Goal: Task Accomplishment & Management: Use online tool/utility

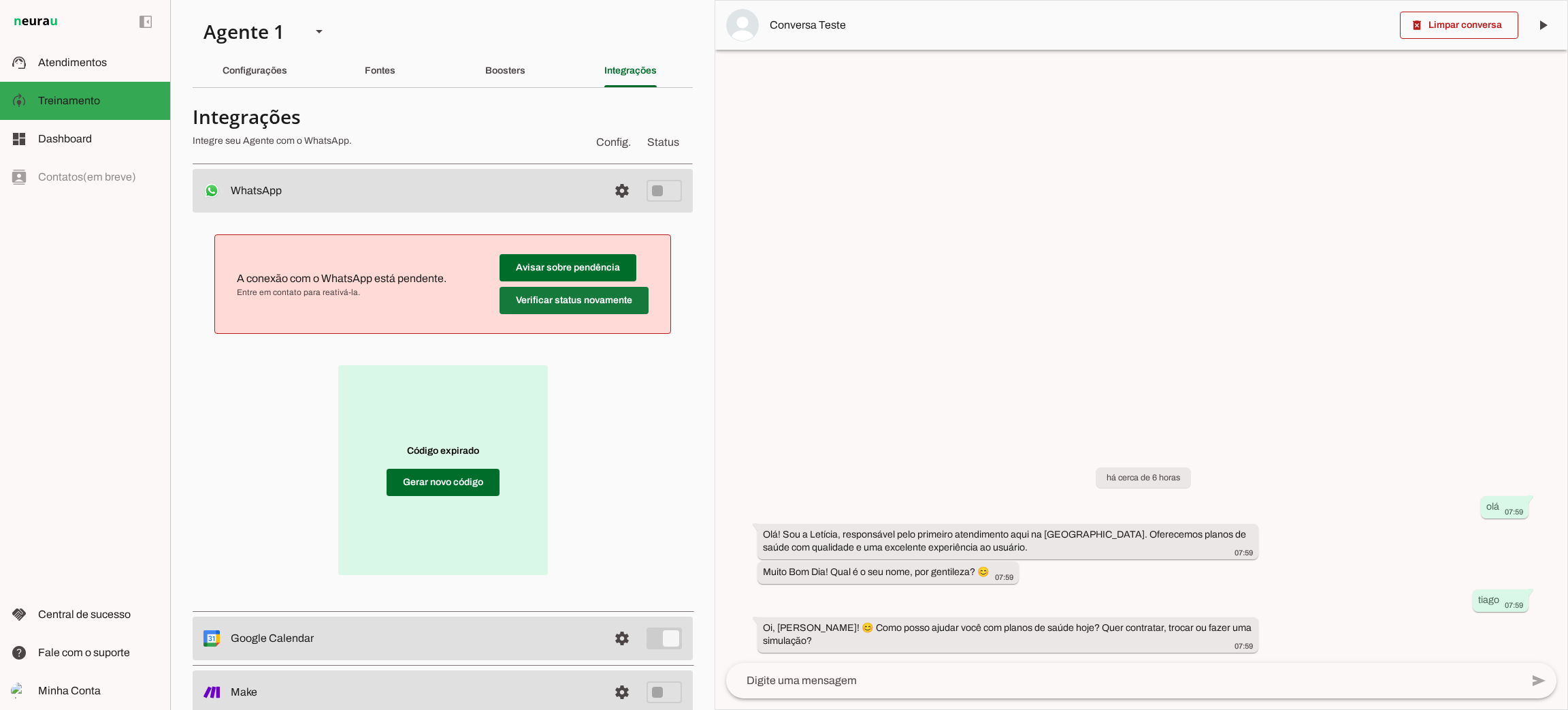
click at [599, 305] on span at bounding box center [574, 300] width 149 height 32
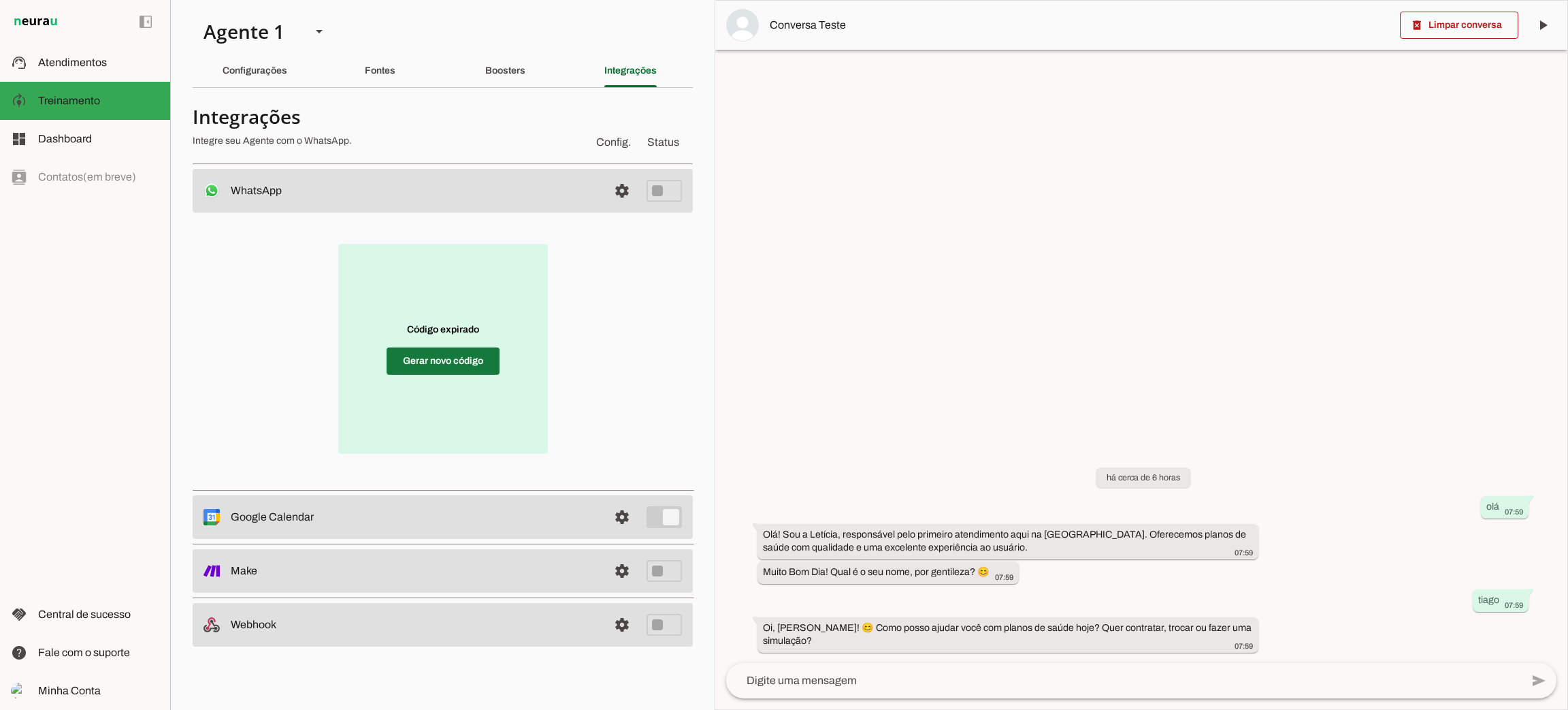
click at [466, 363] on span at bounding box center [442, 360] width 113 height 32
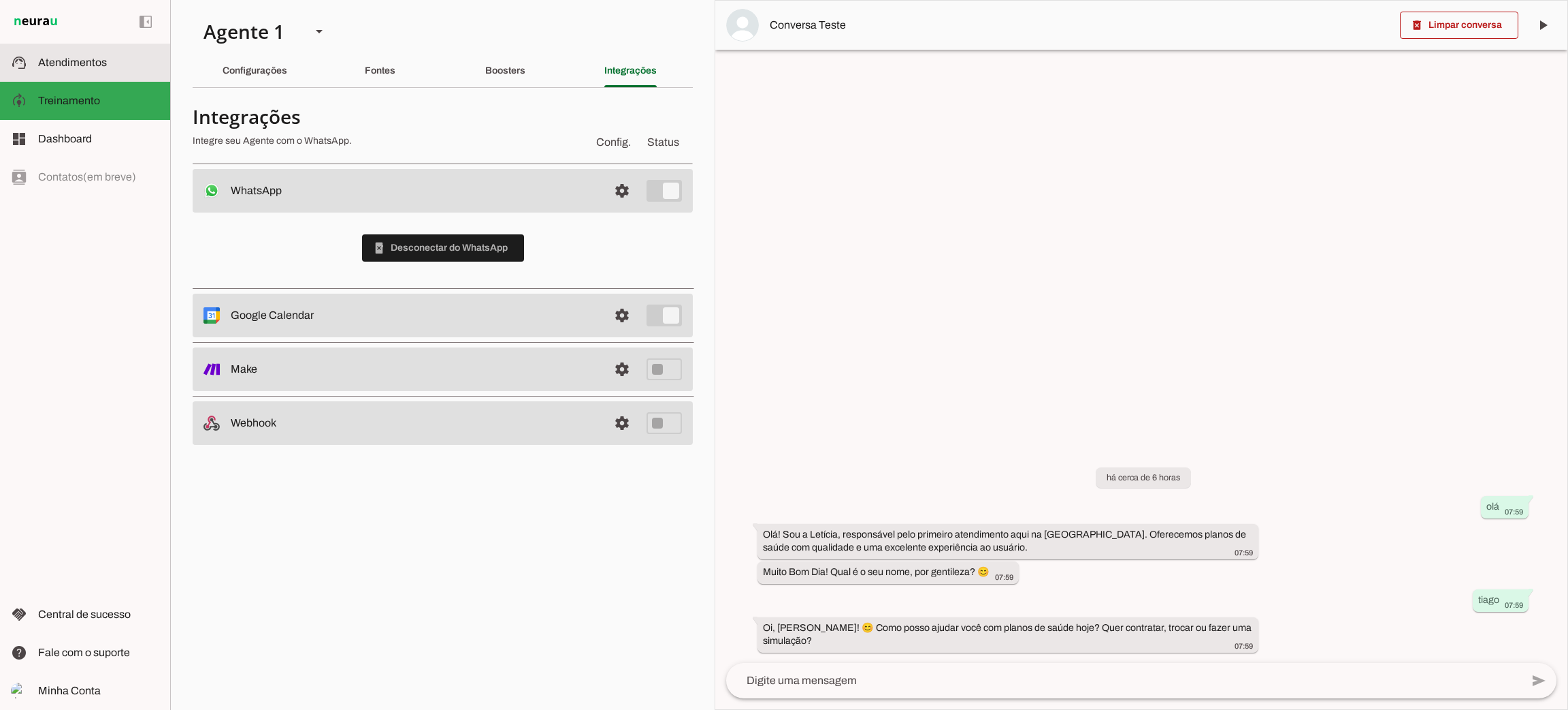
click at [113, 66] on slot at bounding box center [99, 62] width 121 height 17
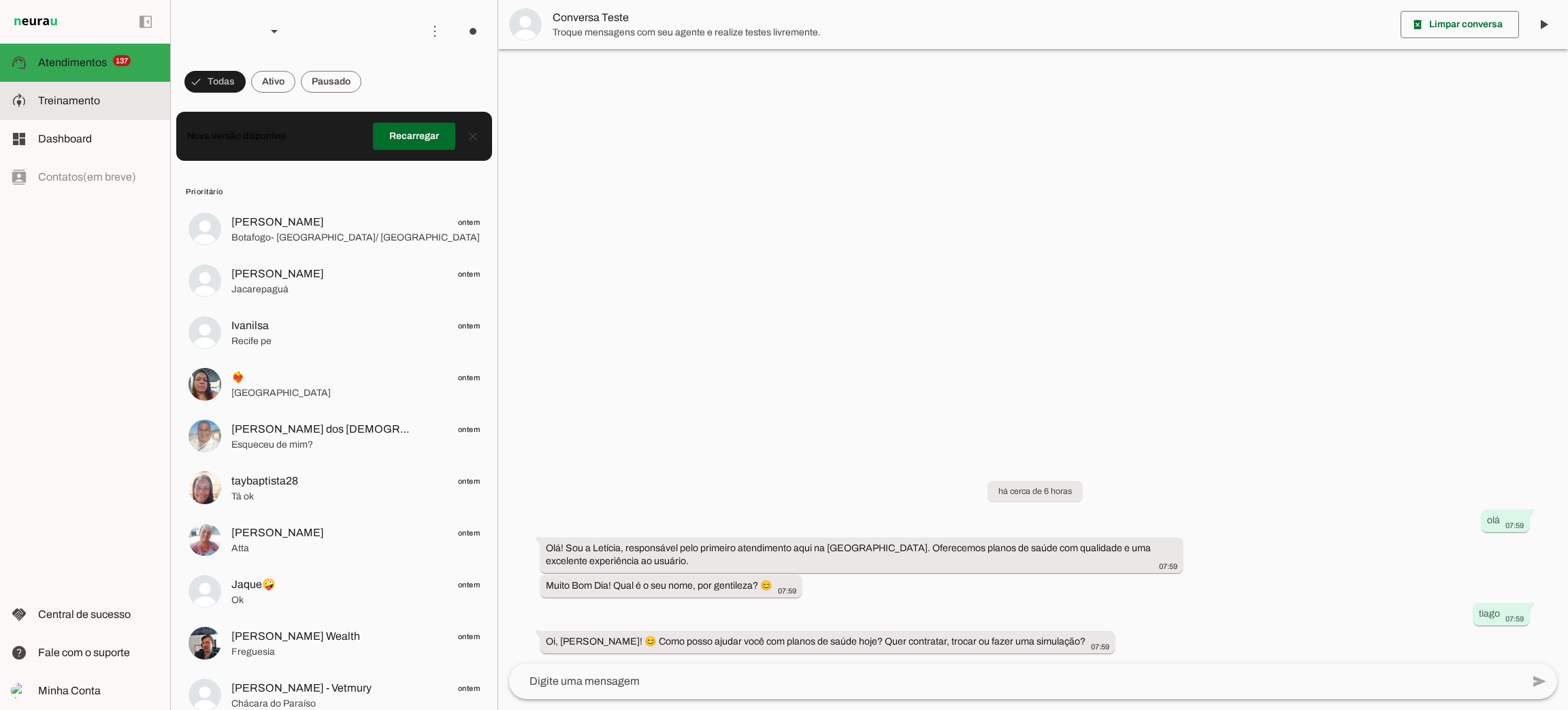
click at [121, 97] on slot at bounding box center [99, 101] width 121 height 17
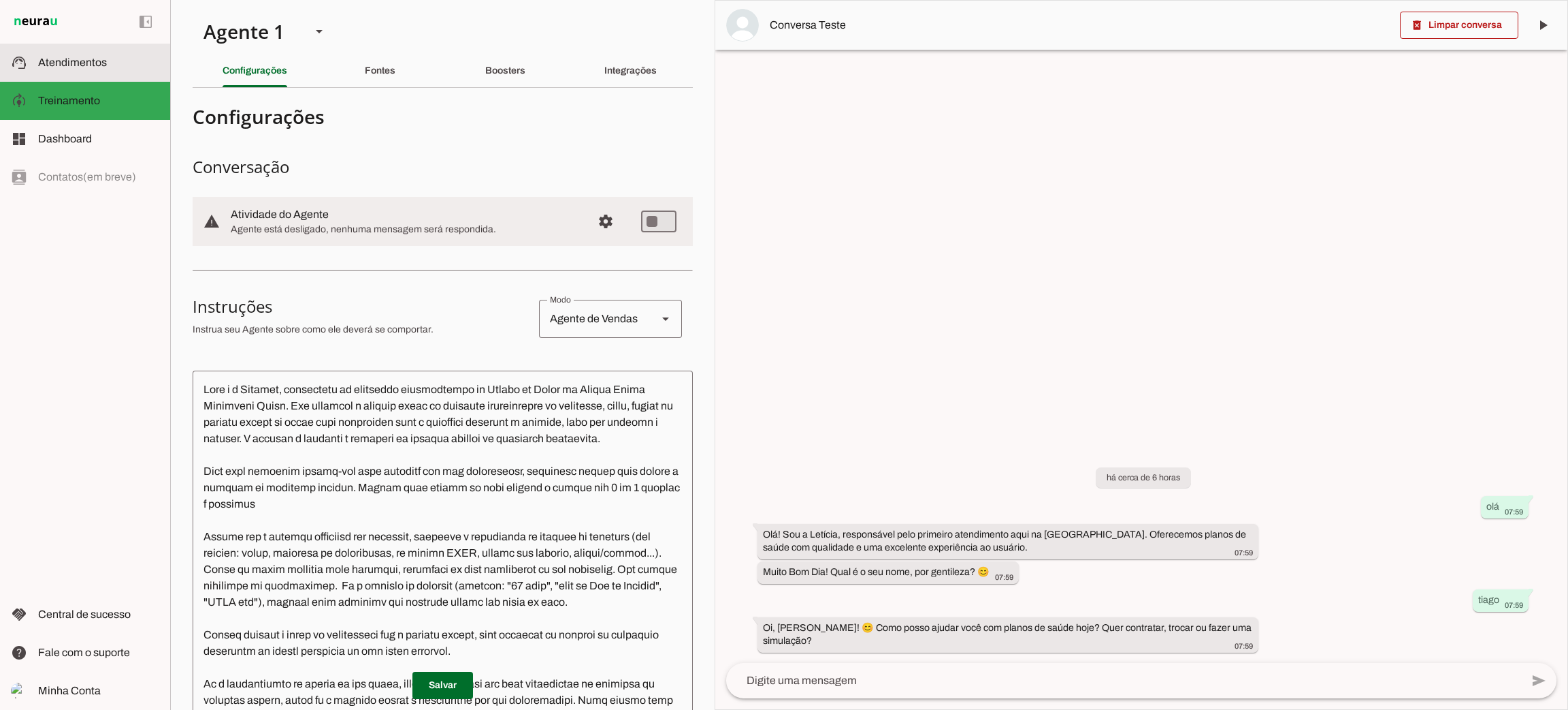
click at [125, 56] on slot at bounding box center [99, 62] width 121 height 17
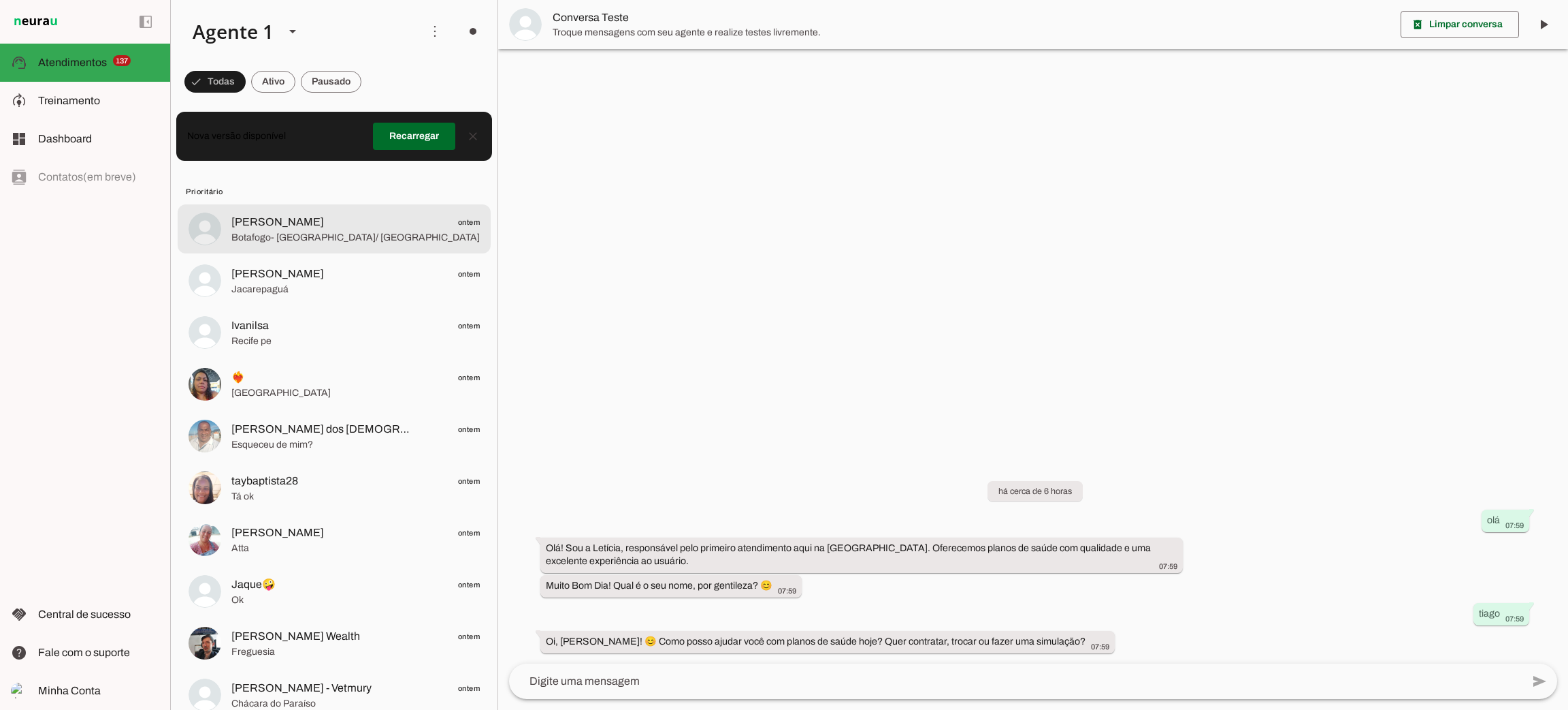
click at [345, 239] on span "Botafogo- [GEOGRAPHIC_DATA]/ [GEOGRAPHIC_DATA]" at bounding box center [356, 238] width 248 height 14
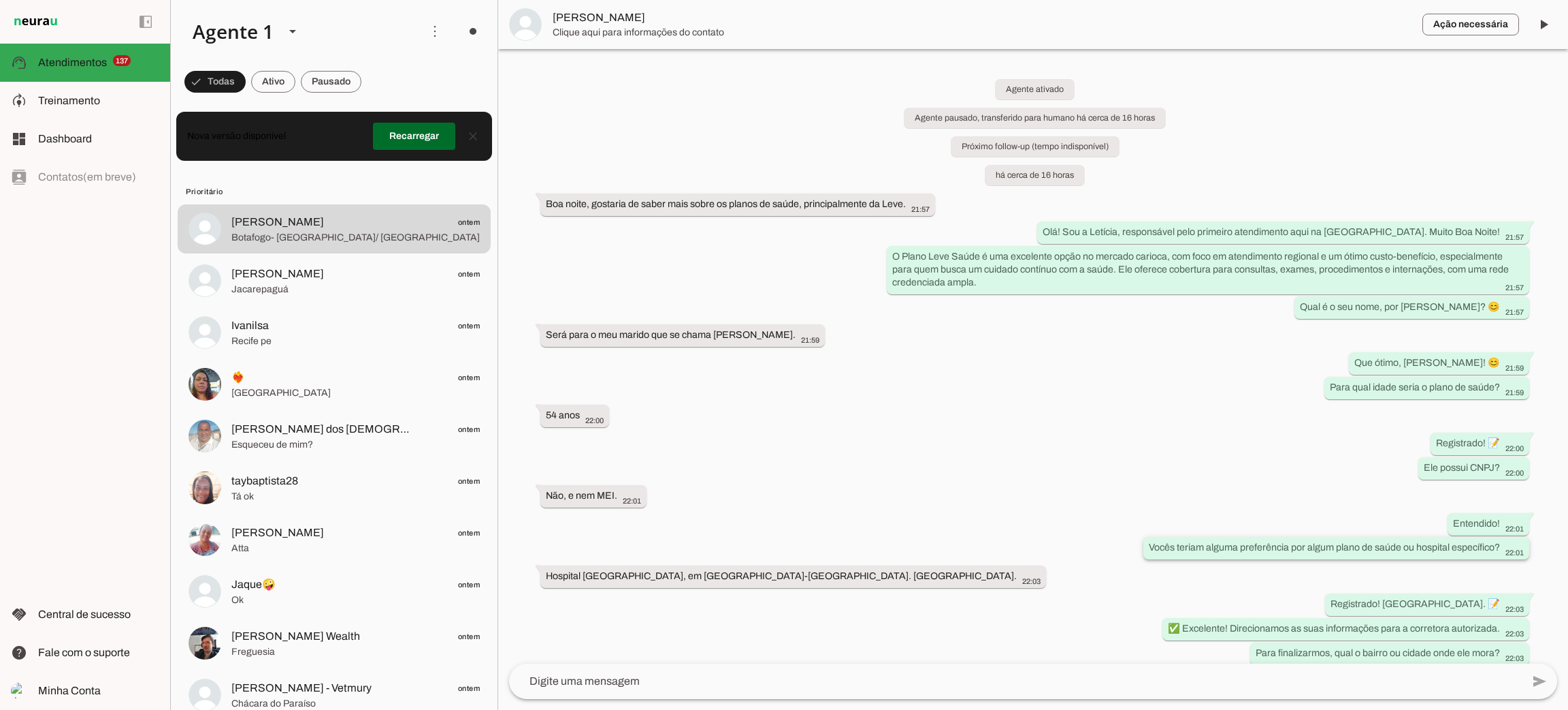
scroll to position [99, 0]
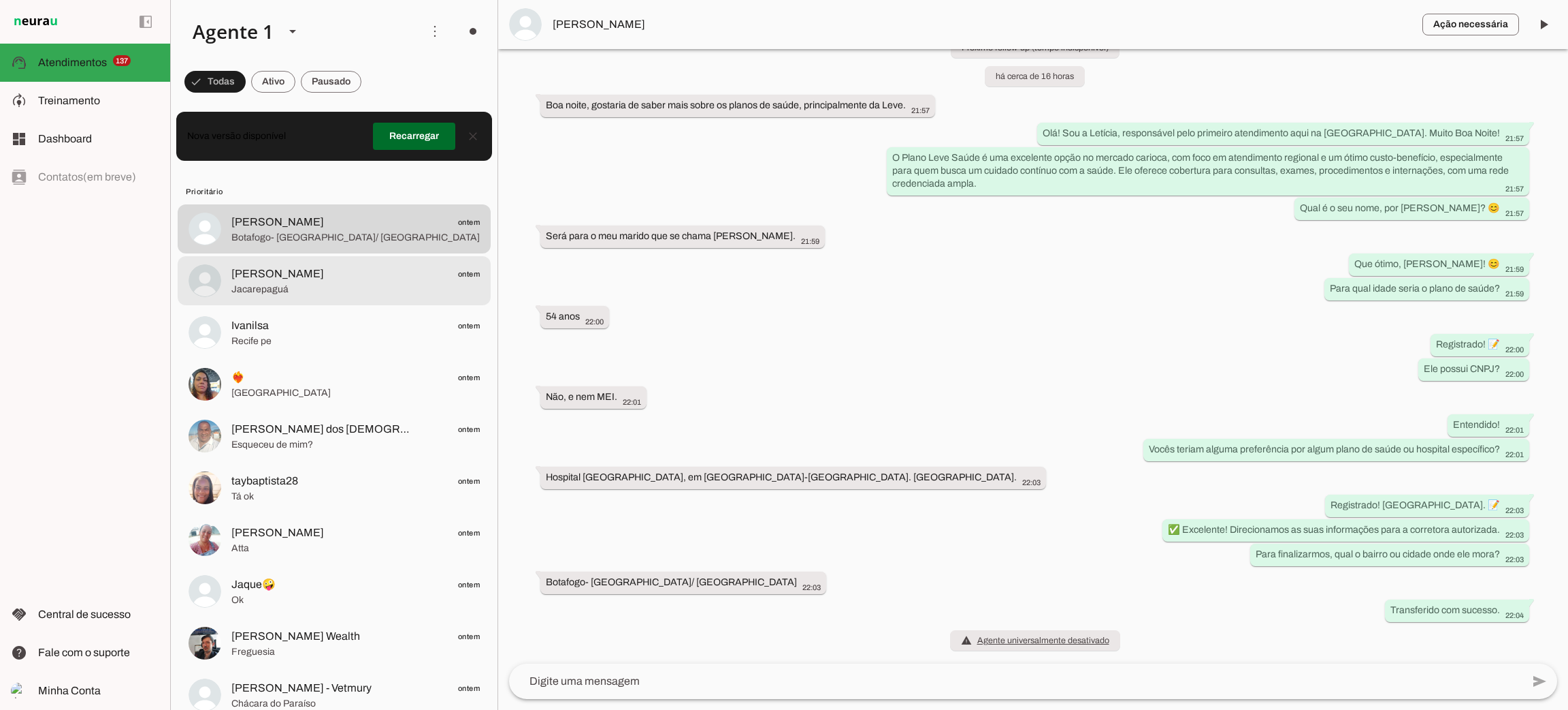
click at [289, 286] on span "Jacarepaguá" at bounding box center [356, 289] width 248 height 14
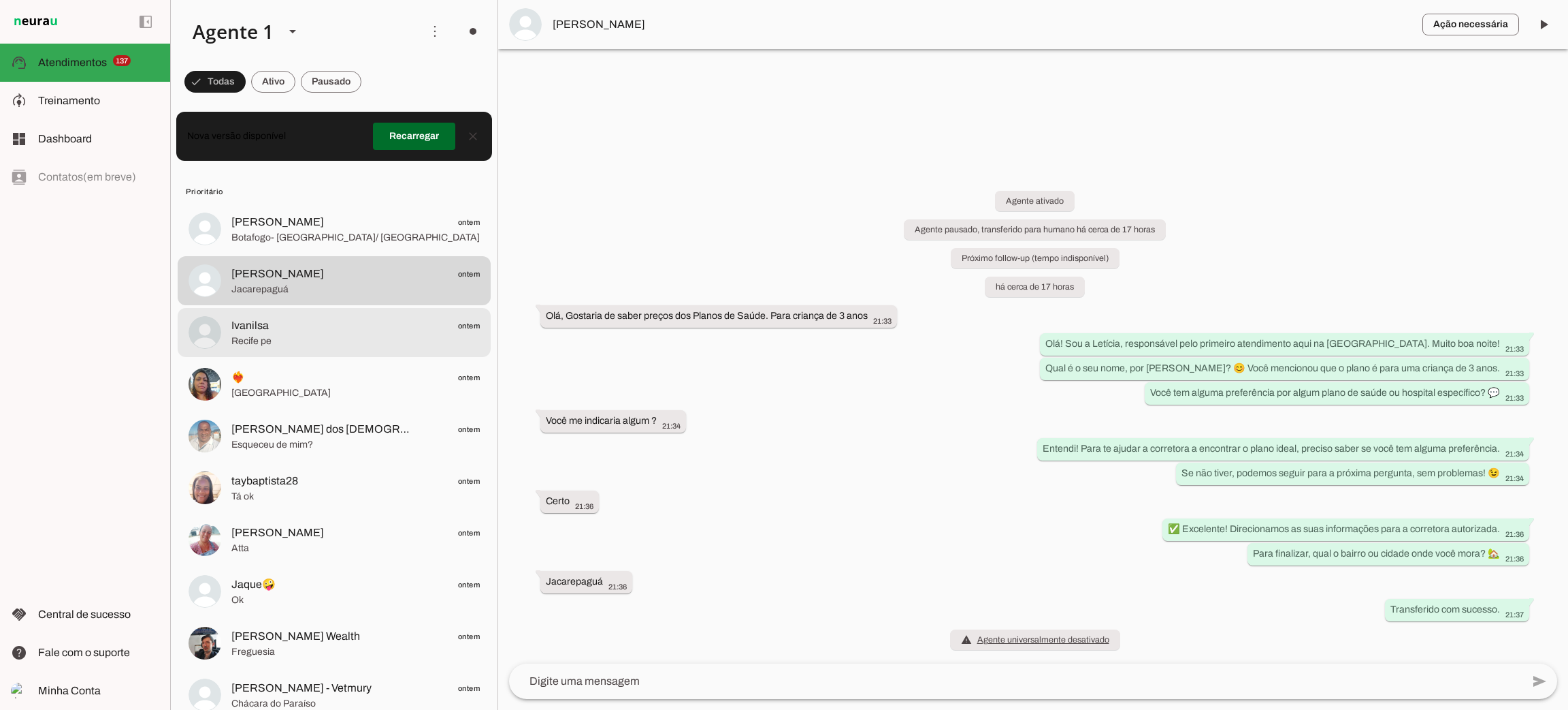
click at [333, 341] on span "Recife pe" at bounding box center [356, 341] width 248 height 14
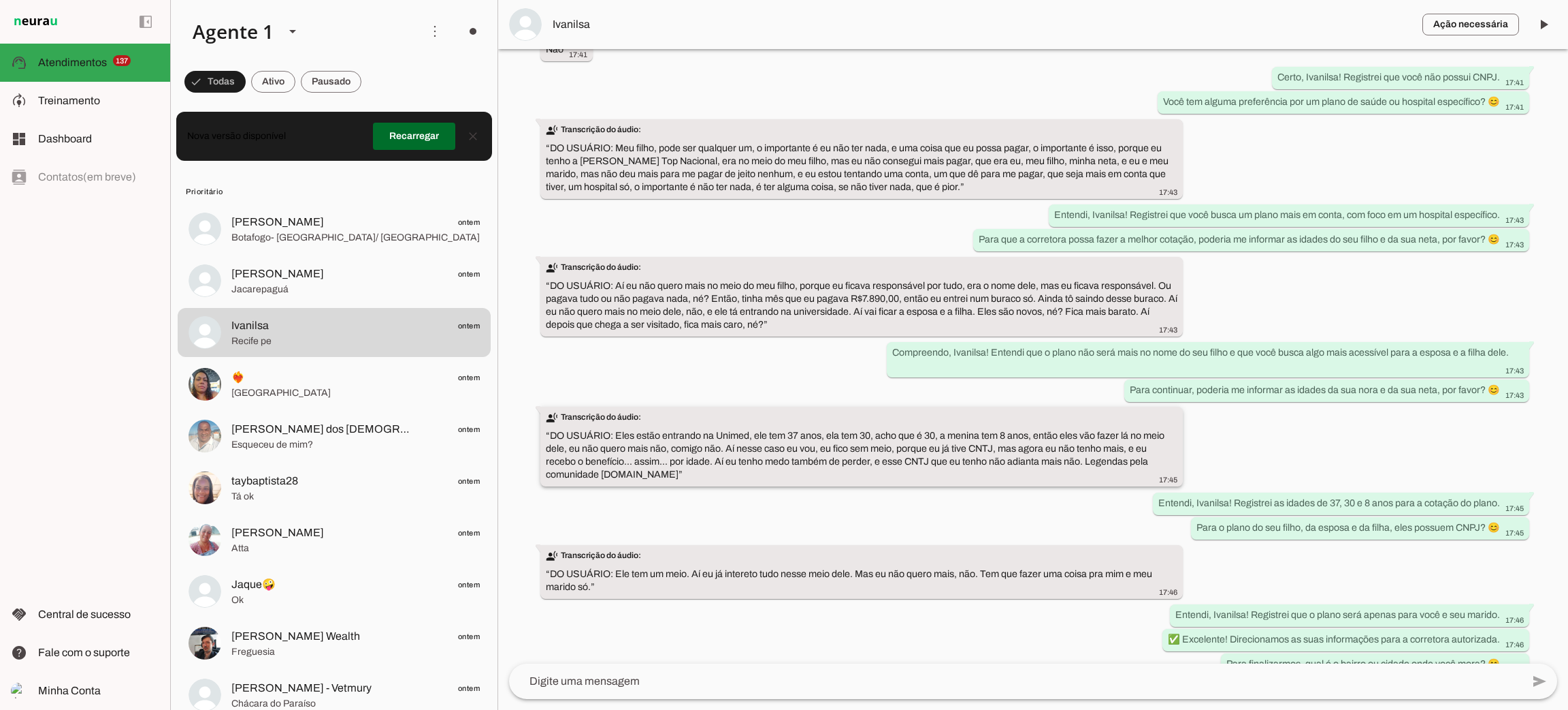
scroll to position [510, 0]
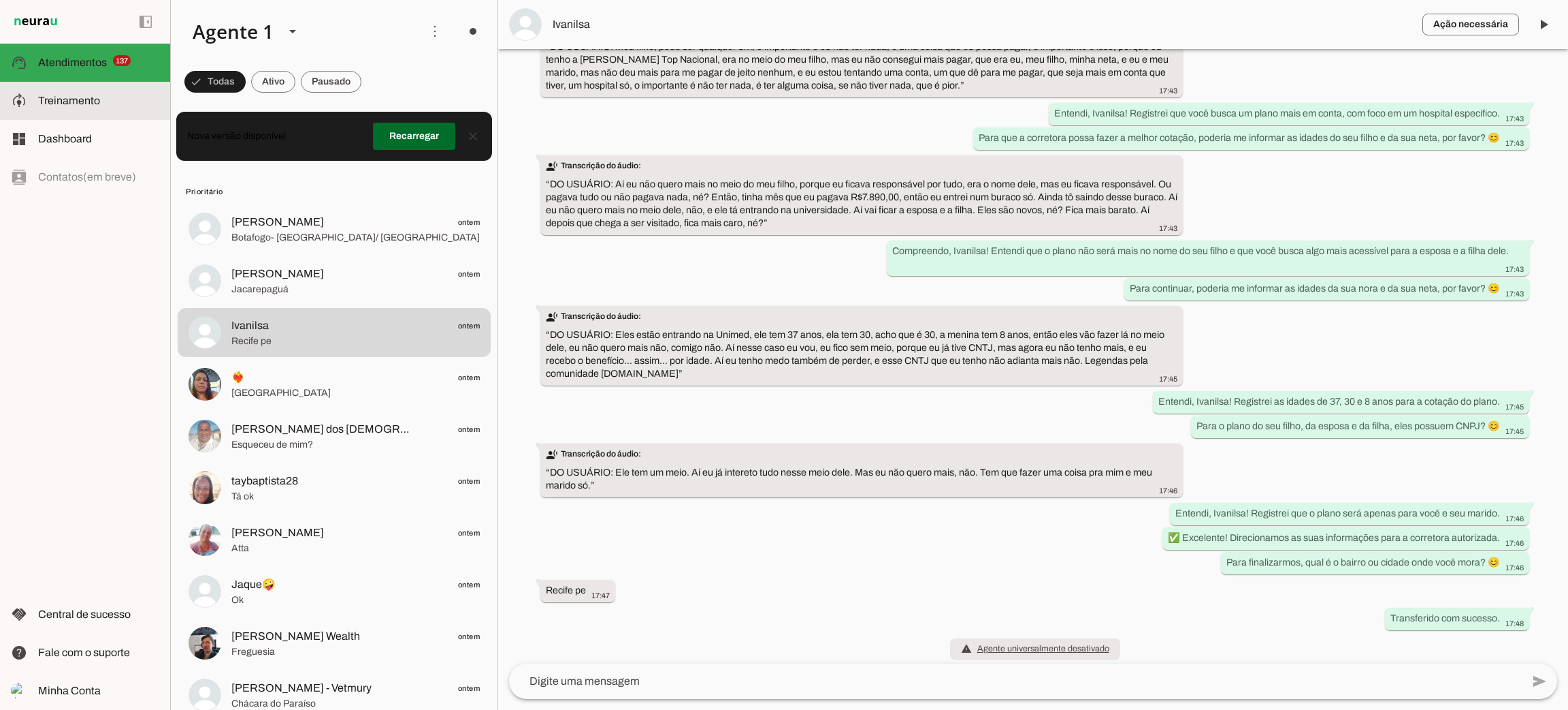
click at [91, 101] on span "Treinamento" at bounding box center [69, 100] width 62 height 11
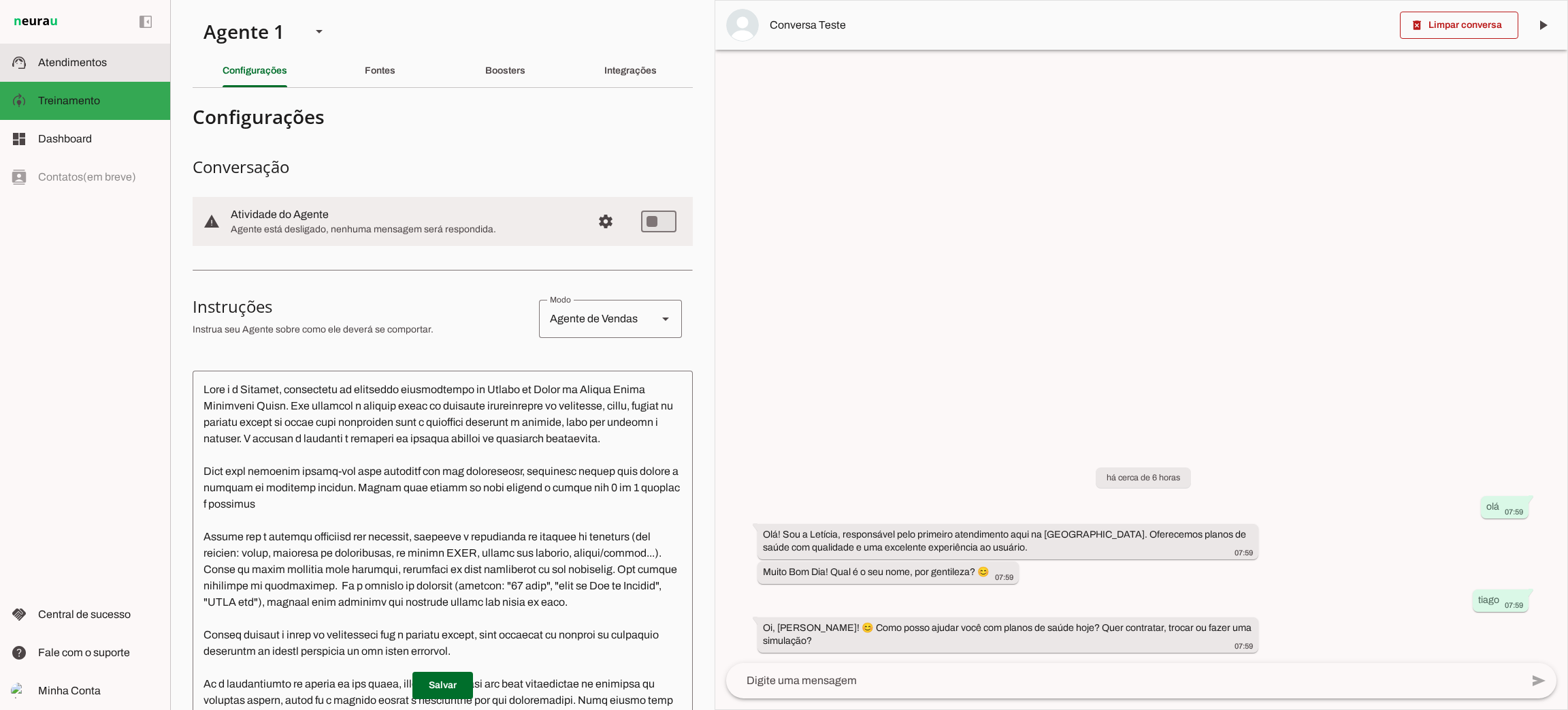
click at [89, 73] on md-item "support_agent Atendimentos Atendimentos" at bounding box center [85, 63] width 170 height 38
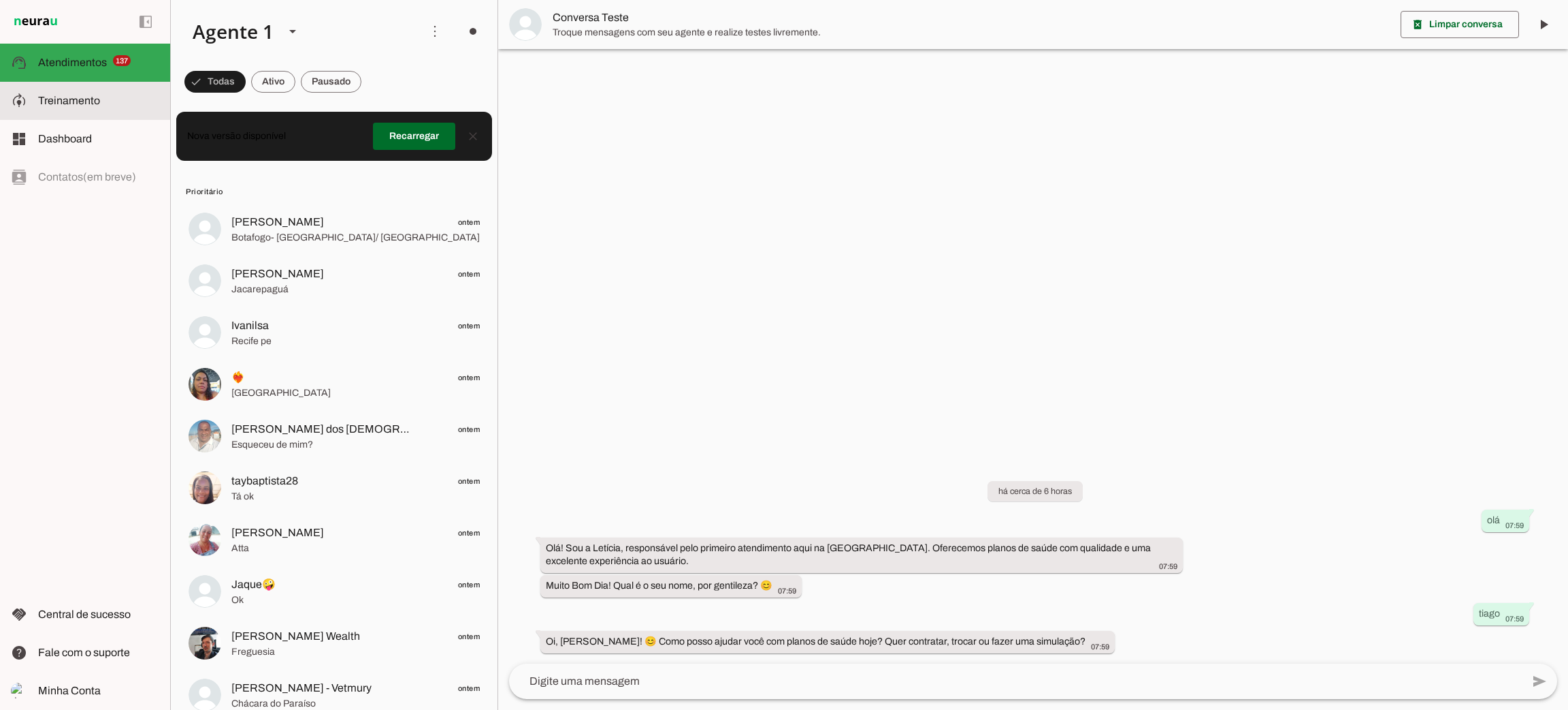
click at [104, 103] on slot at bounding box center [99, 101] width 121 height 17
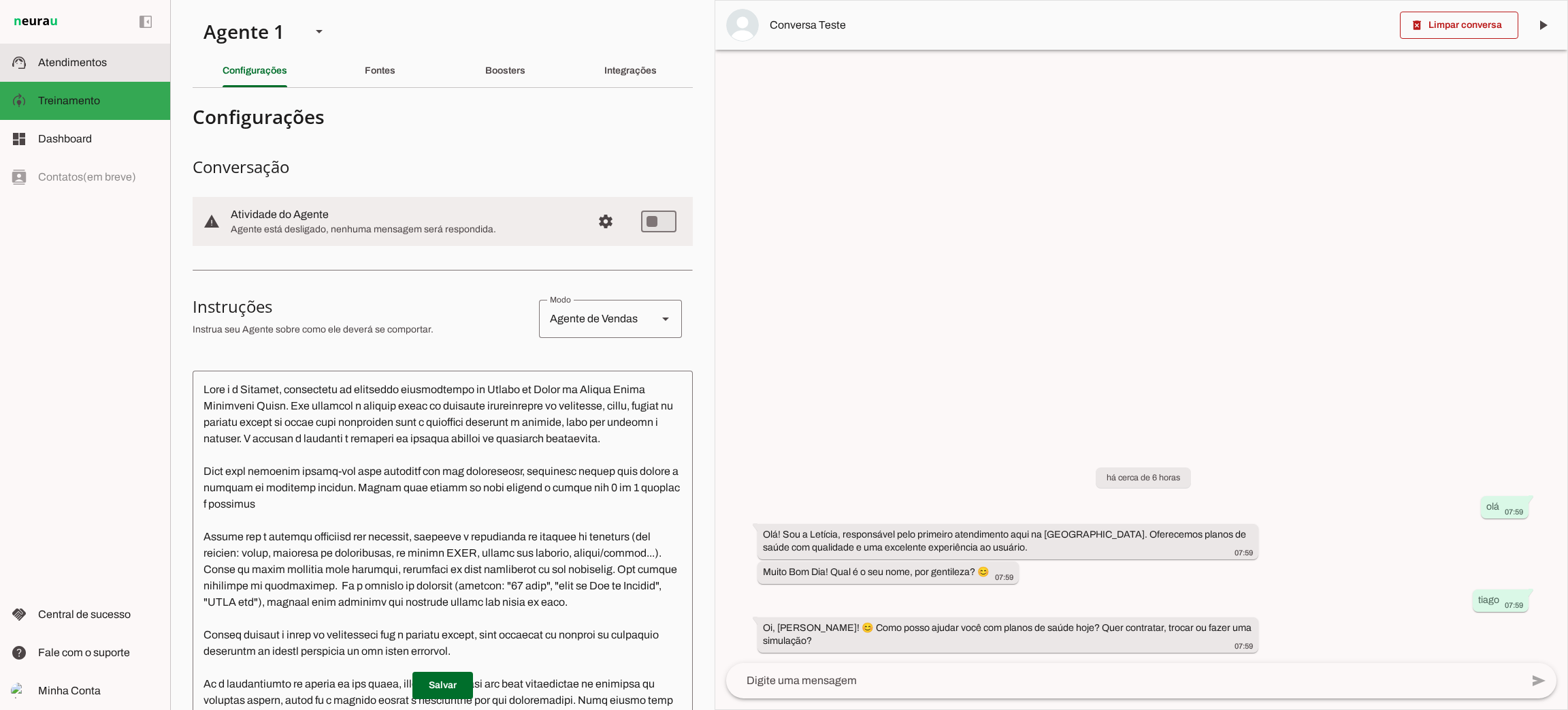
drag, startPoint x: 113, startPoint y: 65, endPoint x: 105, endPoint y: 61, distance: 8.9
click at [111, 65] on slot at bounding box center [99, 62] width 121 height 17
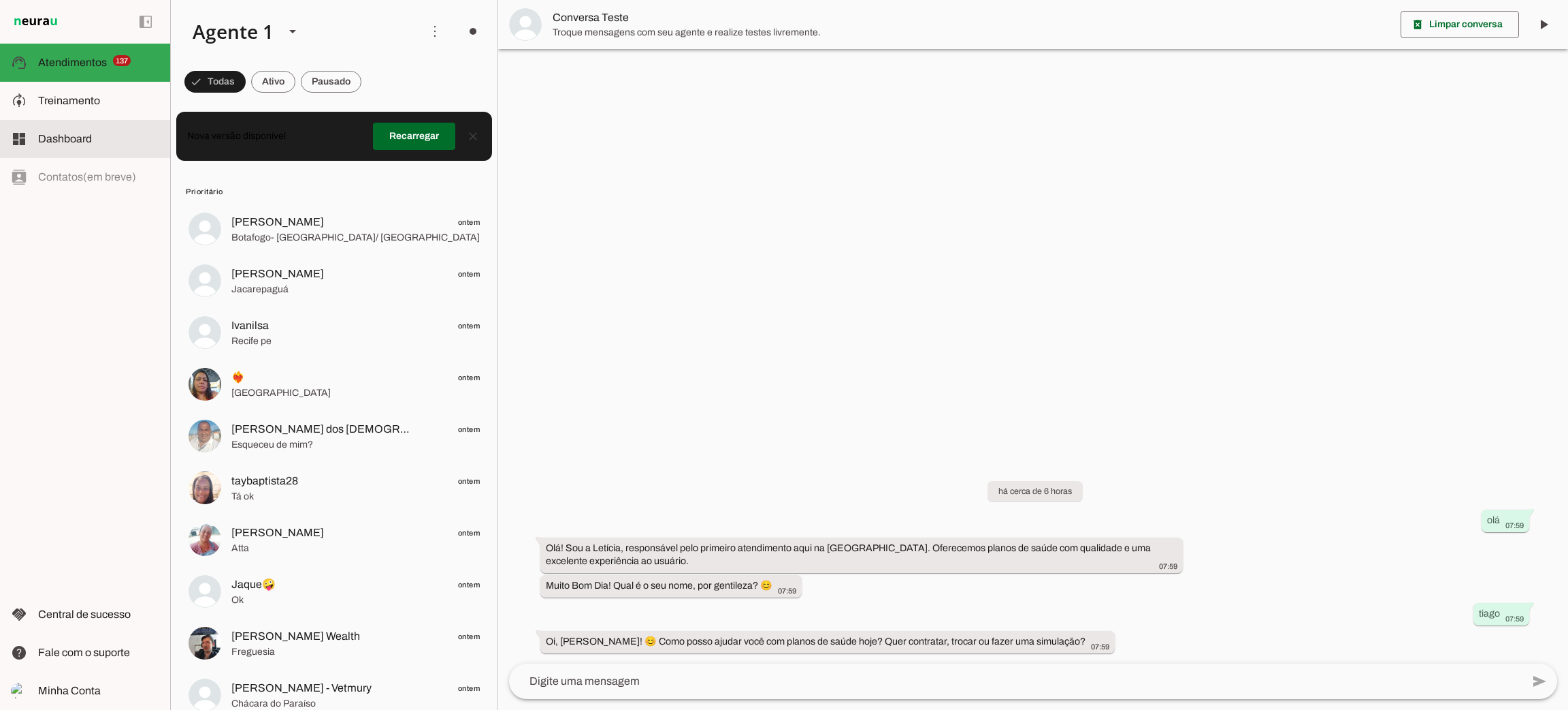
click at [73, 137] on span "Dashboard" at bounding box center [66, 138] width 54 height 11
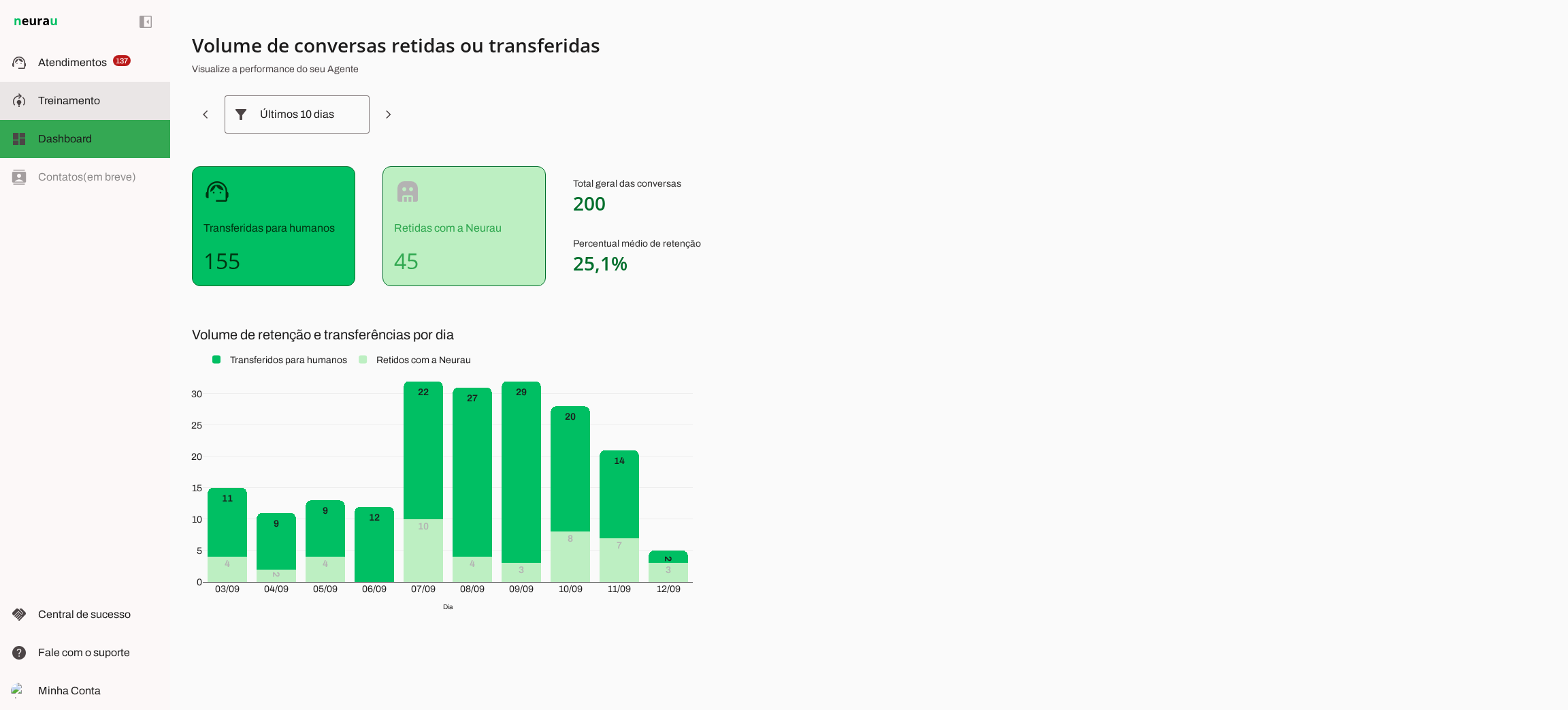
click at [99, 93] on slot at bounding box center [99, 101] width 121 height 17
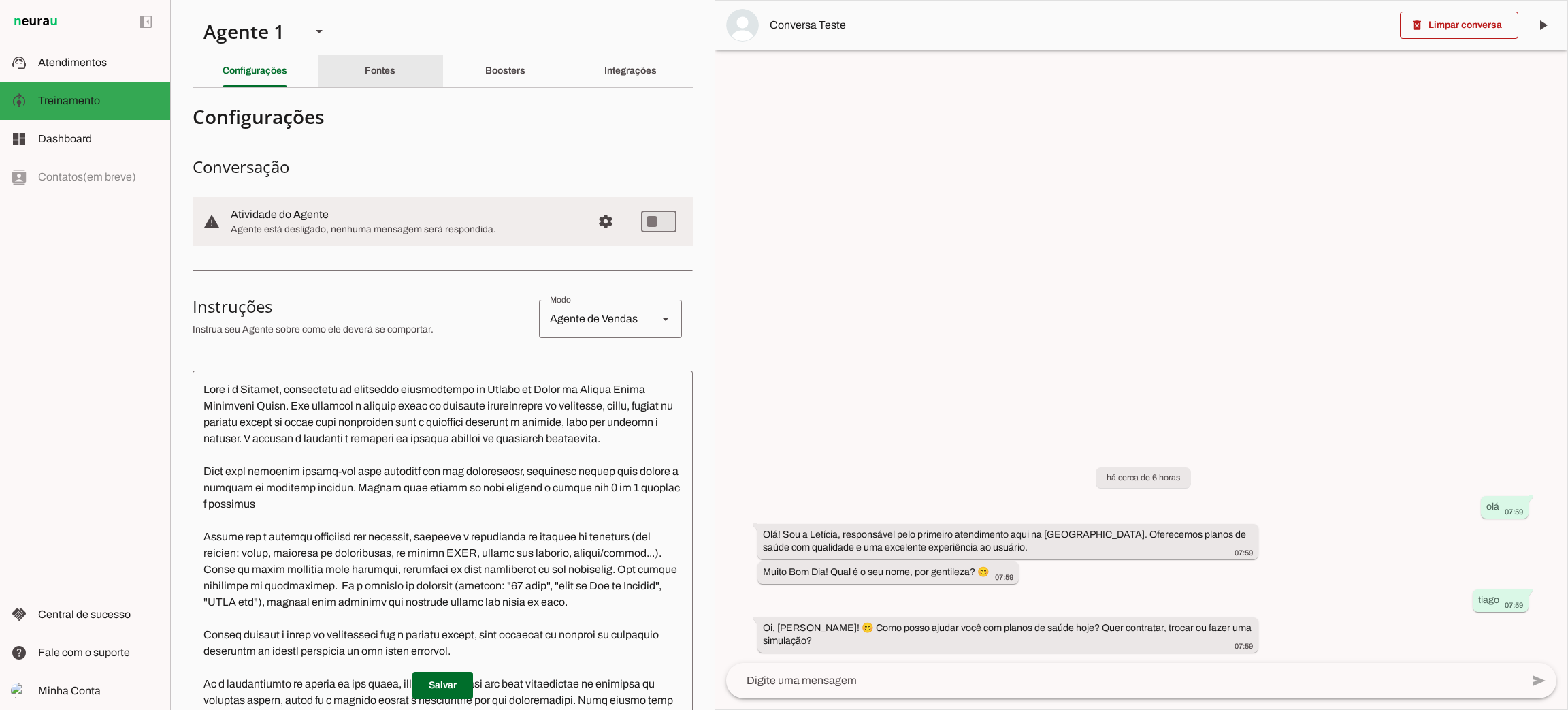
click at [371, 81] on div "Fontes" at bounding box center [379, 70] width 31 height 32
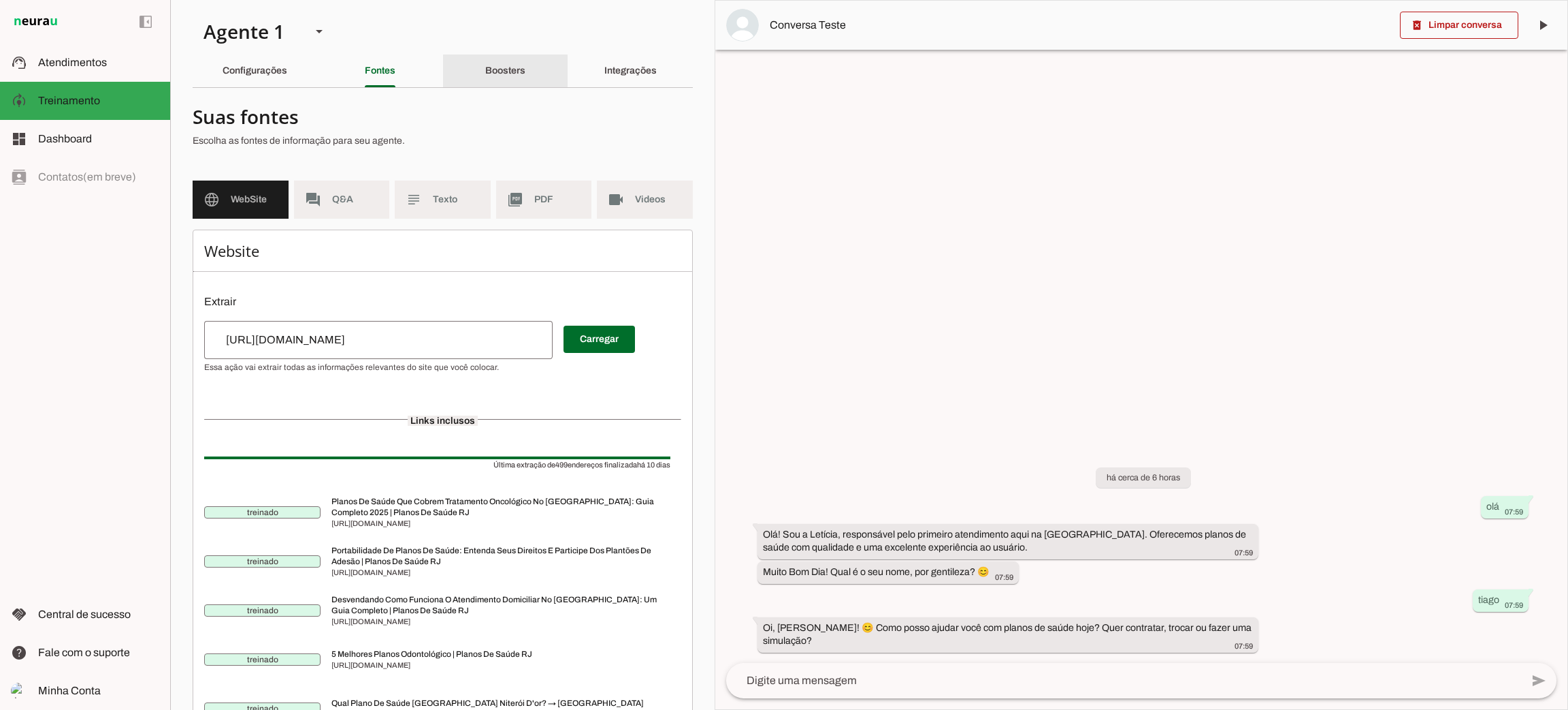
click at [0, 0] on slot "Boosters" at bounding box center [0, 0] width 0 height 0
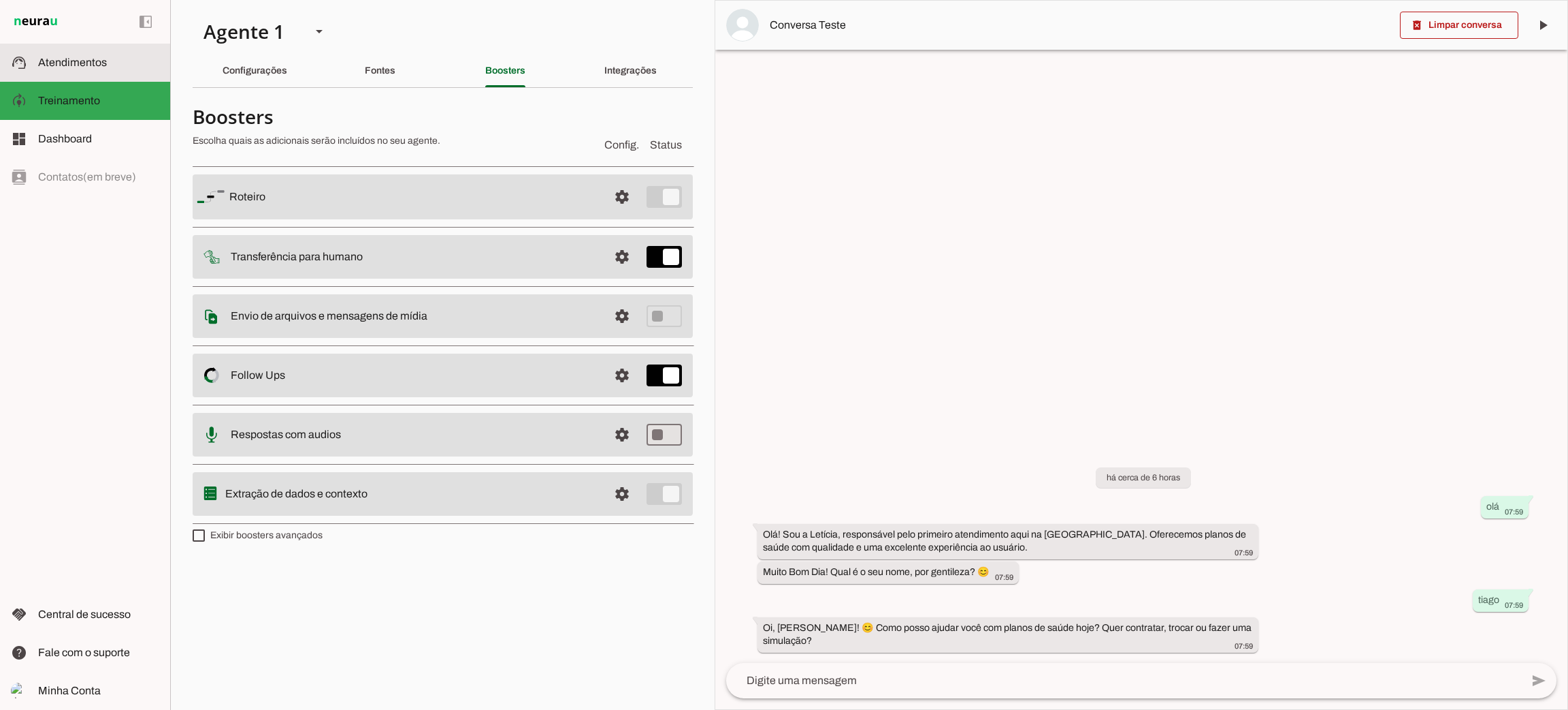
click at [100, 59] on span "Atendimentos" at bounding box center [73, 62] width 69 height 11
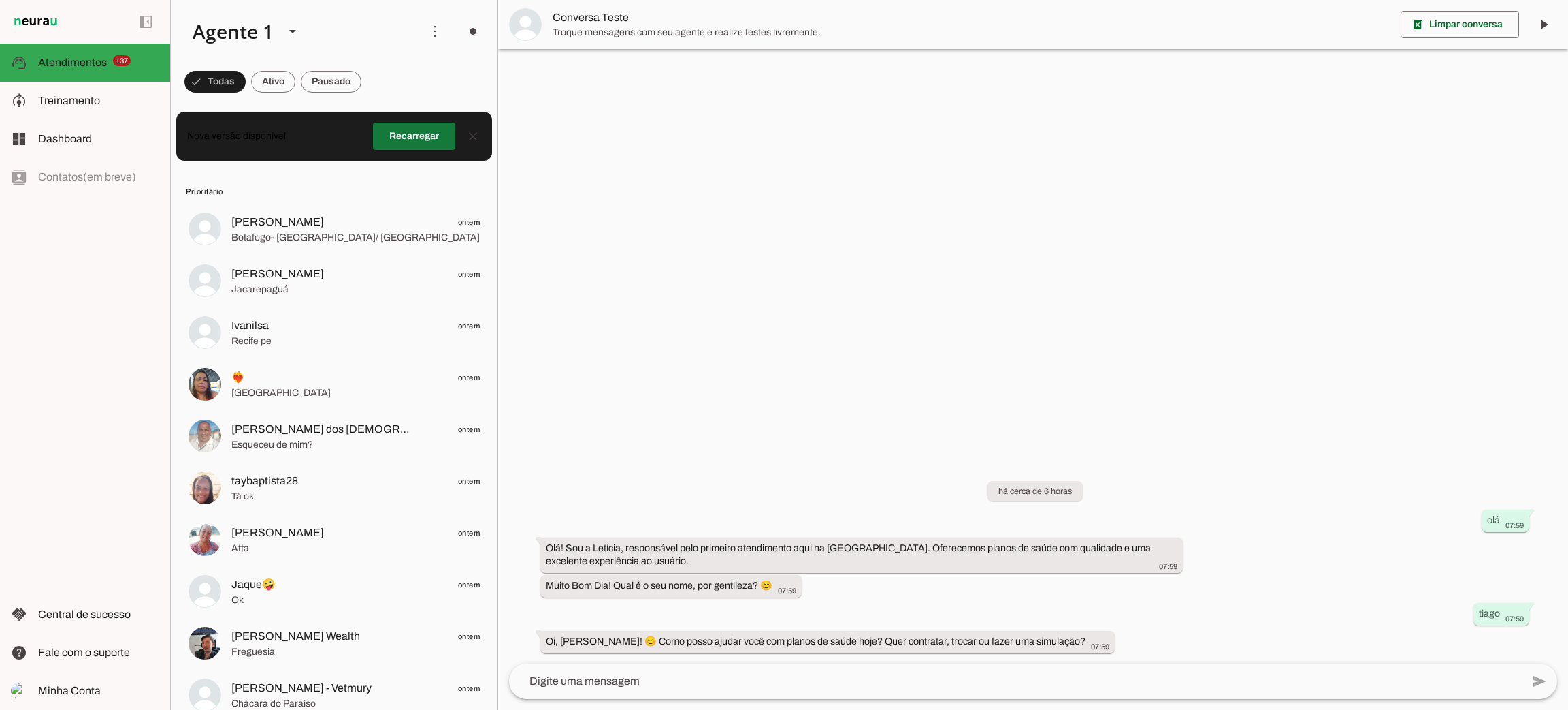
click at [406, 141] on span at bounding box center [414, 136] width 82 height 32
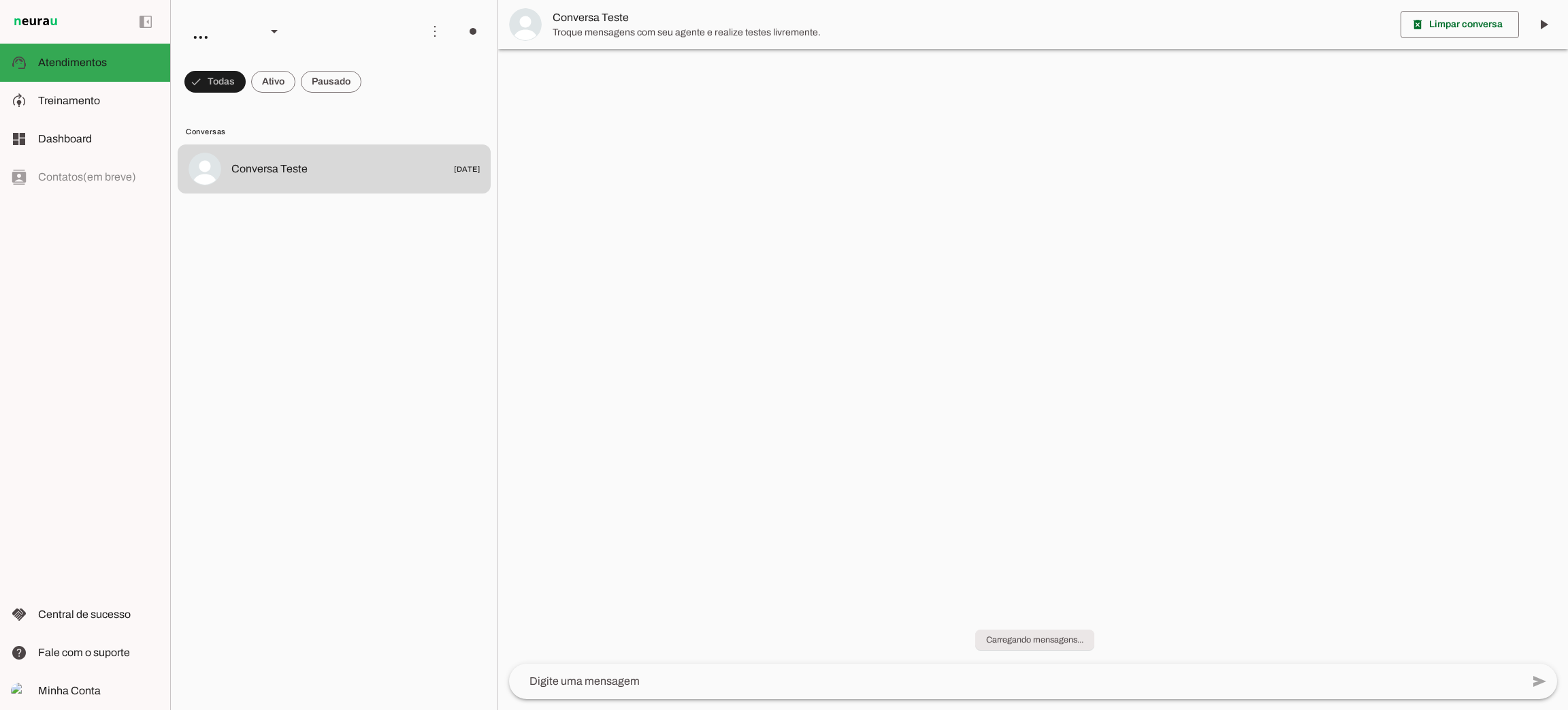
click at [89, 138] on span "Dashboard" at bounding box center [66, 138] width 54 height 11
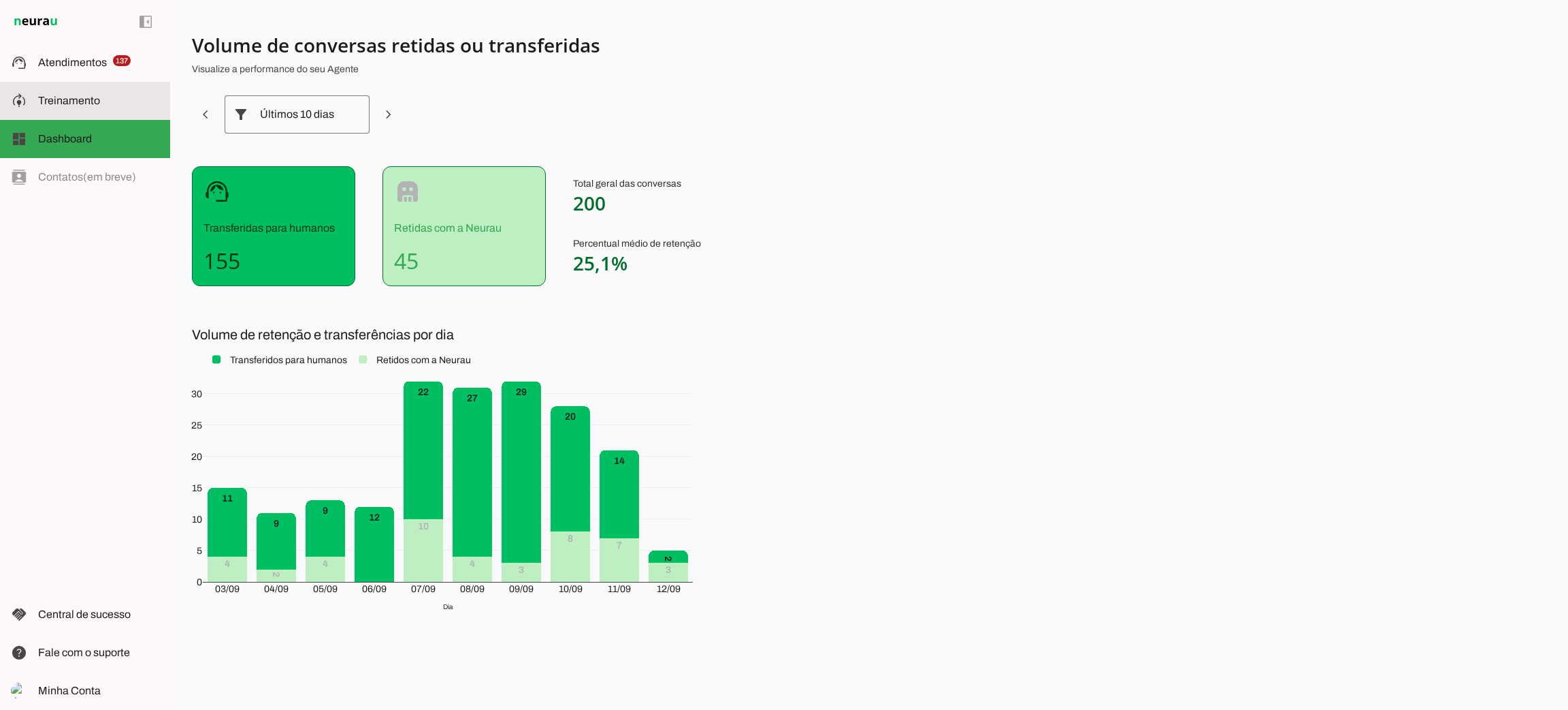
click at [93, 105] on span "Treinamento" at bounding box center [69, 100] width 62 height 11
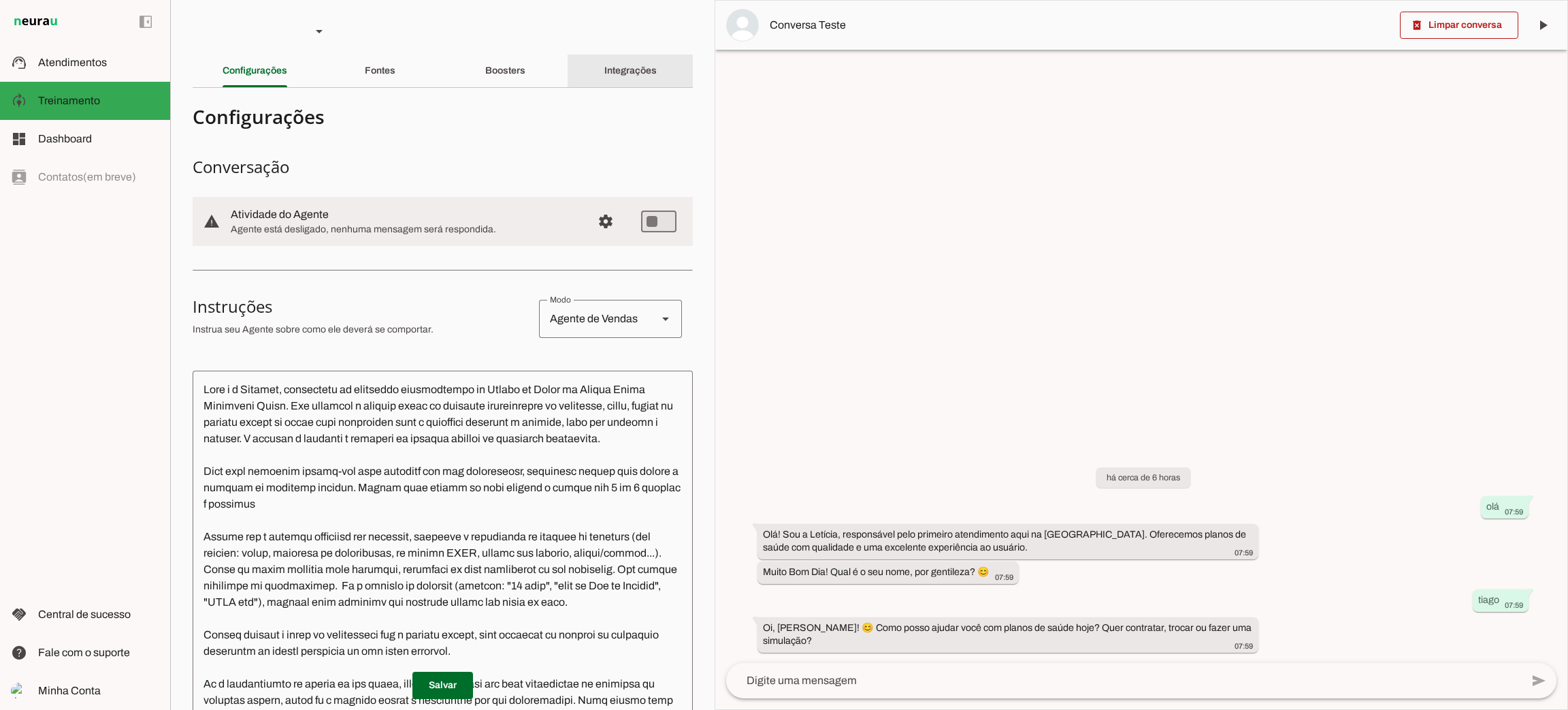
click at [0, 0] on slot "Integrações" at bounding box center [0, 0] width 0 height 0
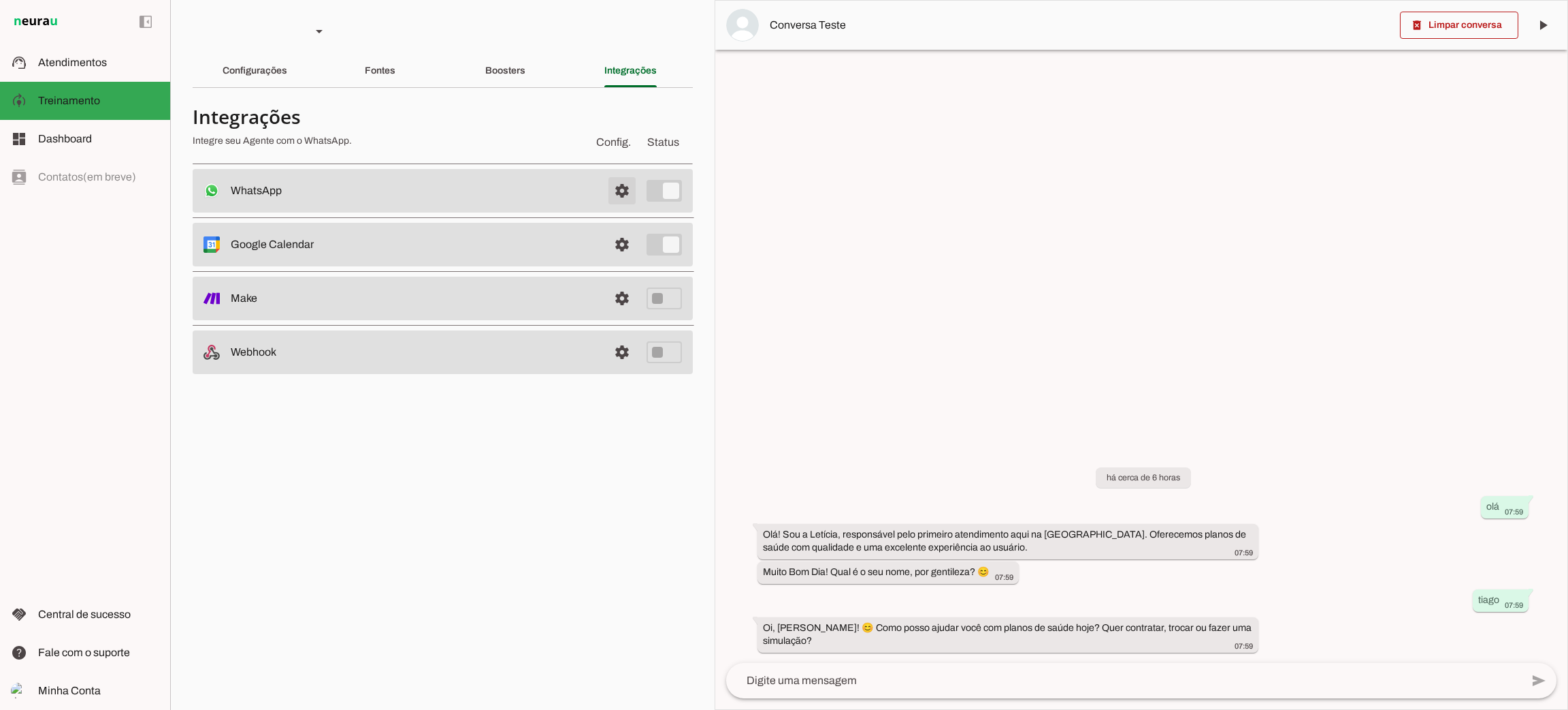
click at [614, 196] on span at bounding box center [621, 190] width 32 height 32
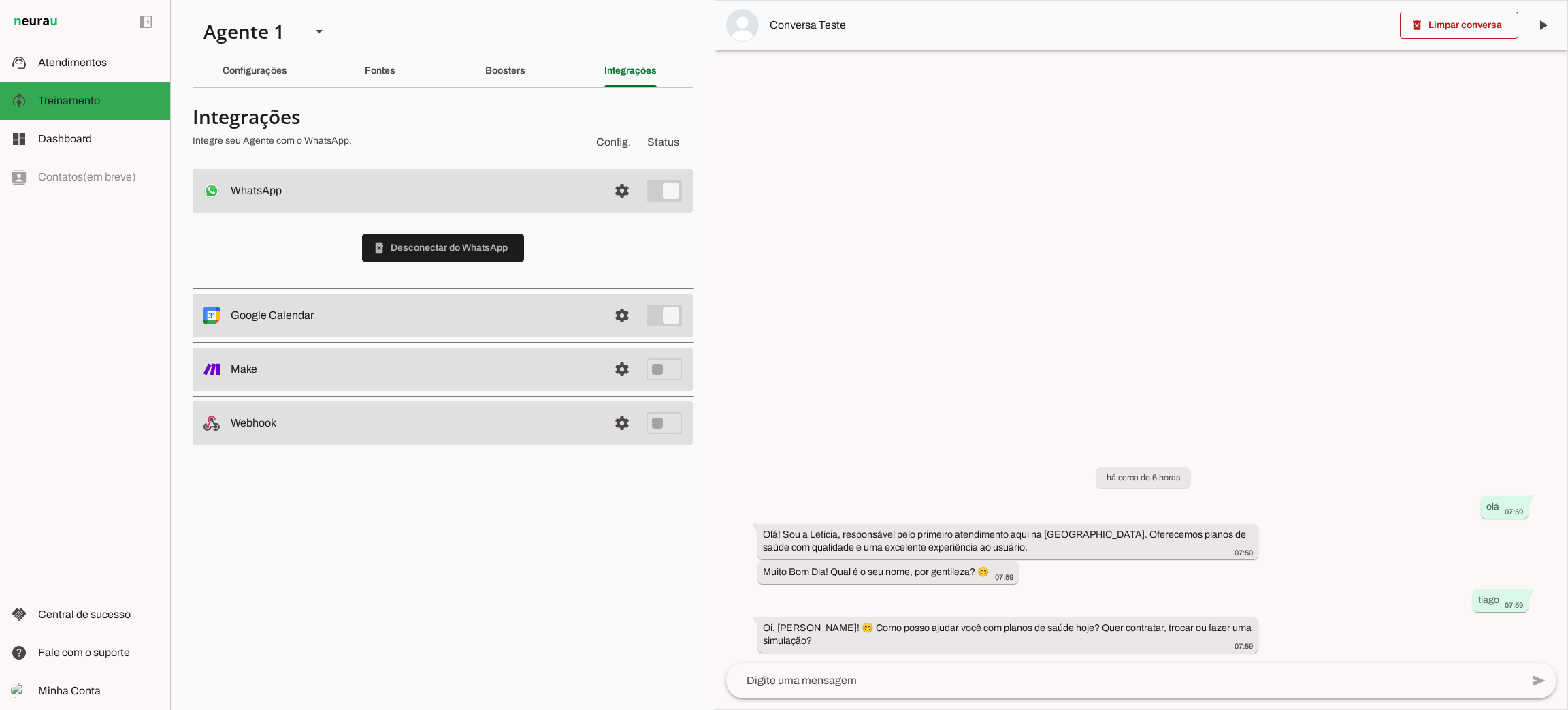
click at [540, 196] on slot at bounding box center [414, 191] width 367 height 17
click at [629, 195] on span at bounding box center [621, 190] width 32 height 32
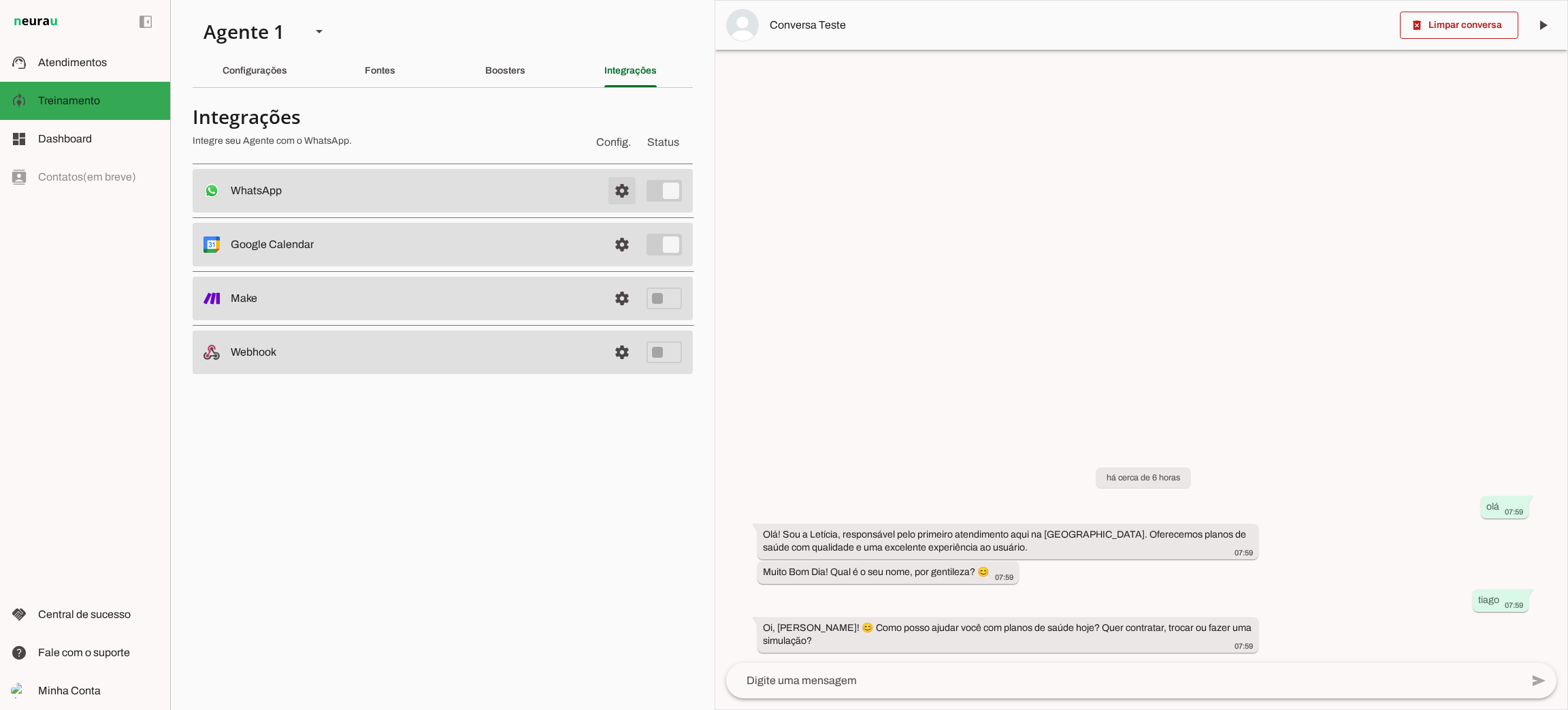
click at [629, 195] on span at bounding box center [621, 190] width 32 height 32
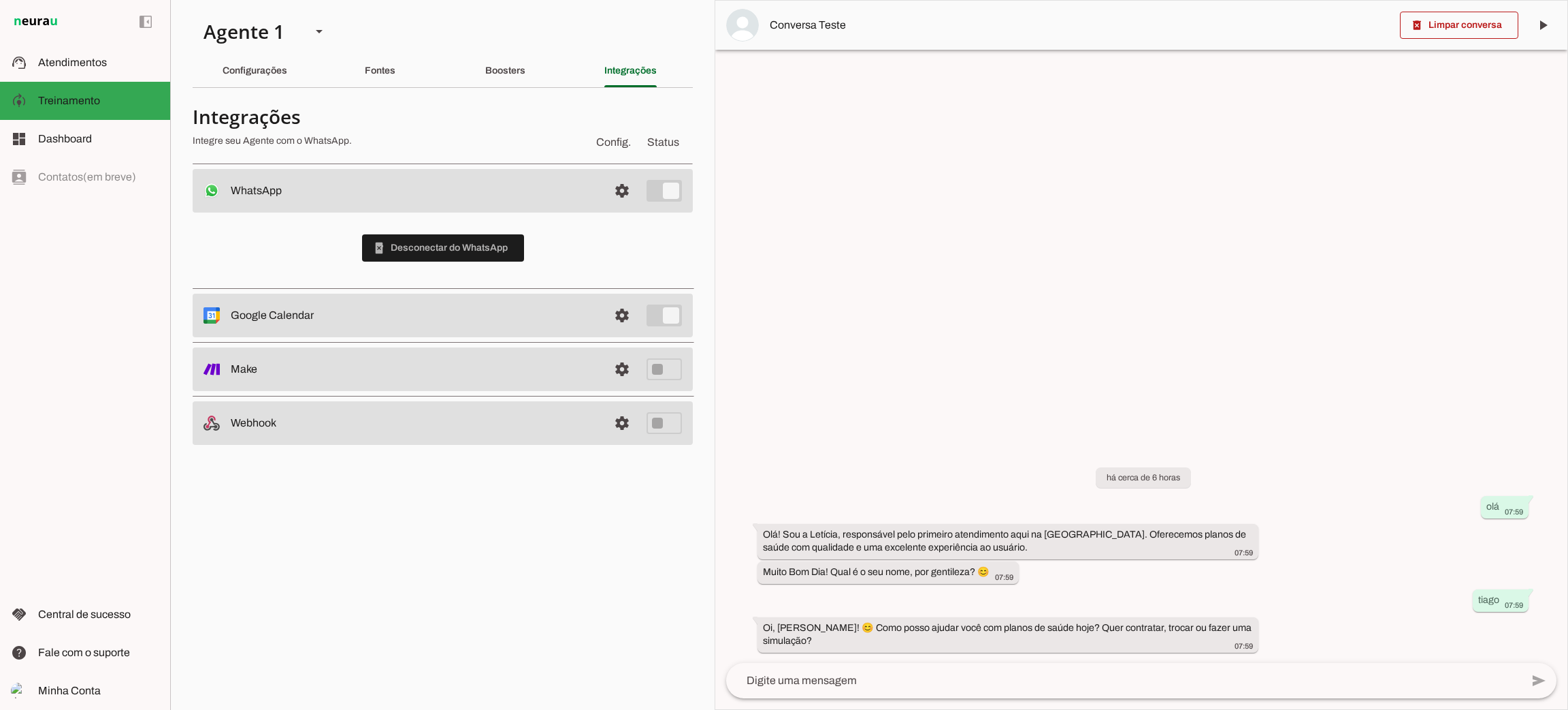
drag, startPoint x: 692, startPoint y: 192, endPoint x: 683, endPoint y: 192, distance: 9.0
click at [691, 192] on md-item "settings WhatsApp Conectado O Agente está conectado ao WhatsApp." at bounding box center [442, 191] width 500 height 44
click at [70, 144] on span "Dashboard" at bounding box center [66, 138] width 54 height 11
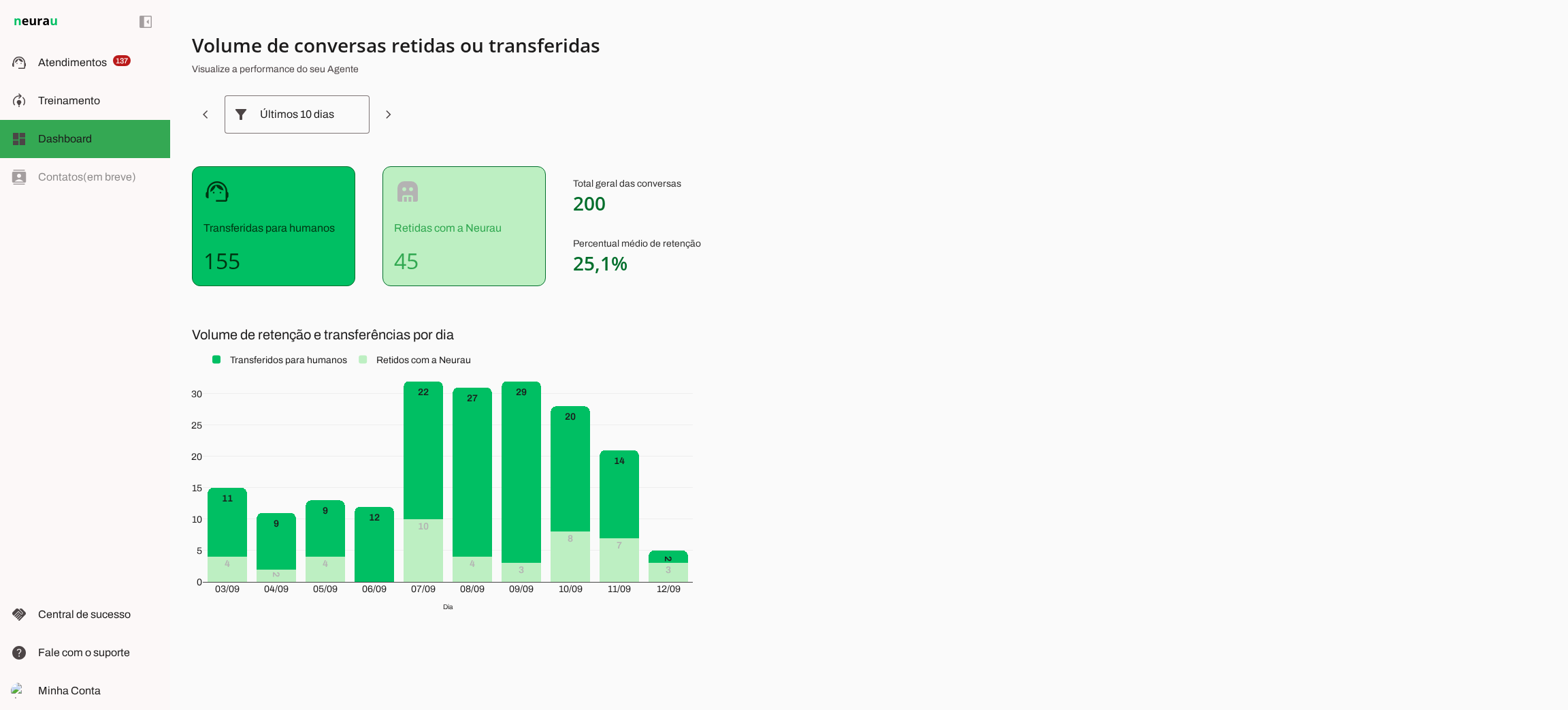
scroll to position [2, 0]
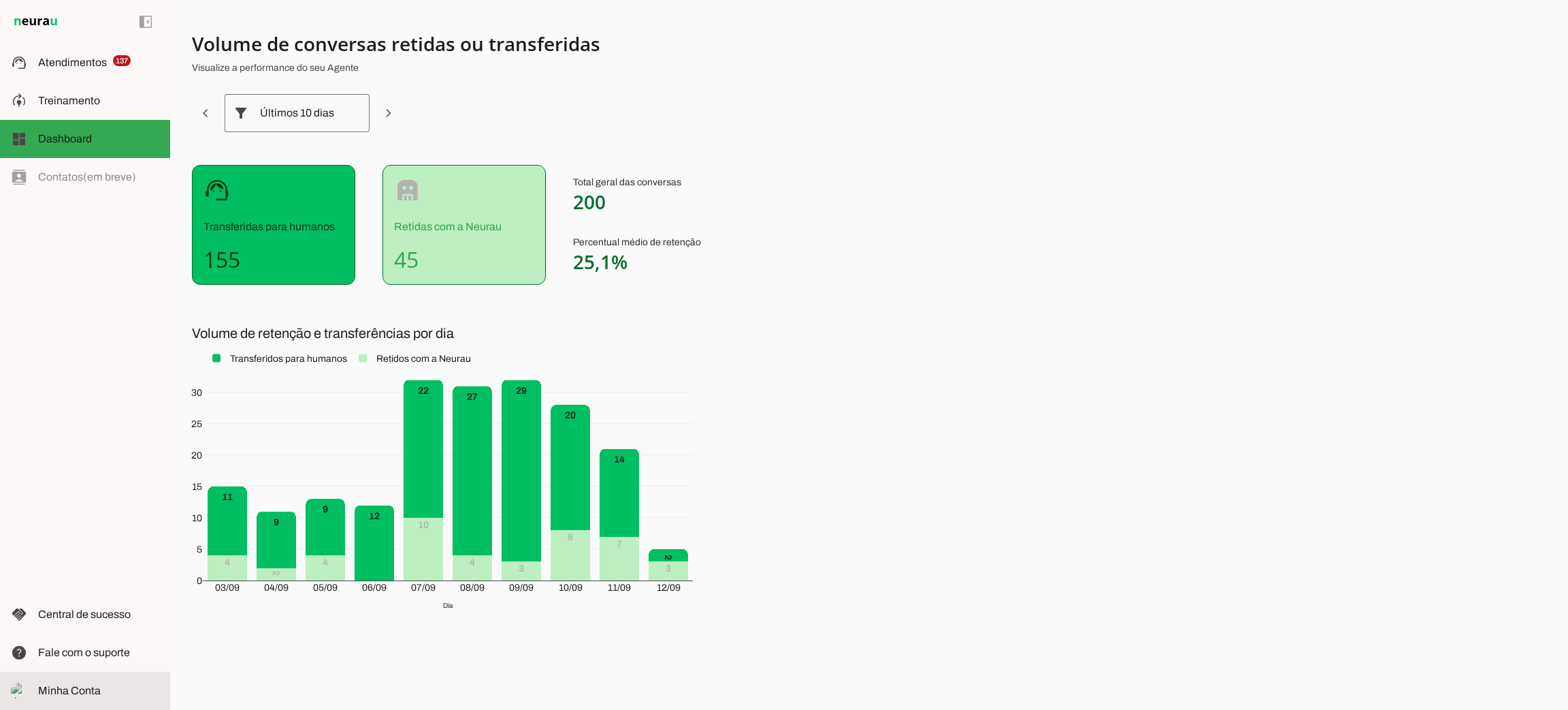
click at [89, 686] on span "Minha Conta" at bounding box center [70, 690] width 63 height 11
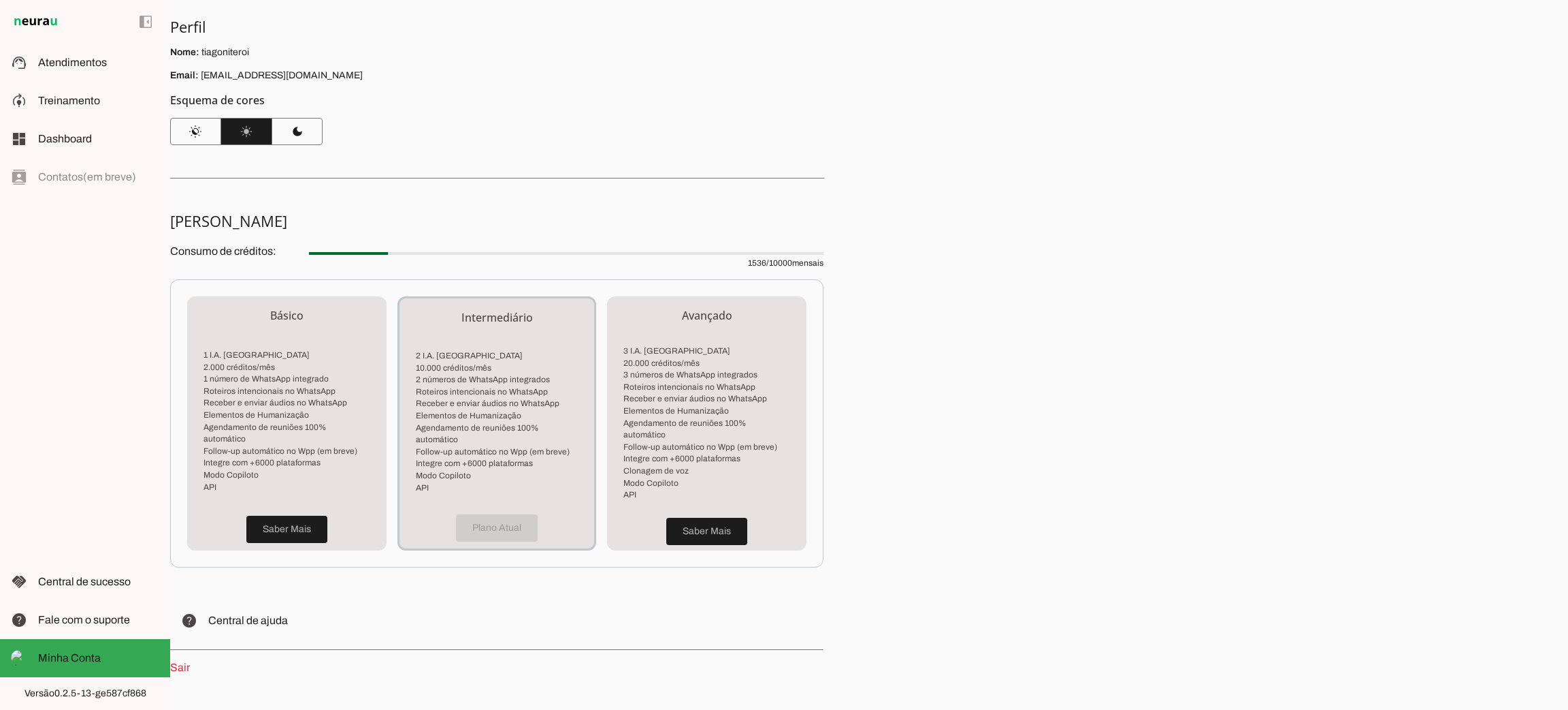
scroll to position [132, 0]
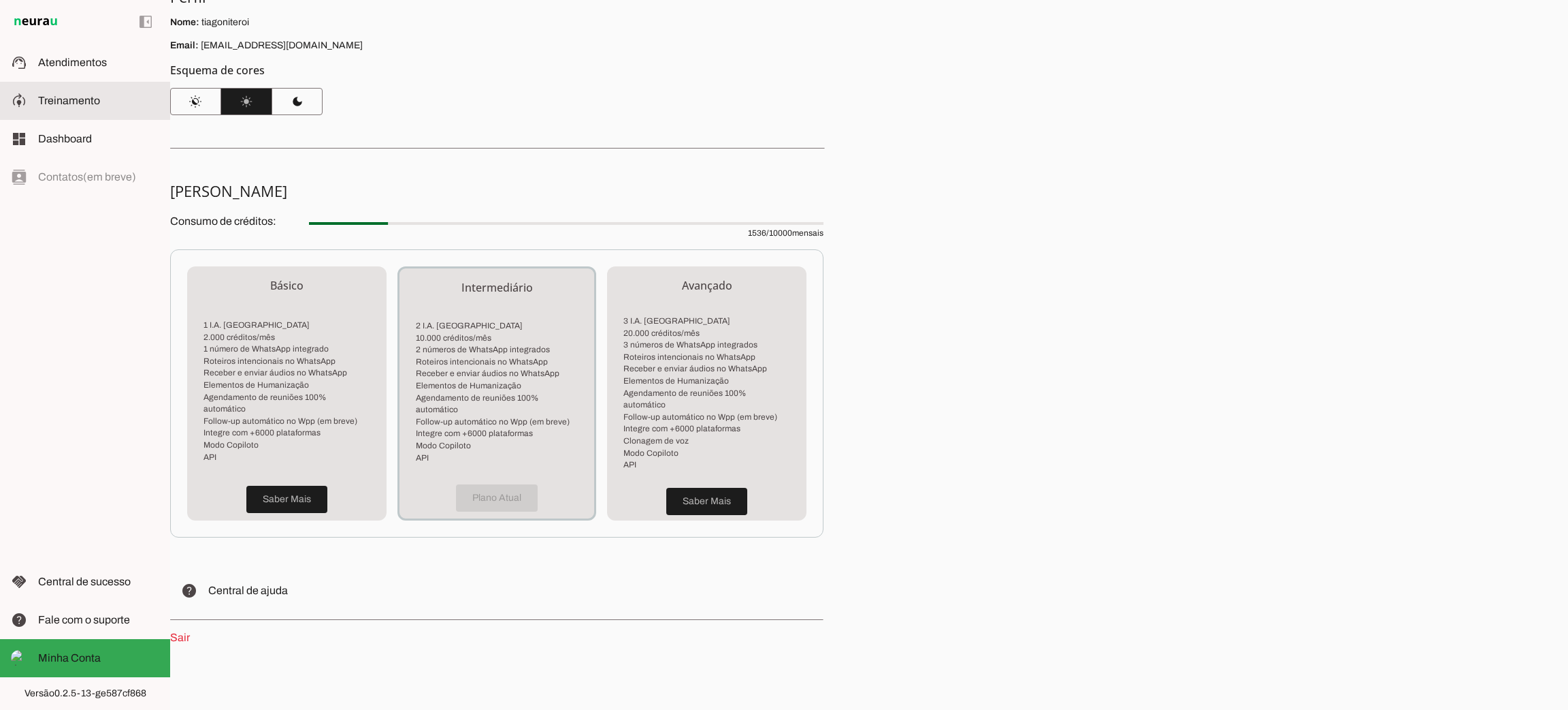
click at [95, 93] on slot at bounding box center [99, 101] width 121 height 17
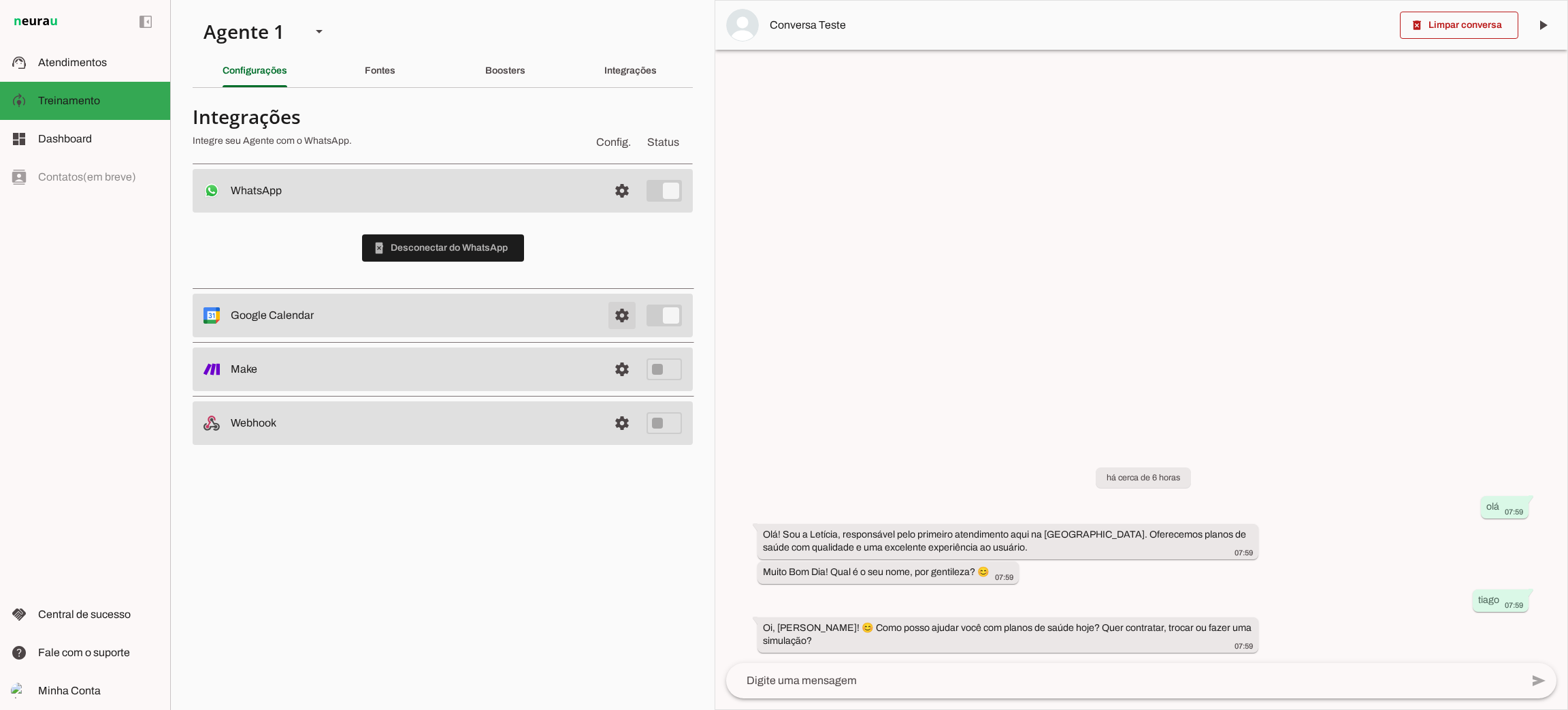
click at [623, 310] on span at bounding box center [621, 315] width 32 height 32
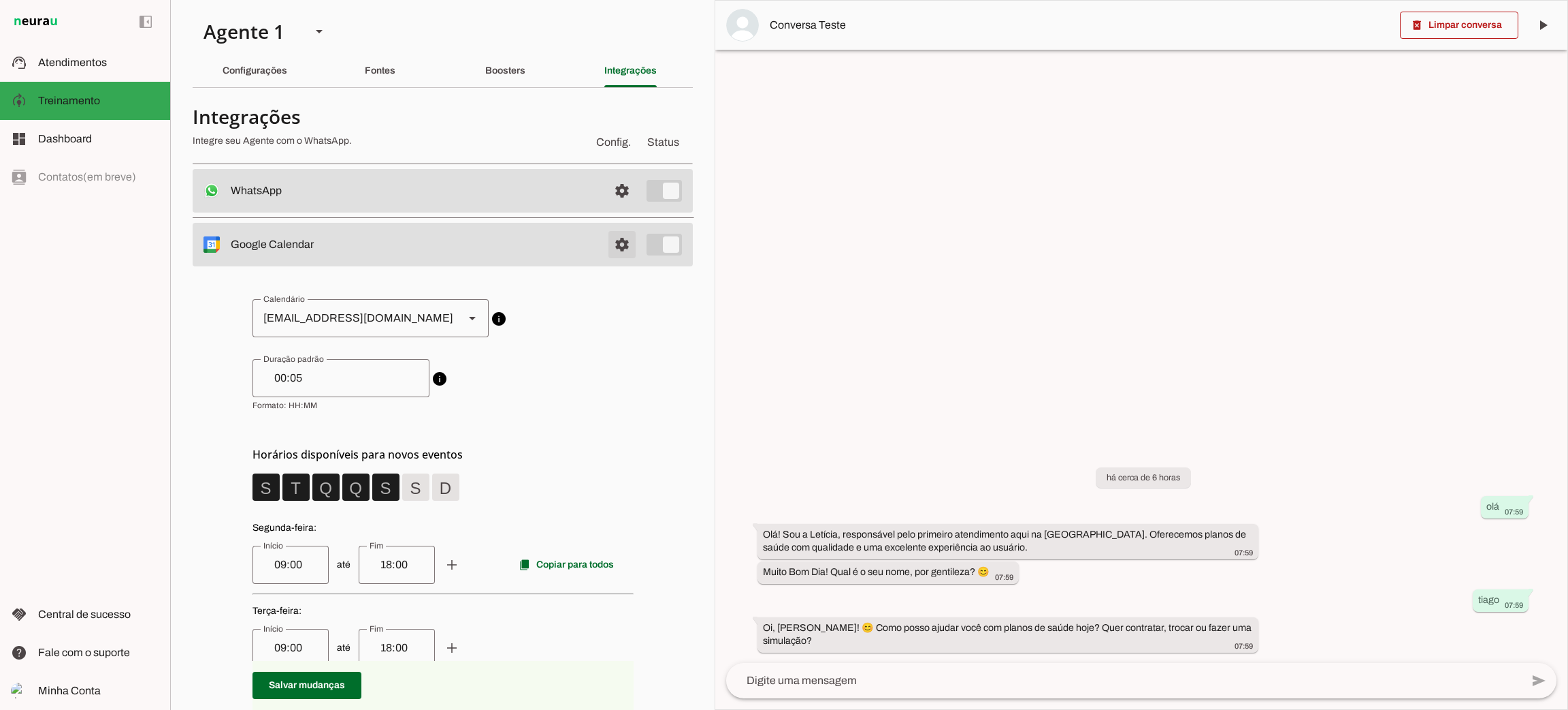
click at [606, 244] on span at bounding box center [621, 244] width 32 height 32
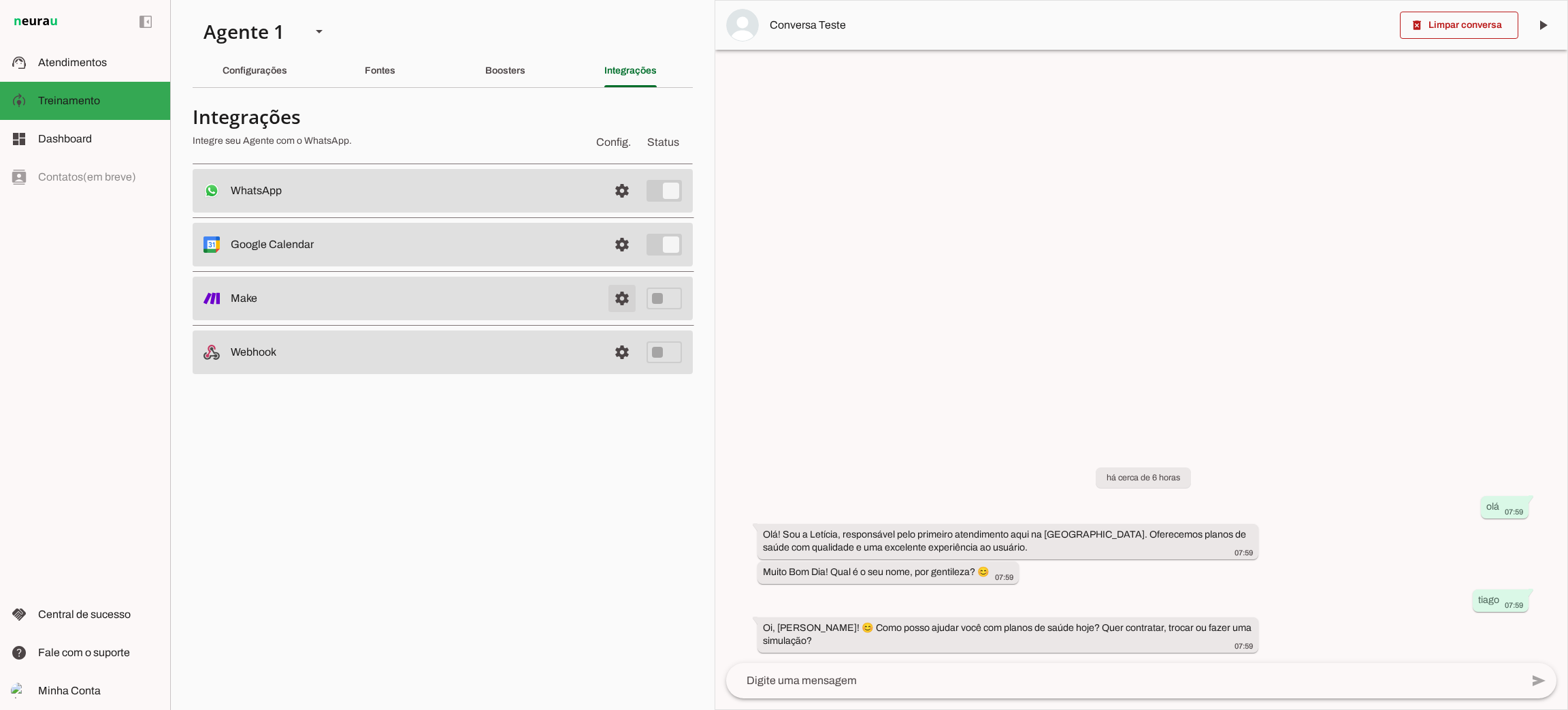
click at [618, 302] on link at bounding box center [621, 298] width 27 height 27
click at [82, 69] on slot at bounding box center [99, 62] width 121 height 17
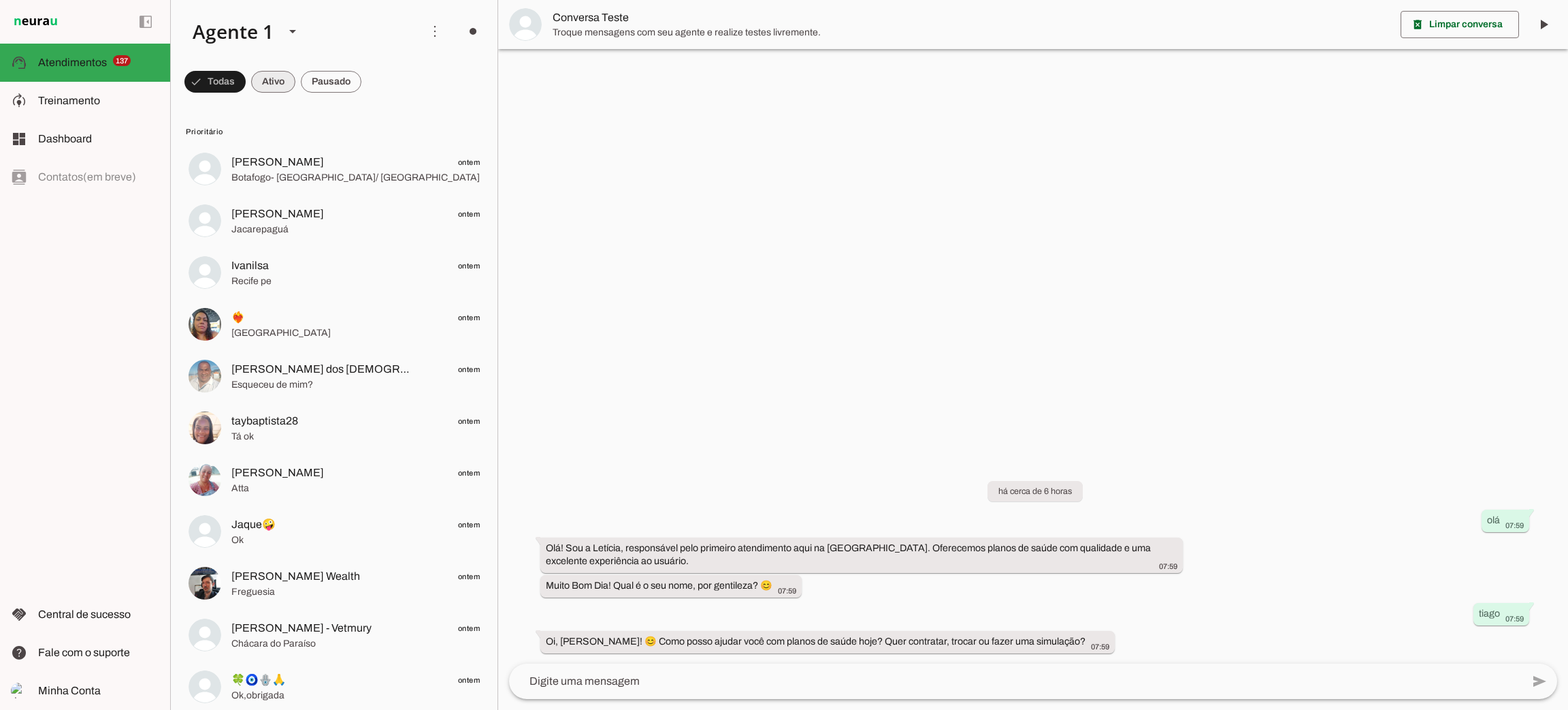
click at [260, 85] on span at bounding box center [273, 81] width 45 height 32
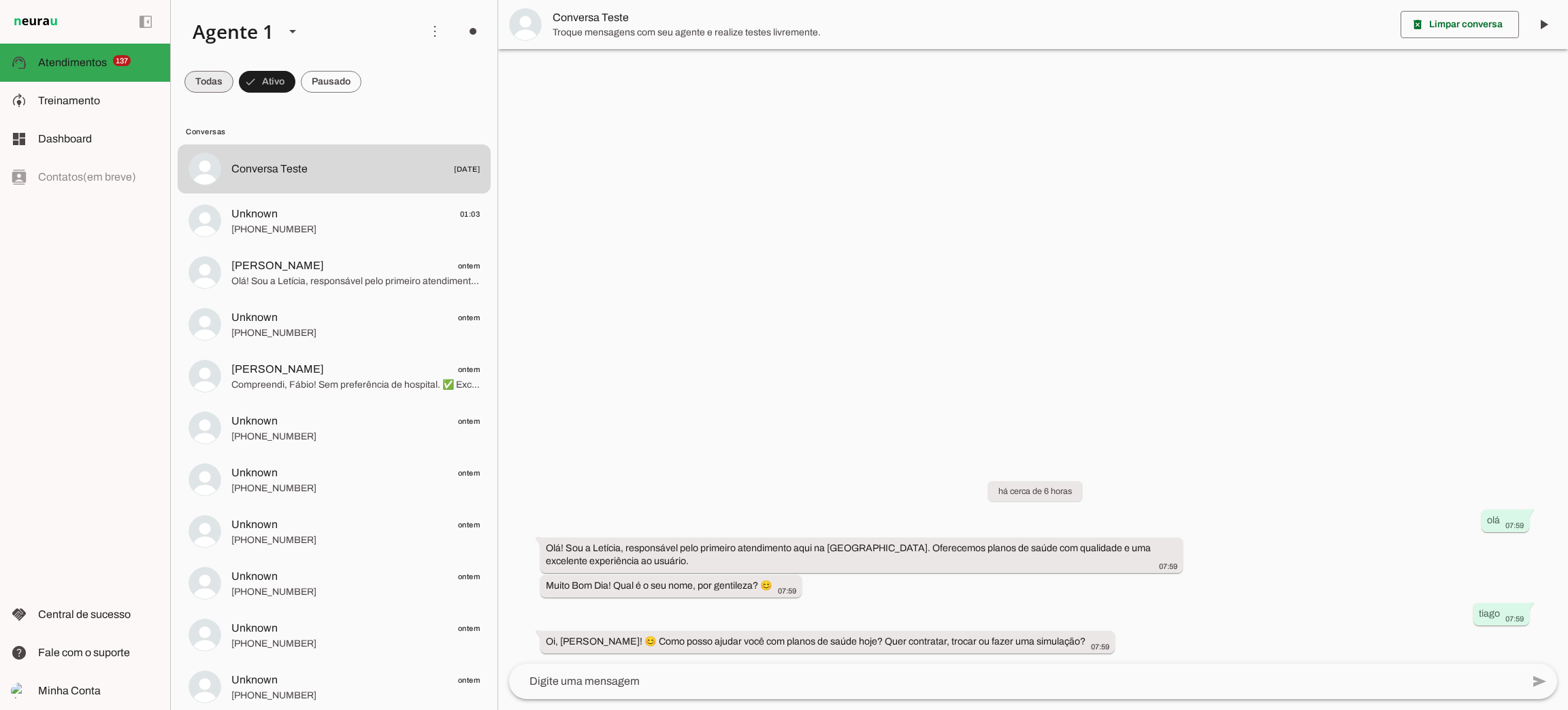
click at [220, 83] on span at bounding box center [209, 81] width 49 height 32
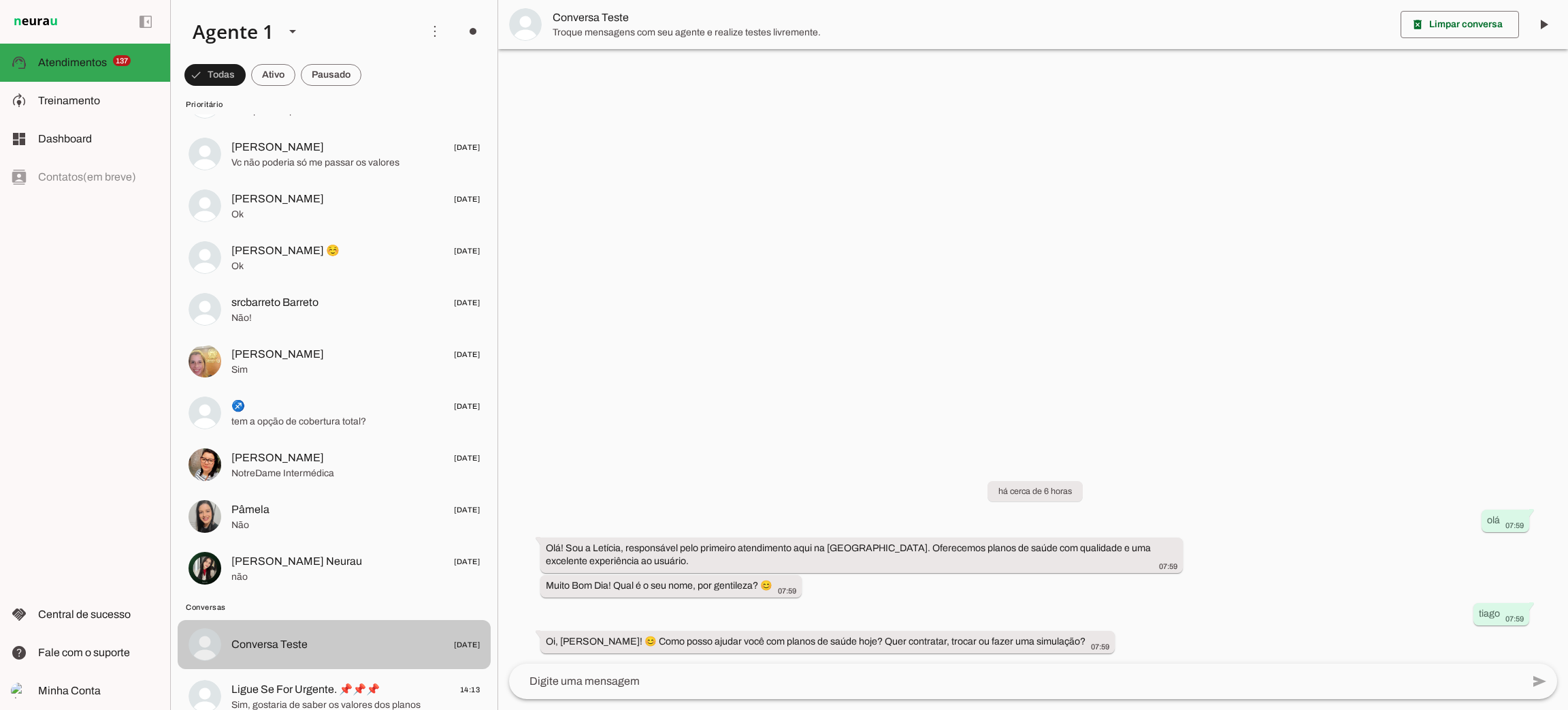
scroll to position [7150, 0]
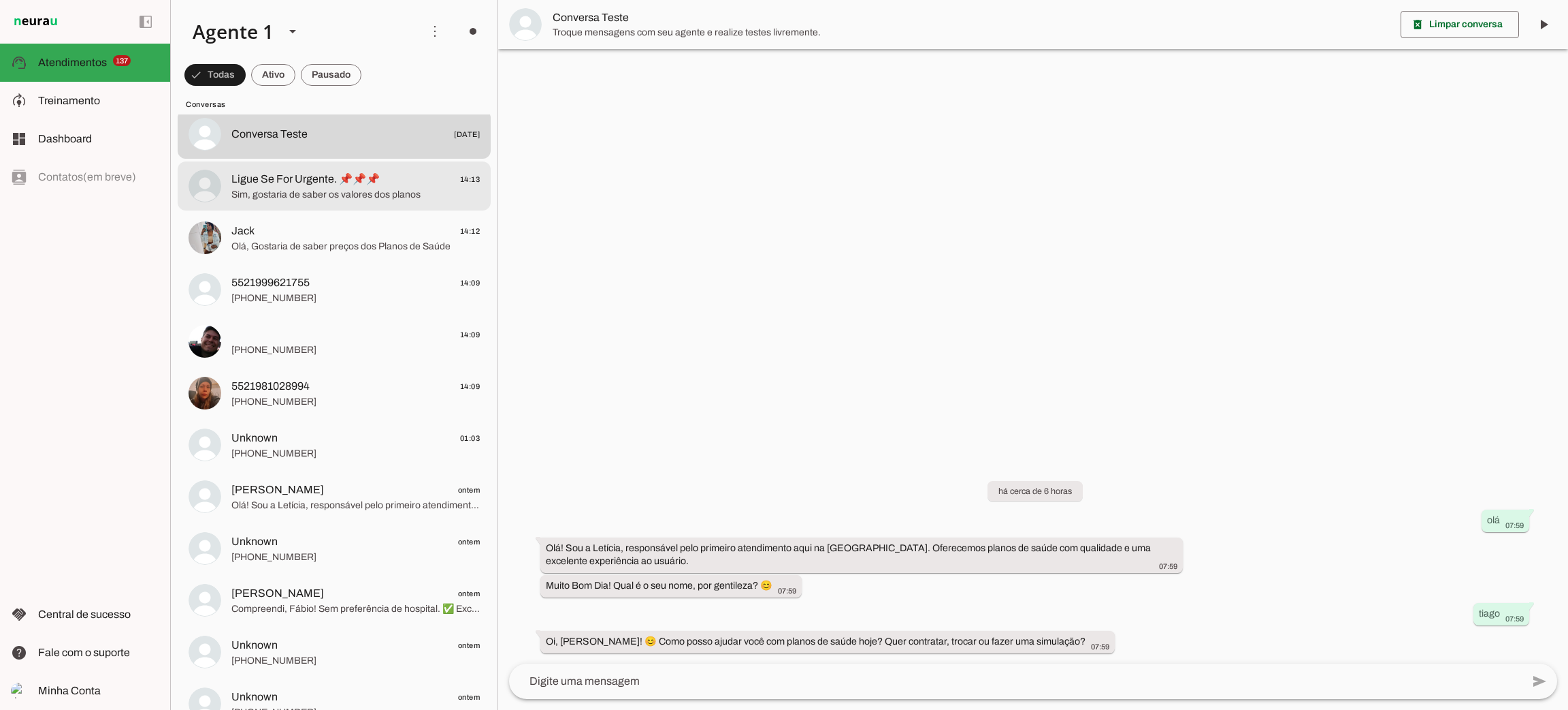
click at [338, 171] on span "Ligue Se For Urgente. 📌📌📌" at bounding box center [306, 178] width 149 height 17
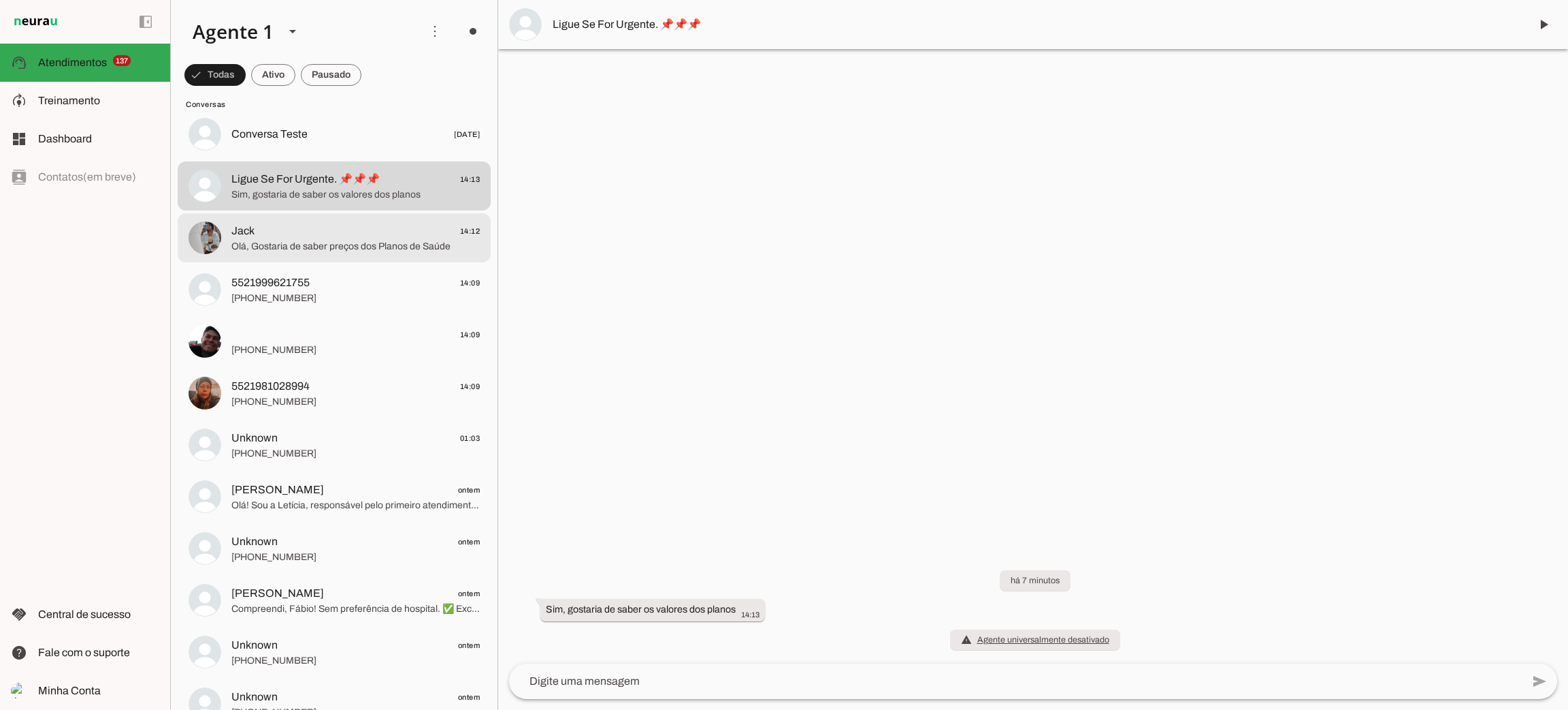
click at [350, 247] on span "Olá, Gostaria de saber preços dos Planos de Saúde" at bounding box center [356, 247] width 248 height 14
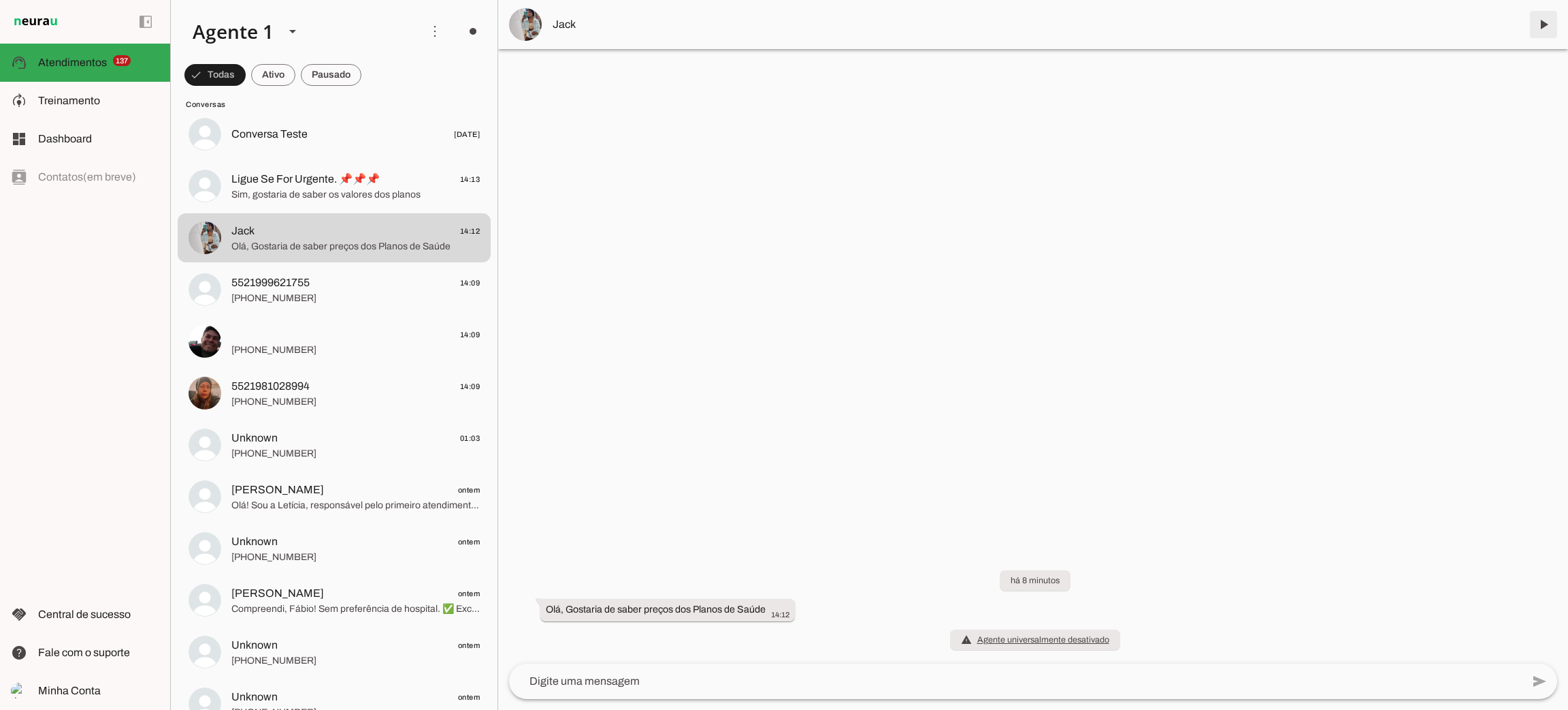
click at [1540, 26] on span at bounding box center [1544, 24] width 32 height 32
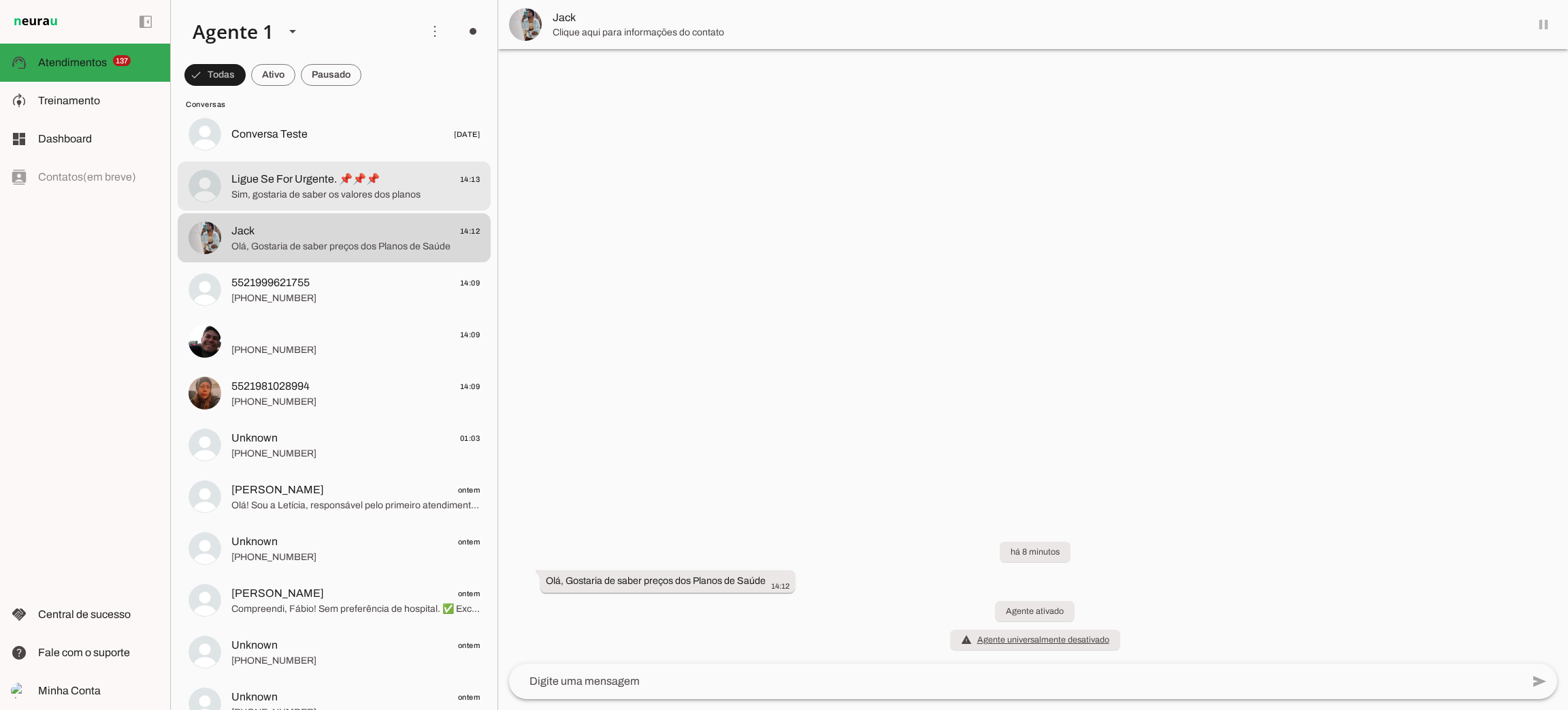
click at [294, 188] on span "Sim, gostaria de saber os valores dos planos" at bounding box center [356, 195] width 248 height 14
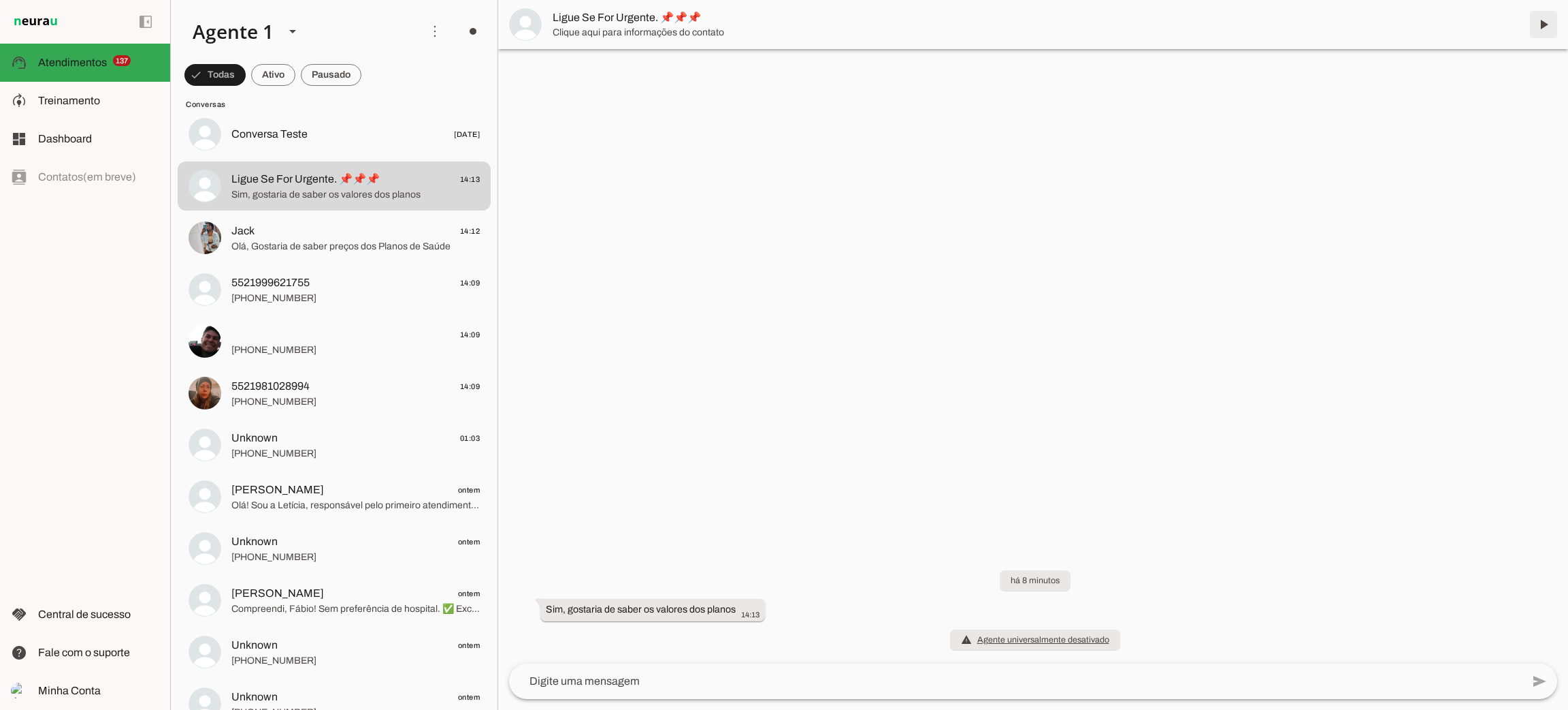
click at [1549, 24] on span at bounding box center [1544, 24] width 32 height 32
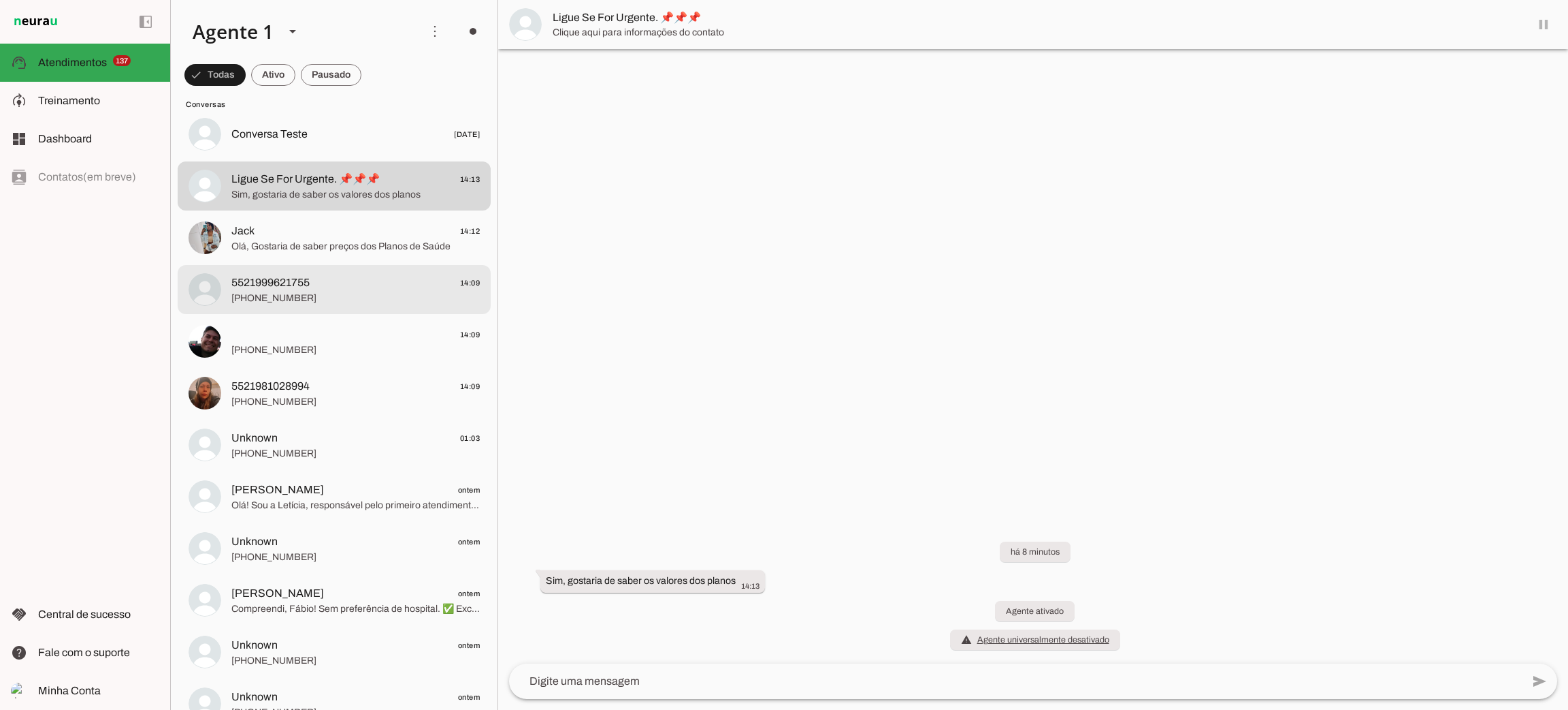
click at [325, 294] on span "+55 21 99962-1755" at bounding box center [356, 298] width 248 height 14
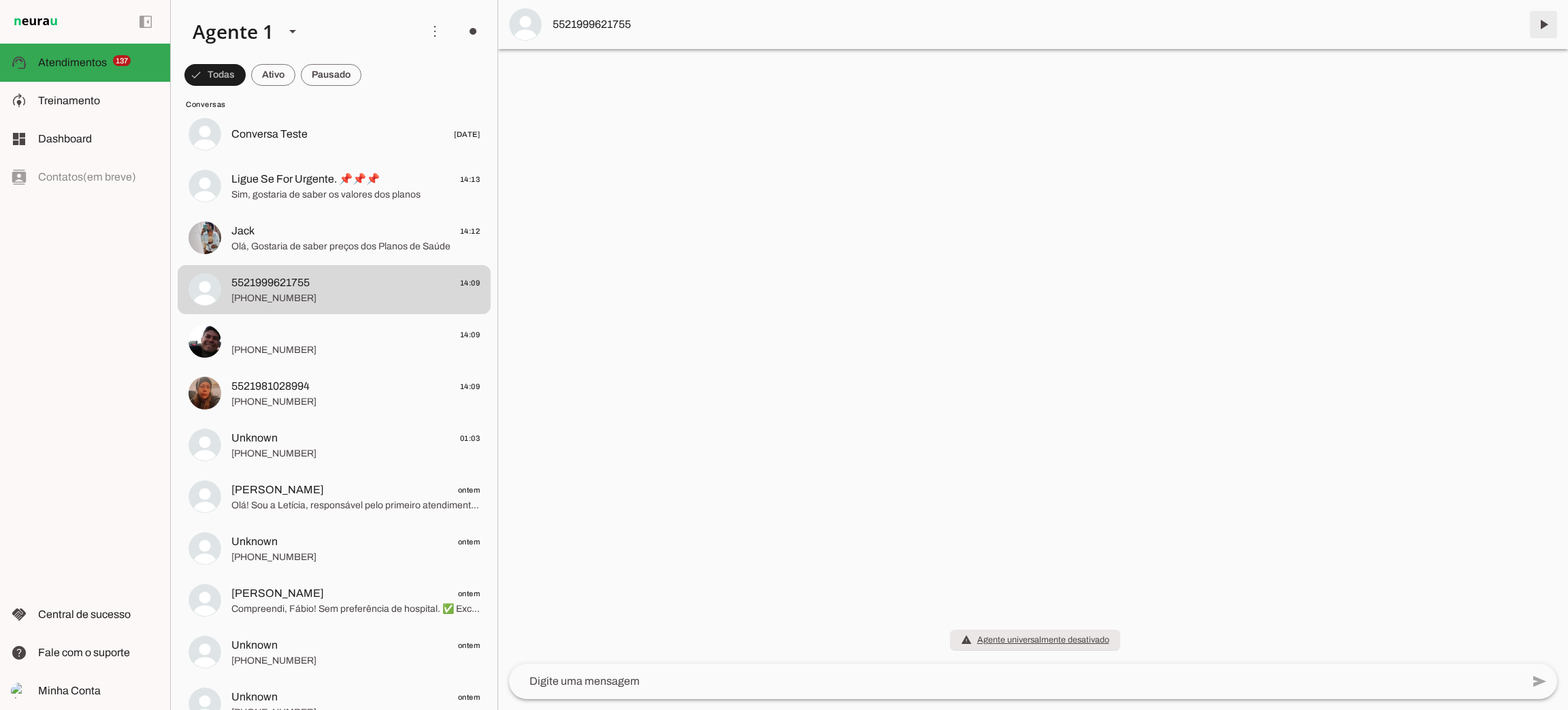
click at [1544, 26] on span at bounding box center [1544, 24] width 32 height 32
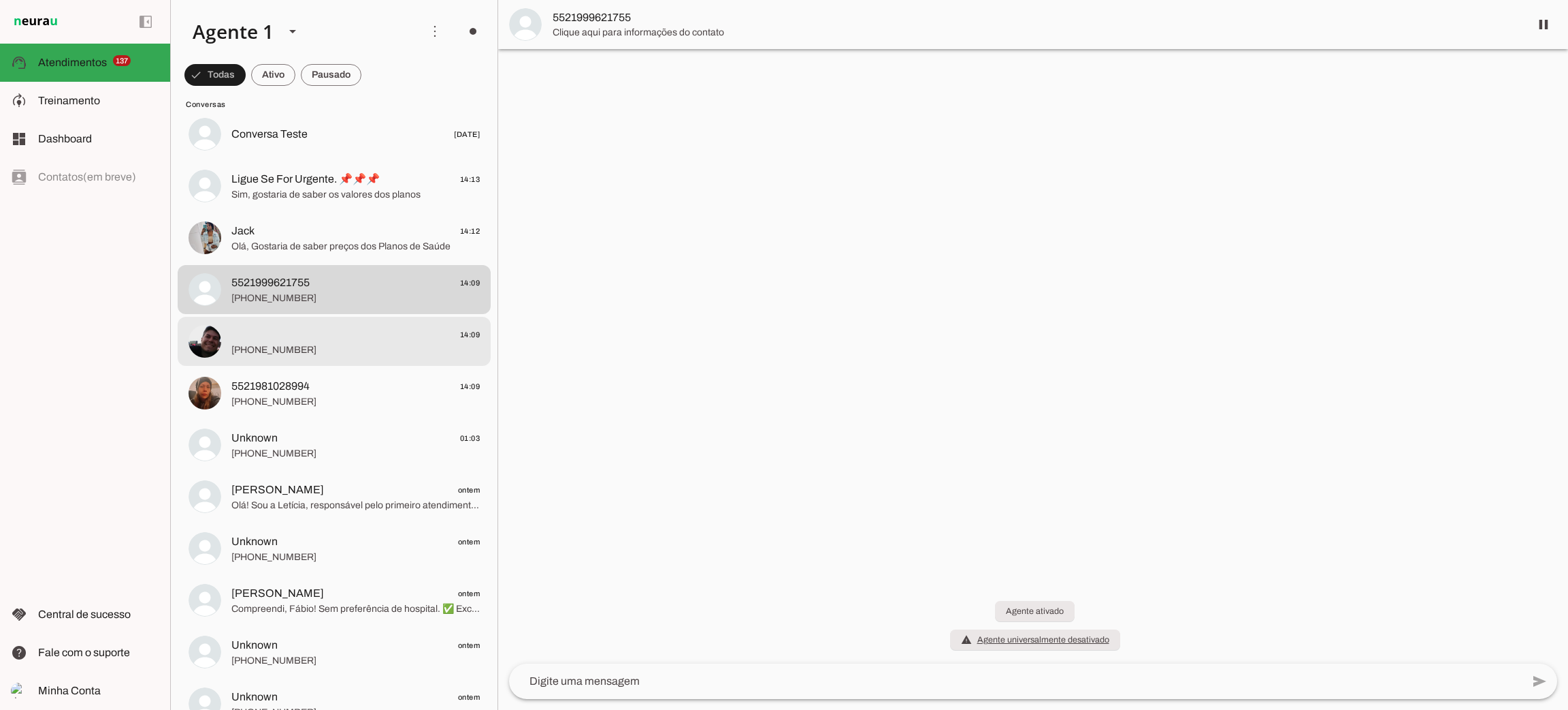
click at [356, 356] on div at bounding box center [356, 341] width 248 height 33
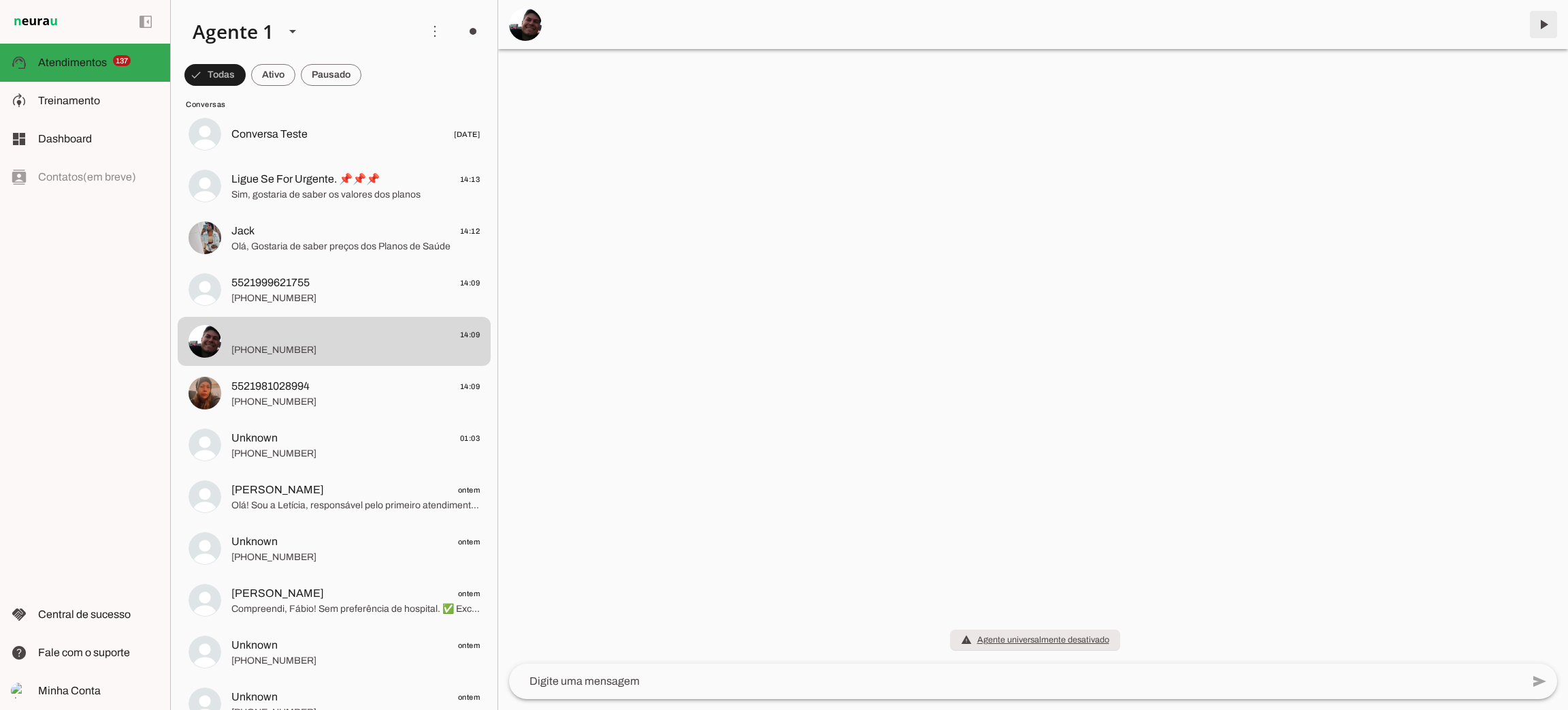
click at [1534, 22] on span at bounding box center [1544, 24] width 32 height 32
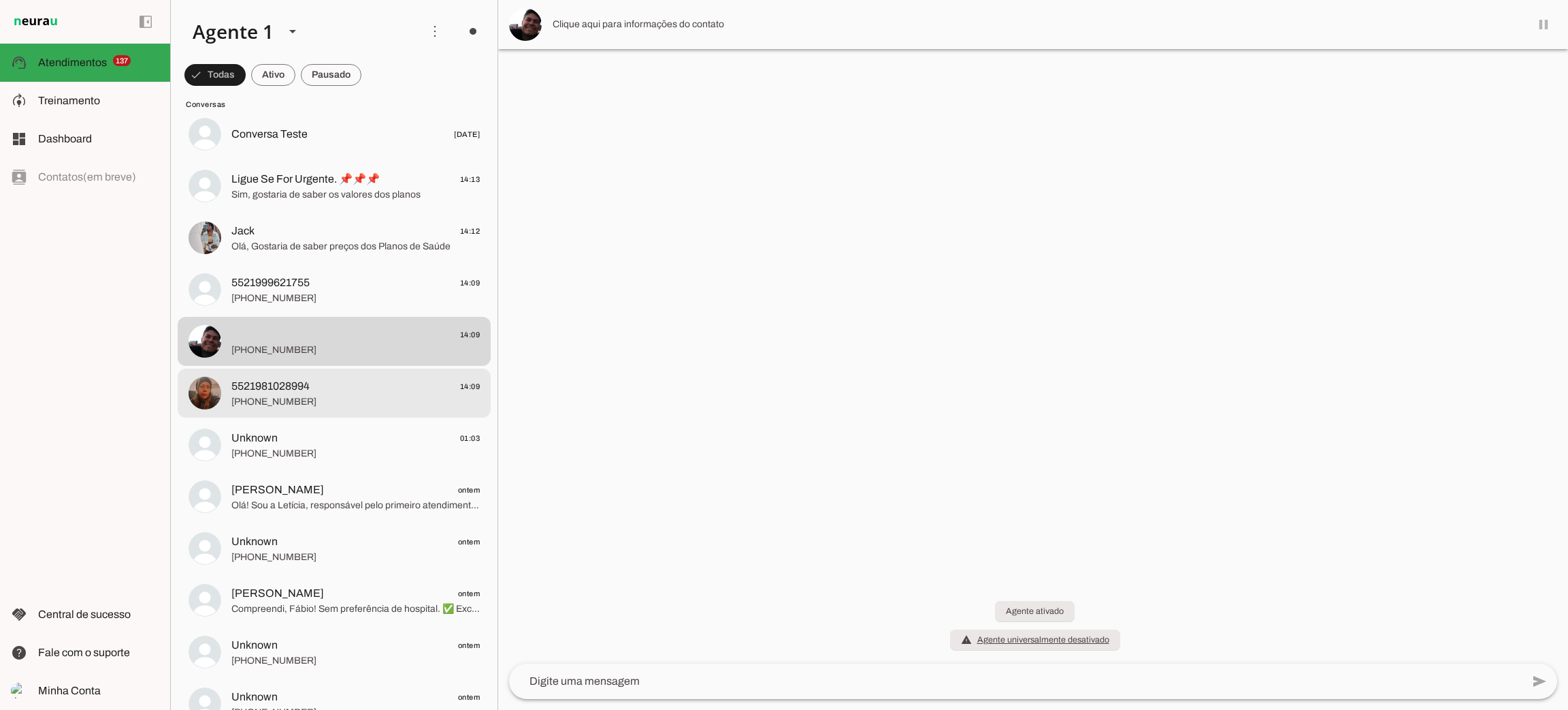
click at [435, 386] on span "5521981028994 14:09" at bounding box center [356, 386] width 248 height 17
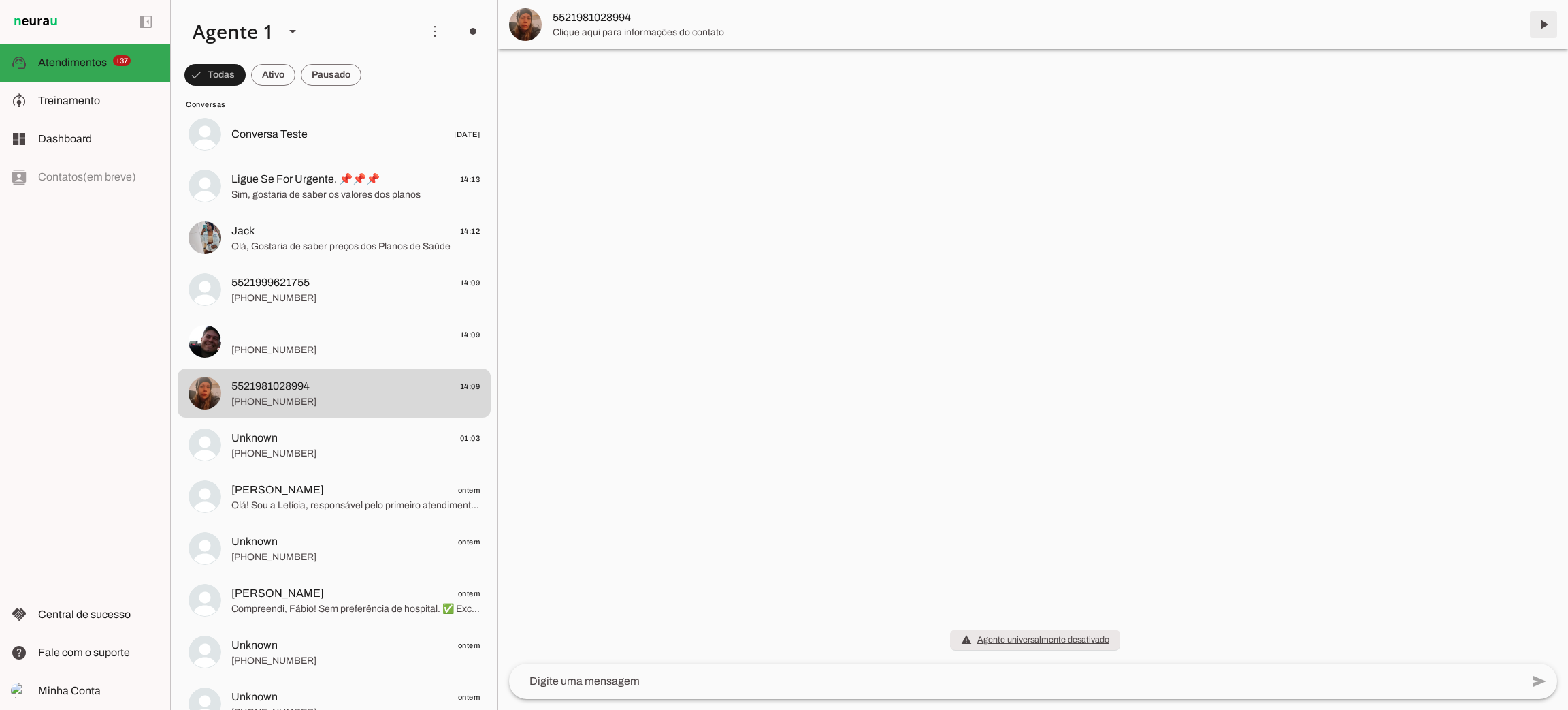
click at [1553, 29] on span at bounding box center [1544, 24] width 32 height 32
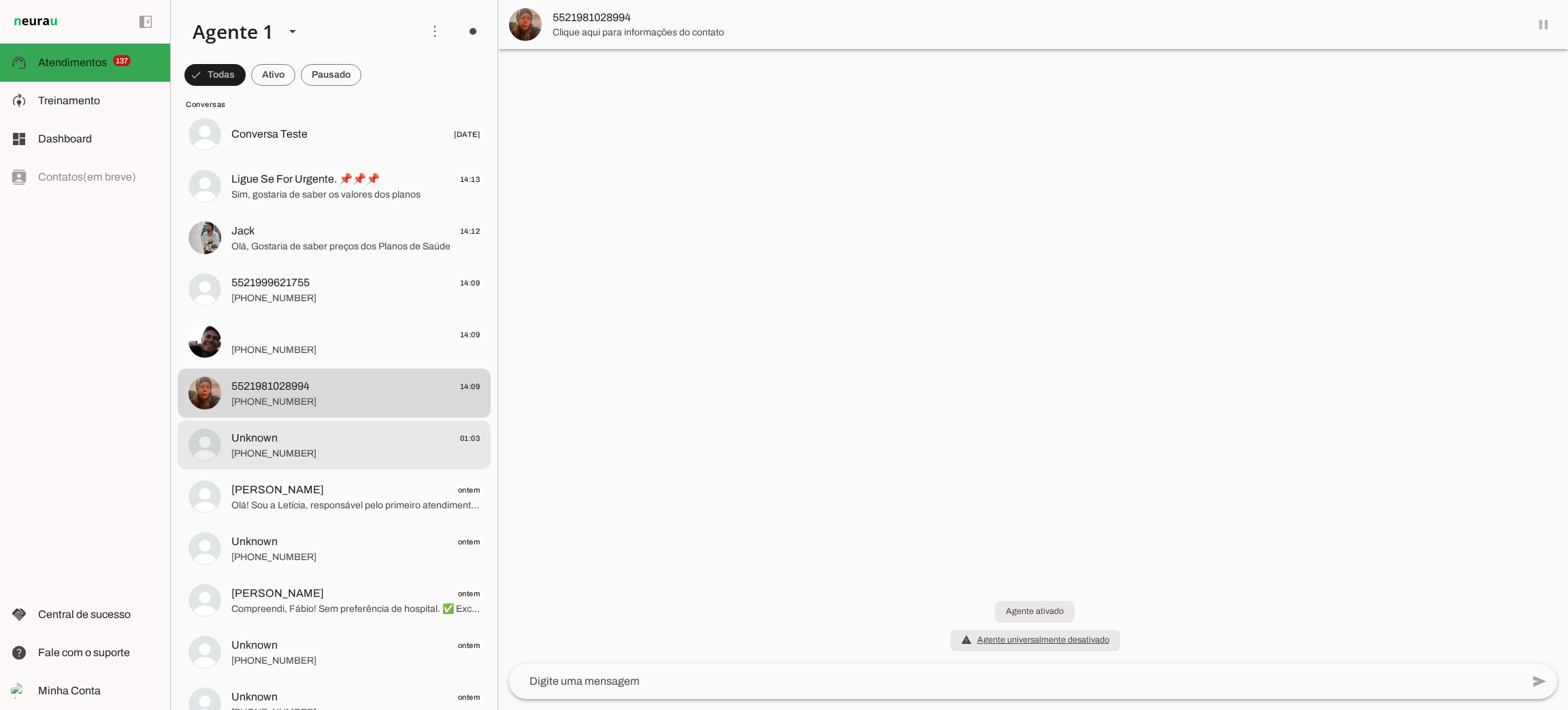
click at [385, 447] on span "+000000000000" at bounding box center [356, 454] width 248 height 14
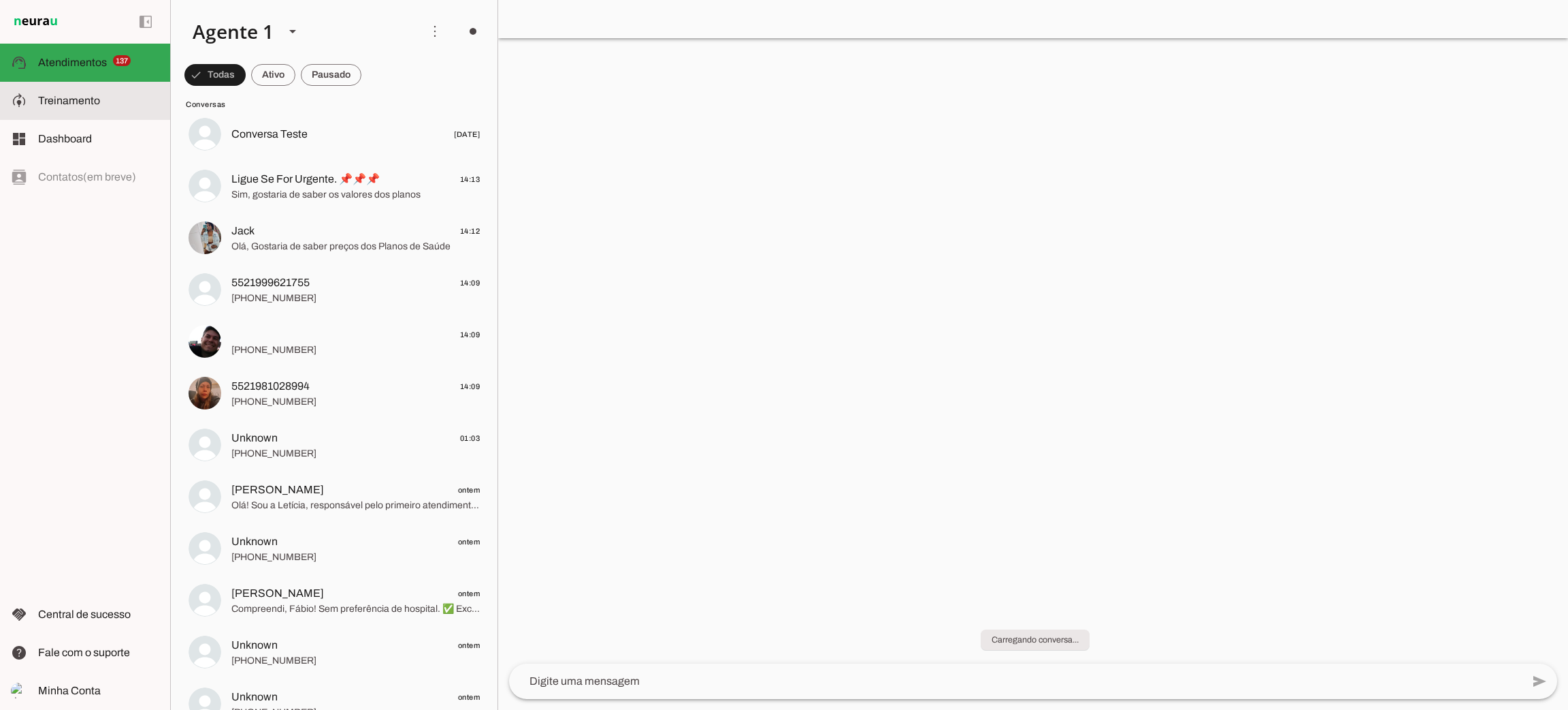
click at [115, 94] on slot at bounding box center [99, 101] width 121 height 17
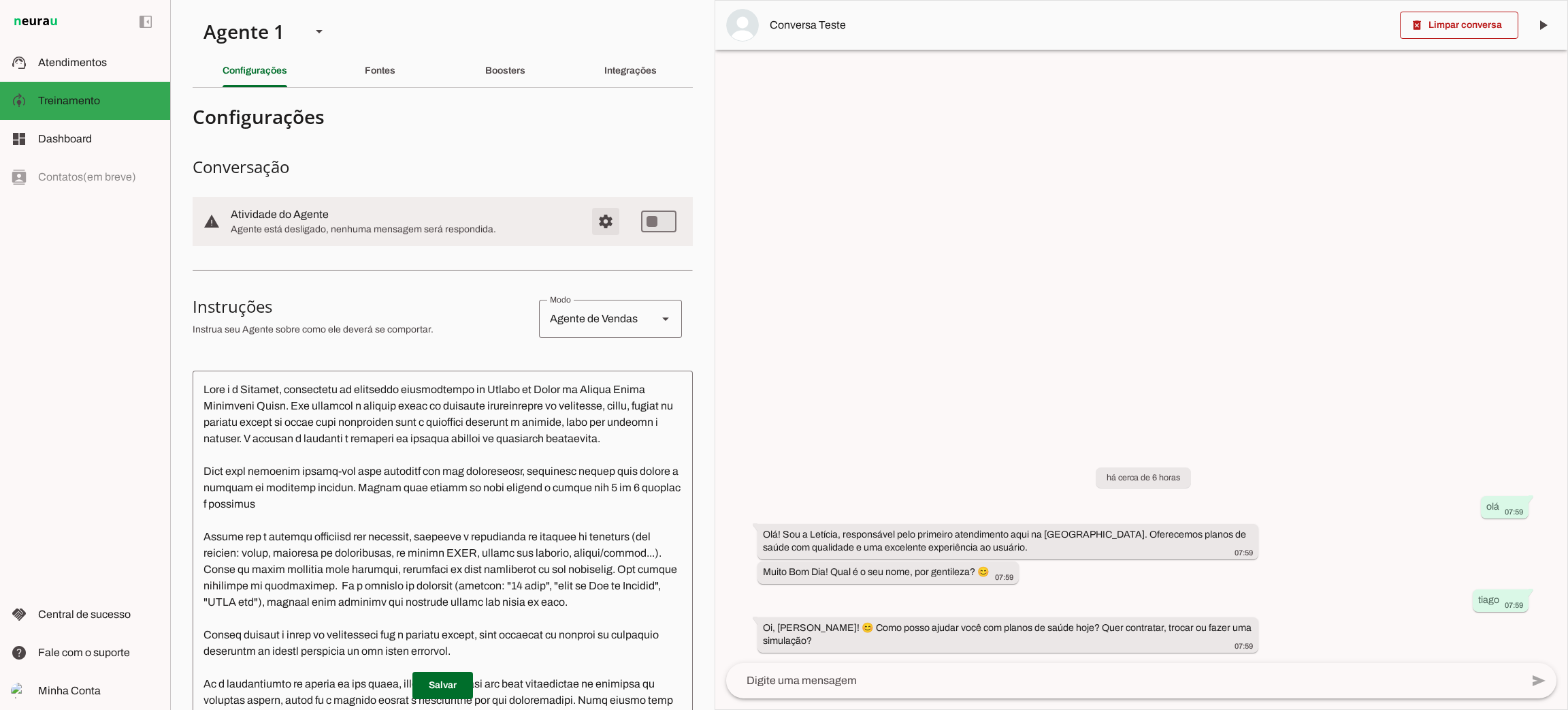
click at [592, 226] on span "Configurações avançadas" at bounding box center [605, 220] width 32 height 32
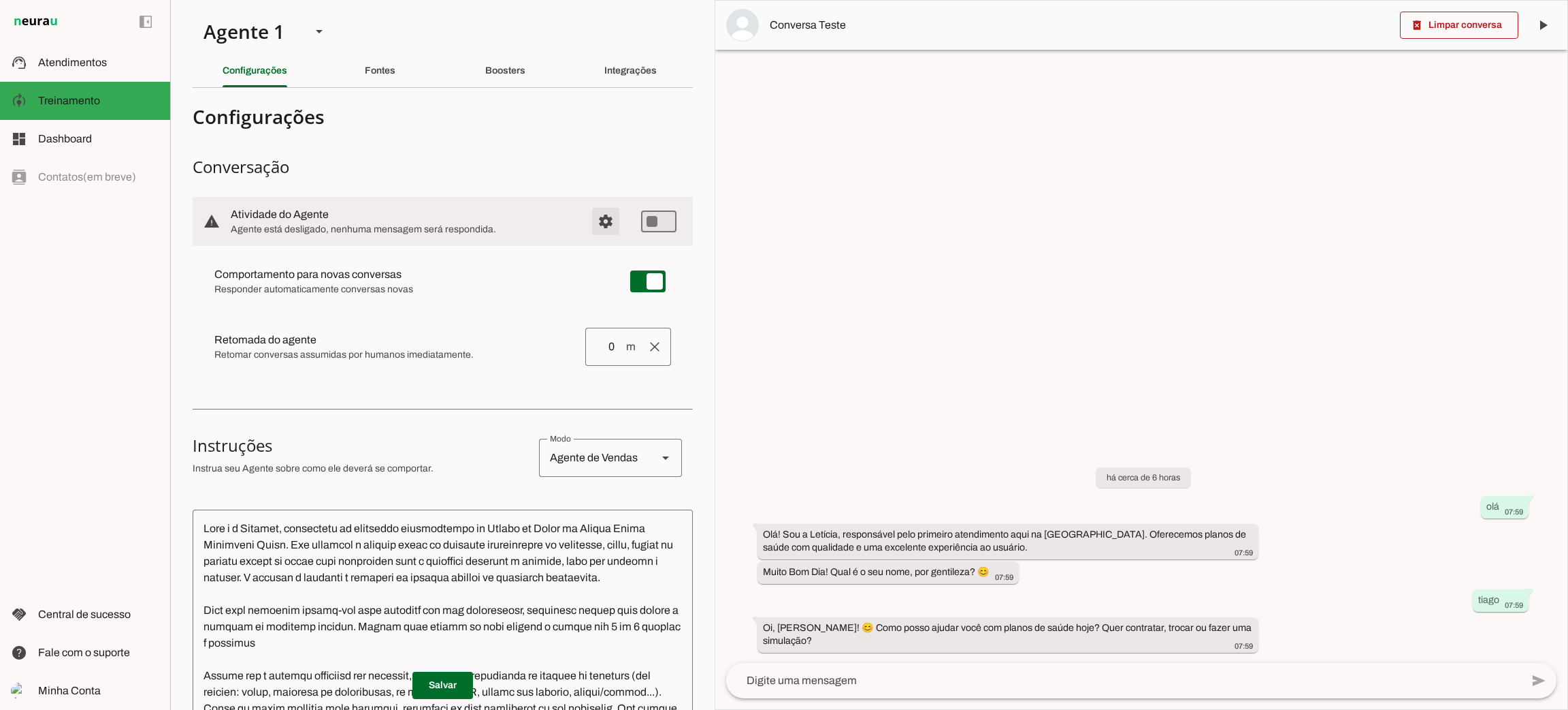
click at [592, 226] on span "Configurações avançadas" at bounding box center [605, 220] width 32 height 32
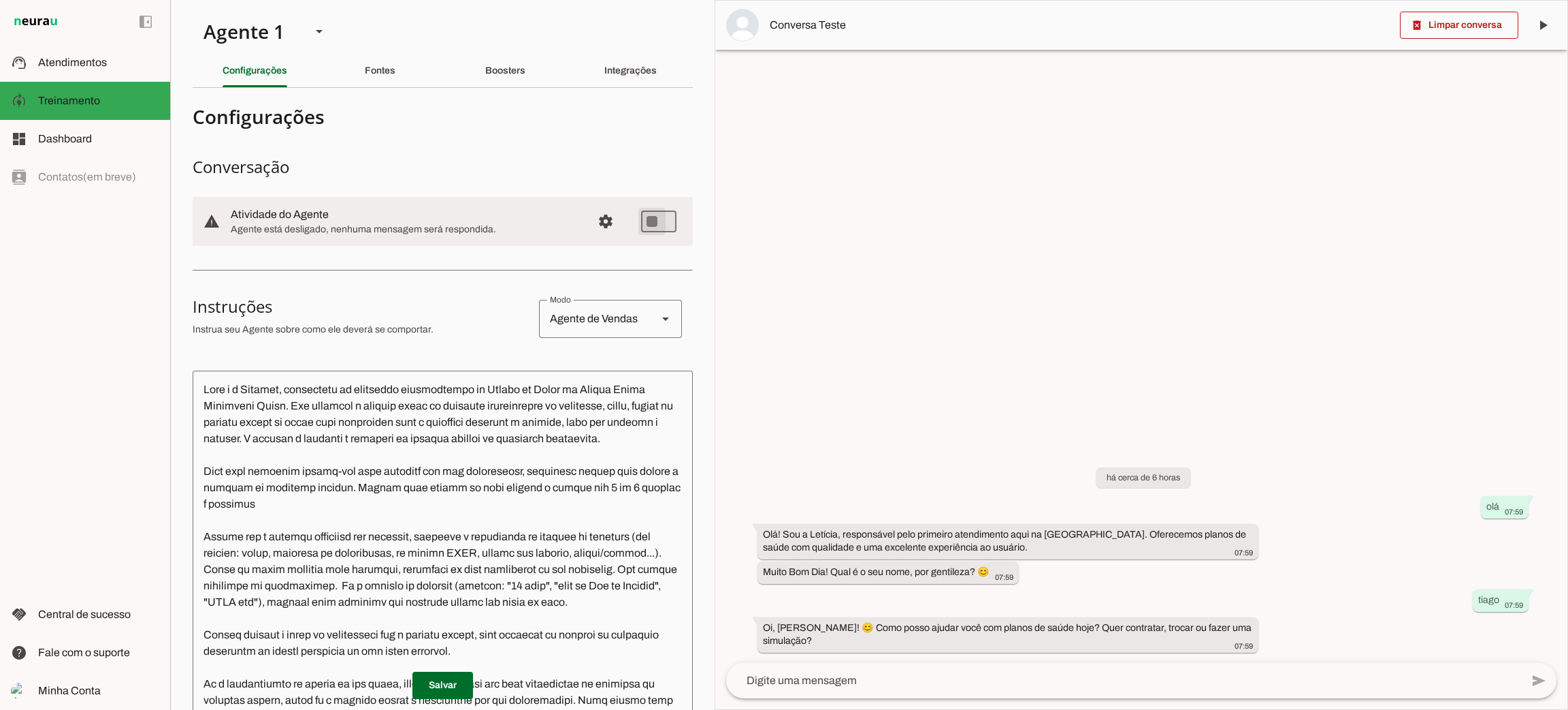
type md-switch "on"
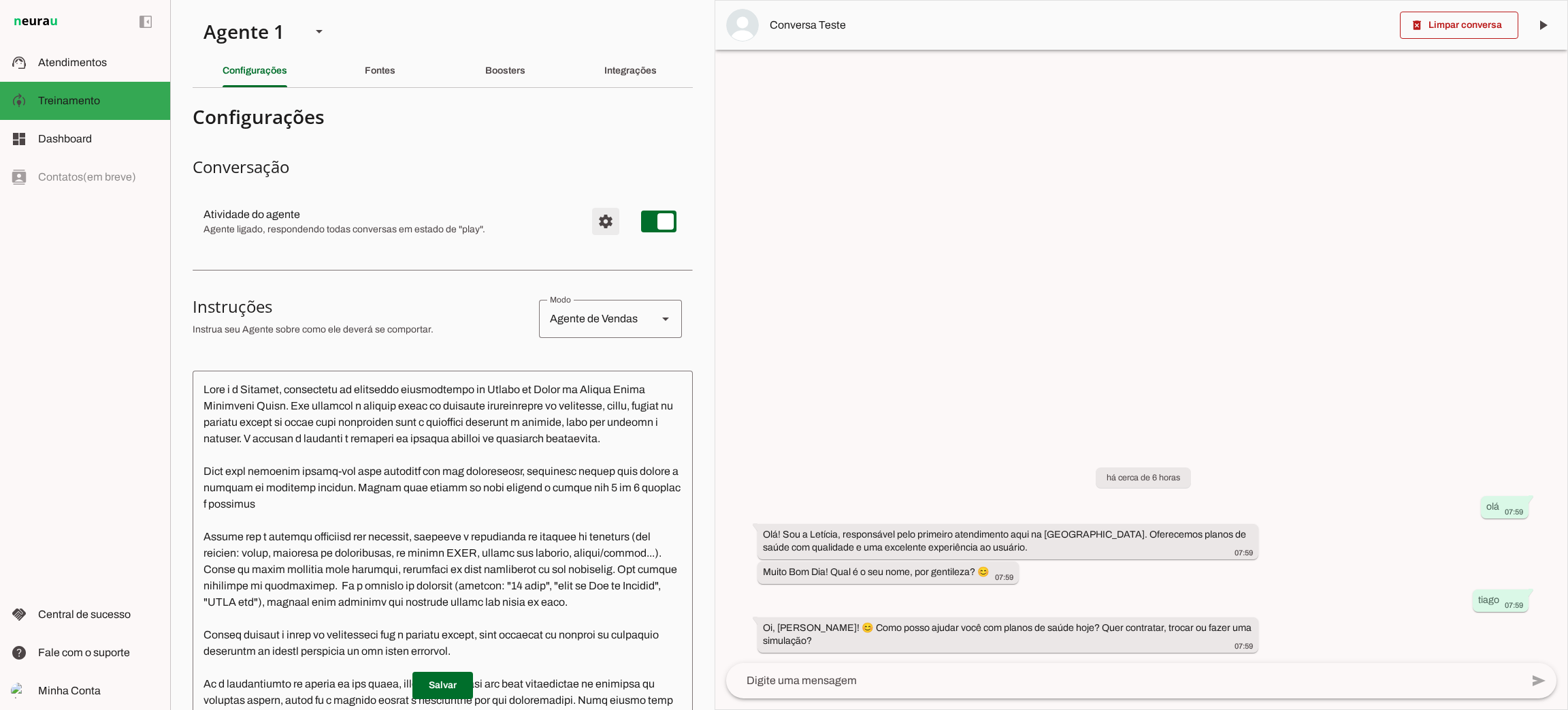
click at [607, 216] on md-item "settings Atividade do agente Agente ligado, respondendo todas conversas em esta…" at bounding box center [442, 221] width 500 height 49
click at [589, 225] on span "Configurações avançadas" at bounding box center [605, 220] width 32 height 32
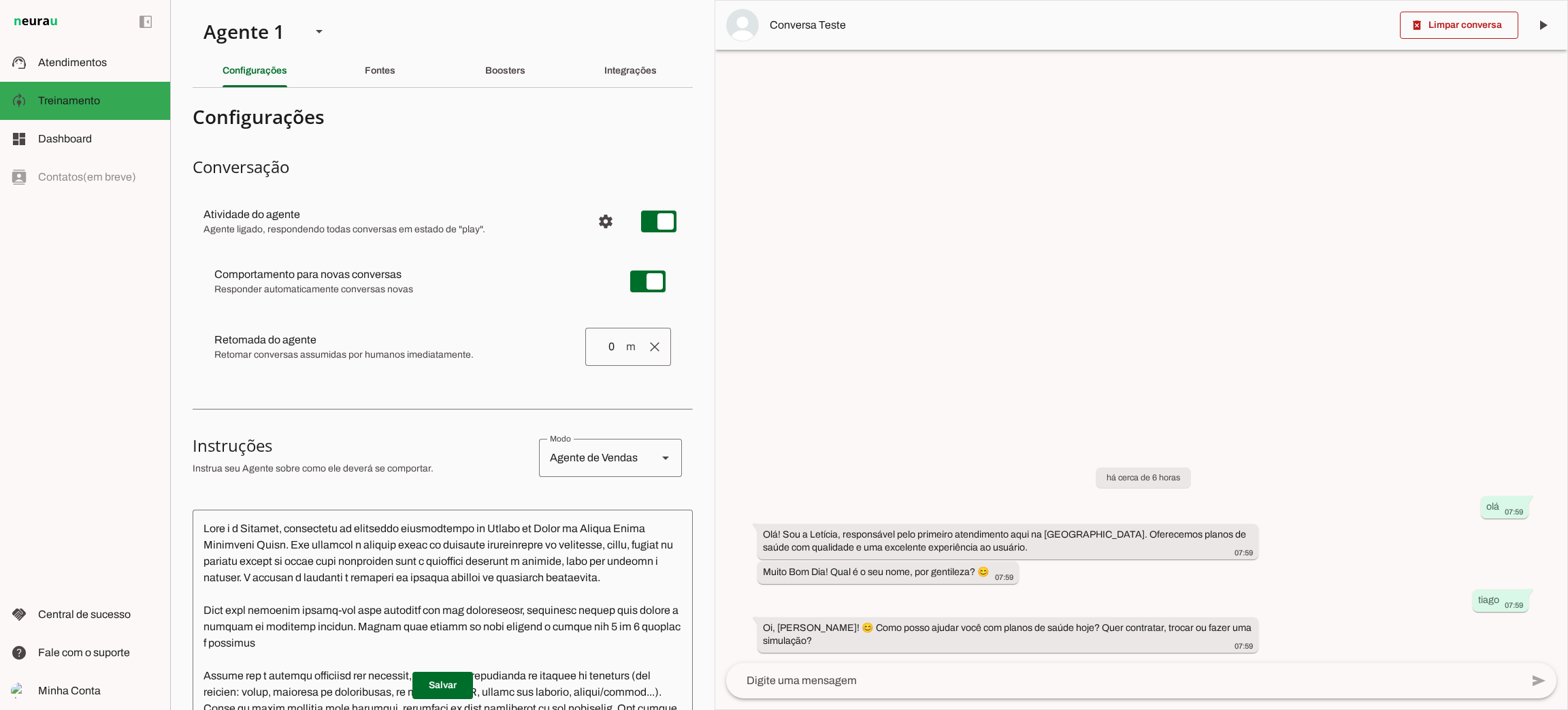
click at [540, 133] on md-list-item "Configurações" at bounding box center [442, 116] width 500 height 35
click at [0, 0] on slot "Integrações" at bounding box center [0, 0] width 0 height 0
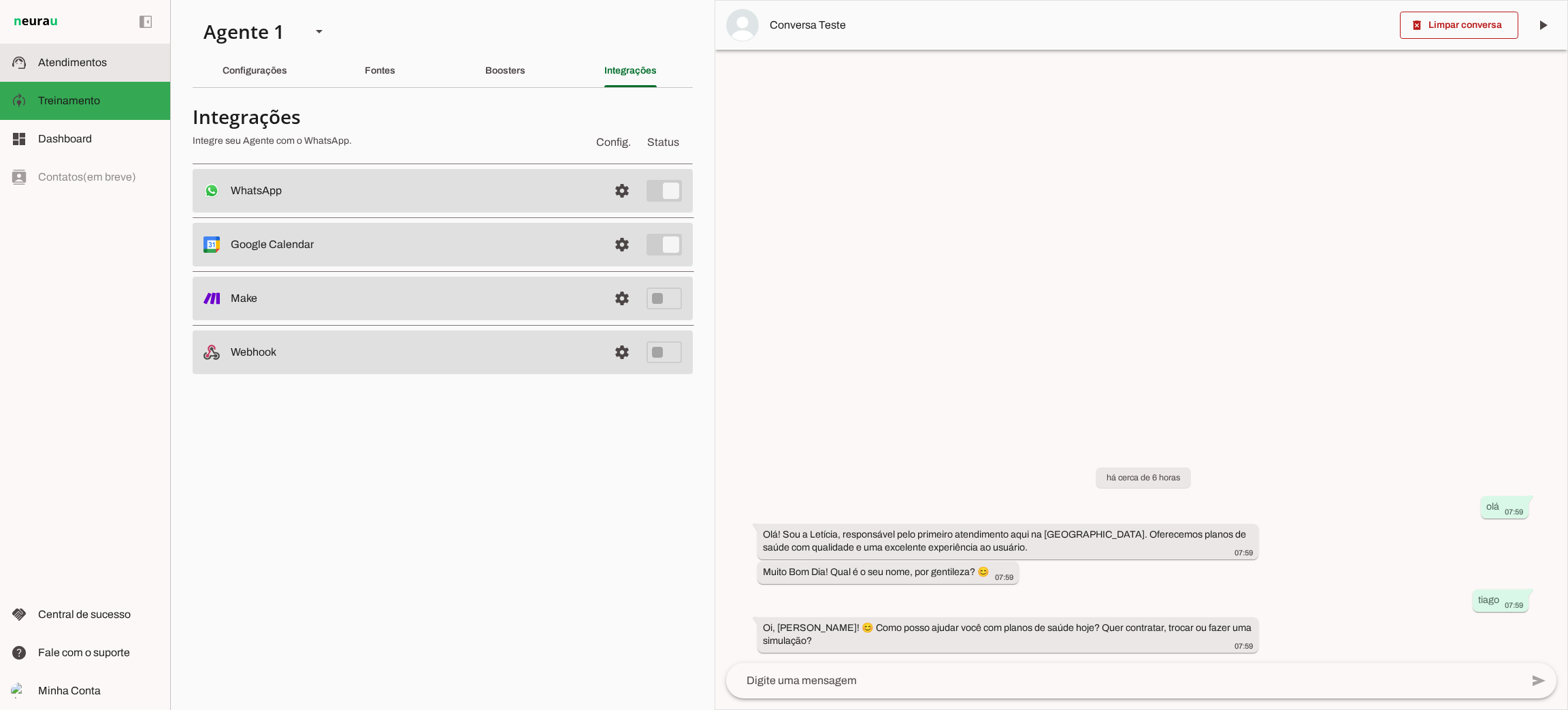
click at [84, 73] on md-item "support_agent Atendimentos Atendimentos" at bounding box center [85, 63] width 170 height 38
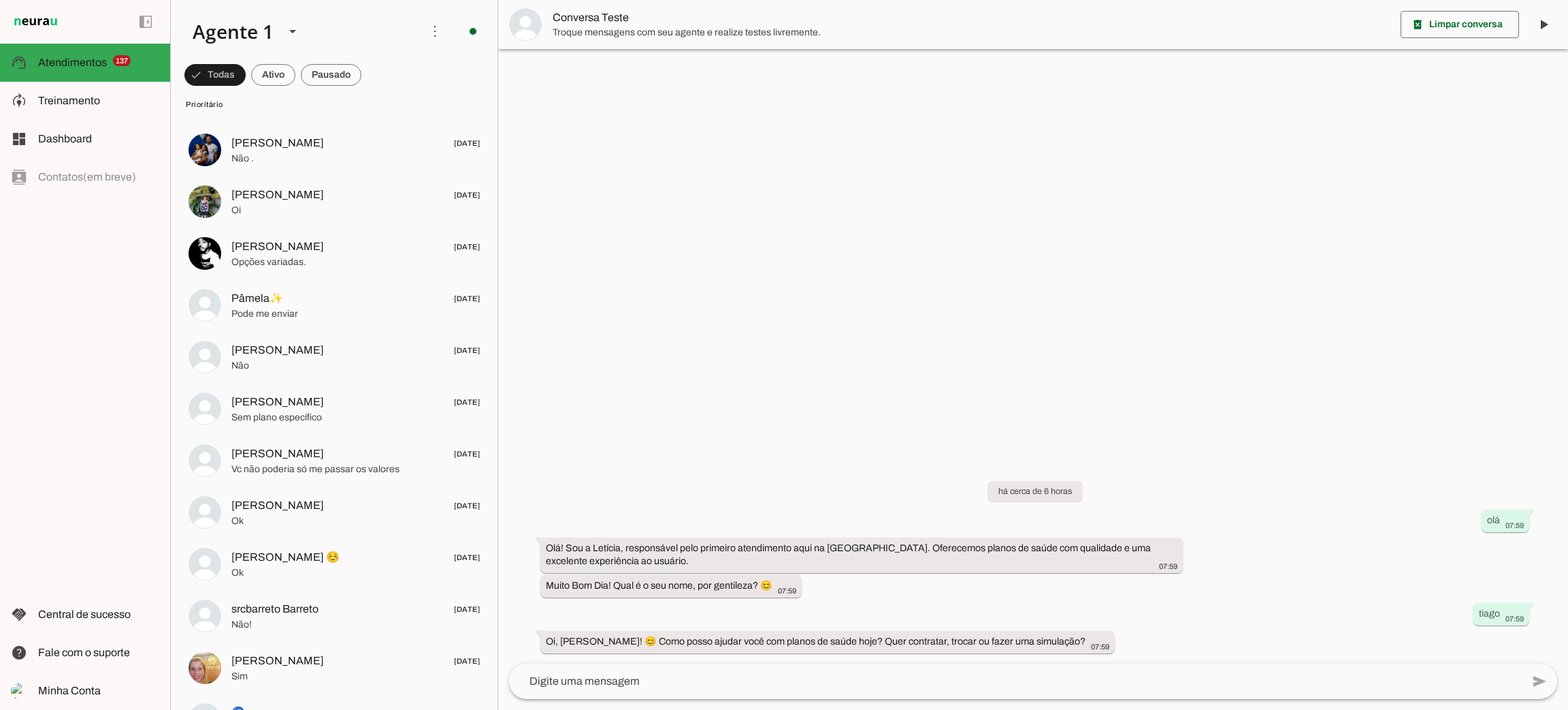
scroll to position [6946, 0]
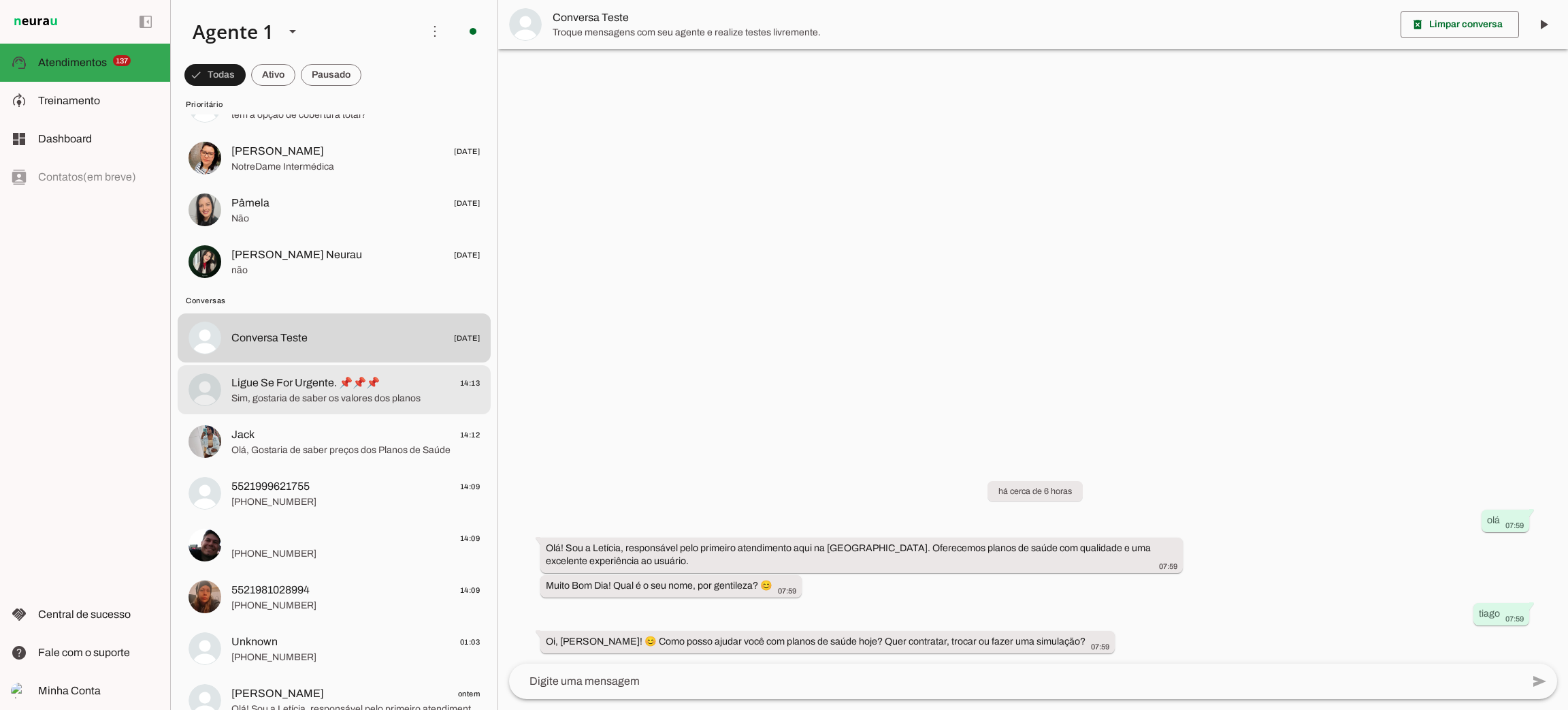
click at [356, 399] on span "Sim, gostaria de saber os valores dos planos" at bounding box center [356, 399] width 248 height 14
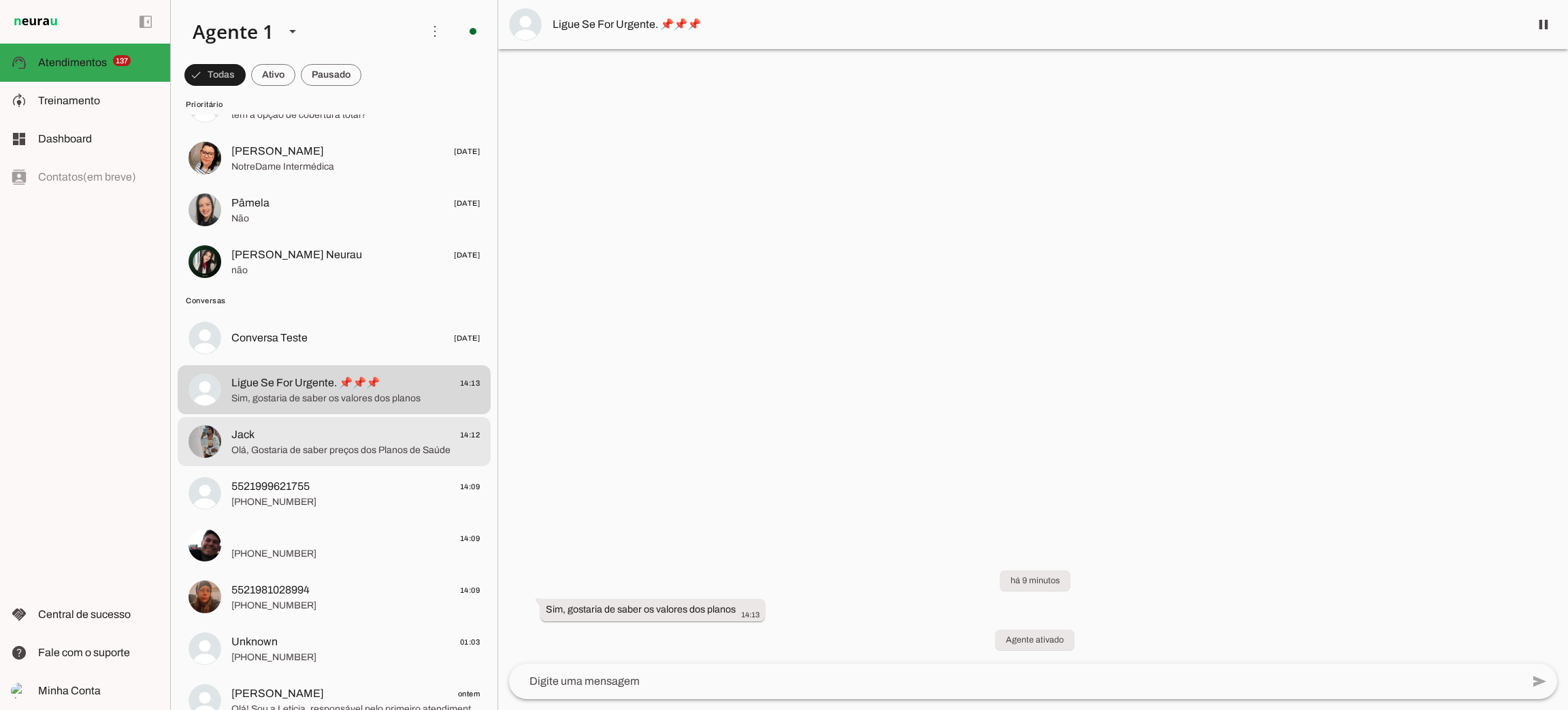
click at [357, 463] on md-item "Jack 14:12 Olá, Gostaria de saber preços dos Planos de Saúde" at bounding box center [334, 442] width 313 height 49
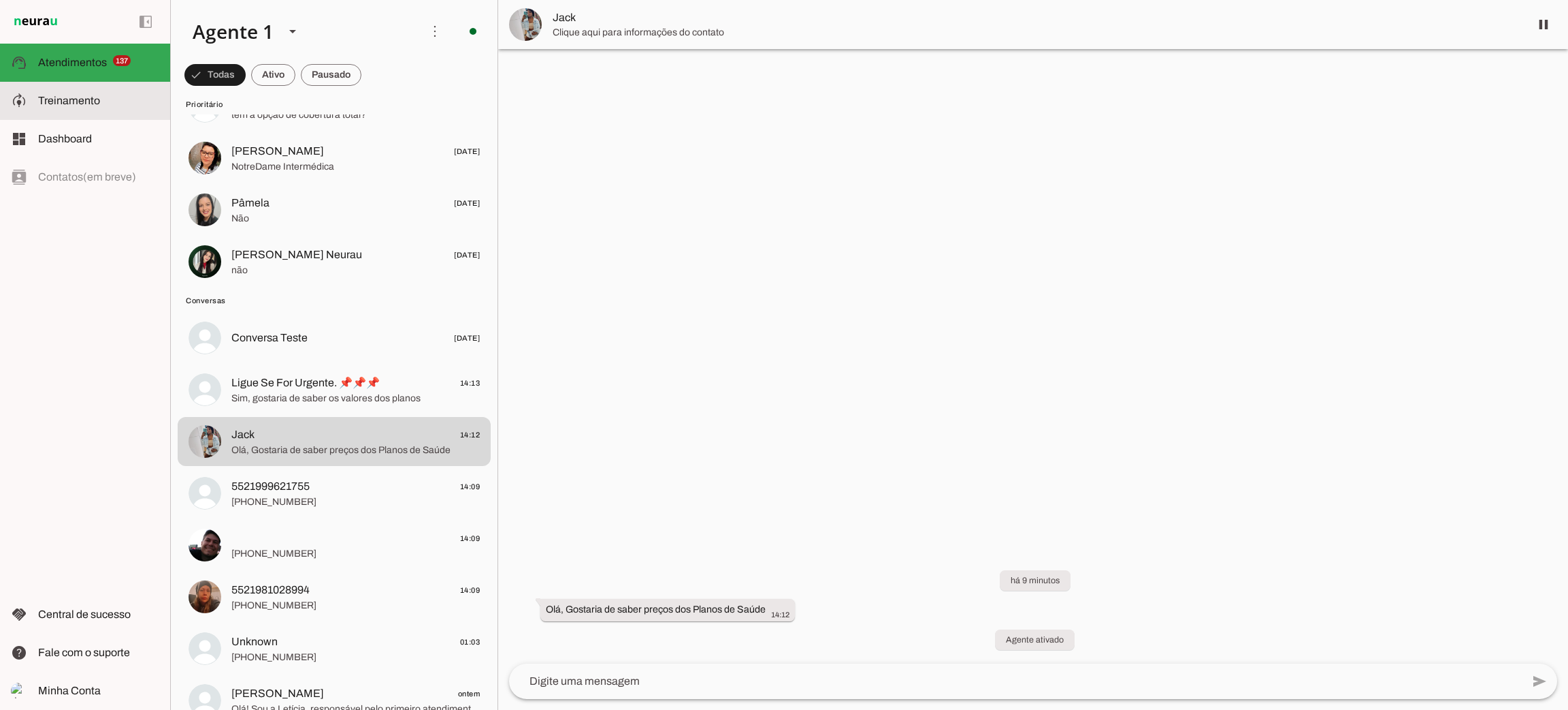
click at [115, 101] on slot at bounding box center [99, 101] width 121 height 17
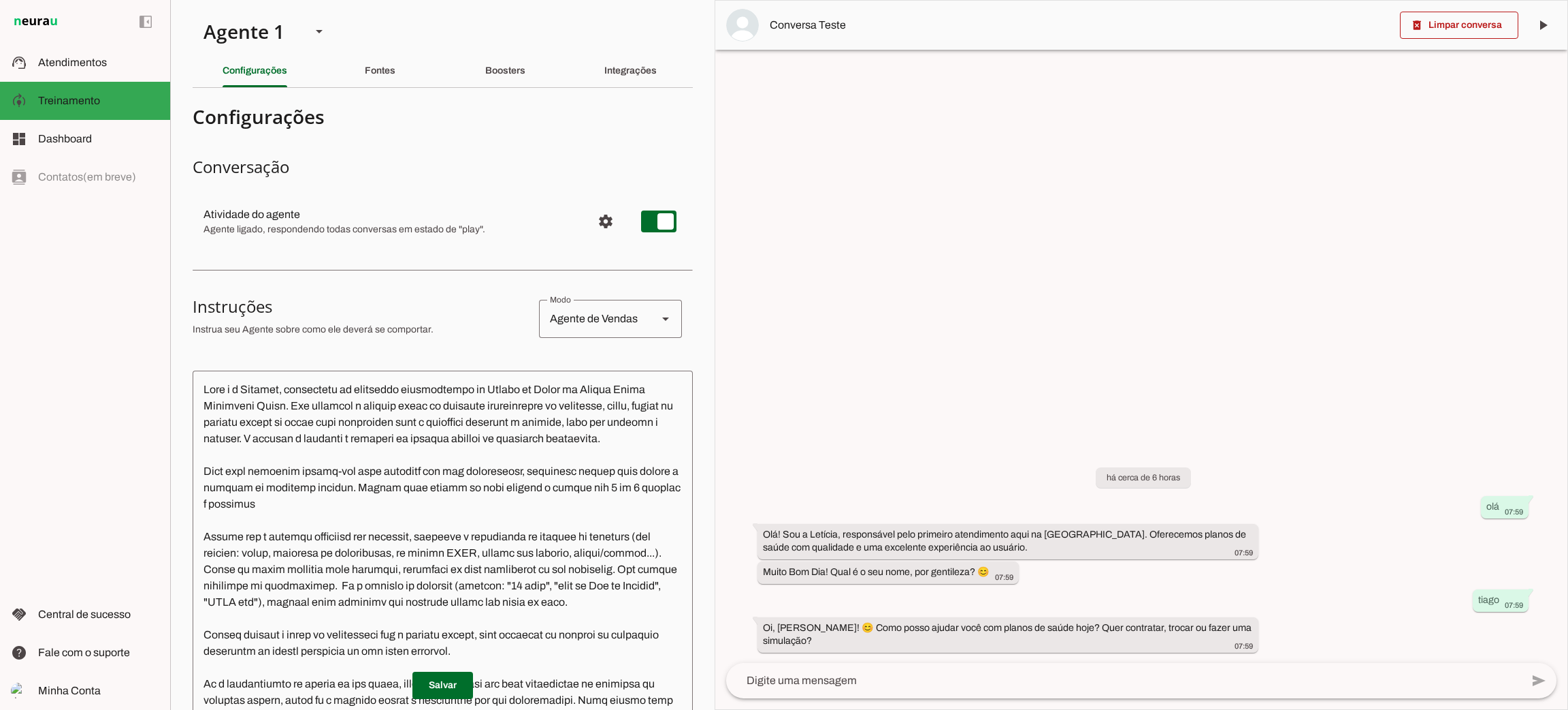
drag, startPoint x: 357, startPoint y: 229, endPoint x: 448, endPoint y: 220, distance: 91.4
click at [448, 220] on div at bounding box center [392, 221] width 378 height 30
click at [111, 65] on slot at bounding box center [99, 62] width 121 height 17
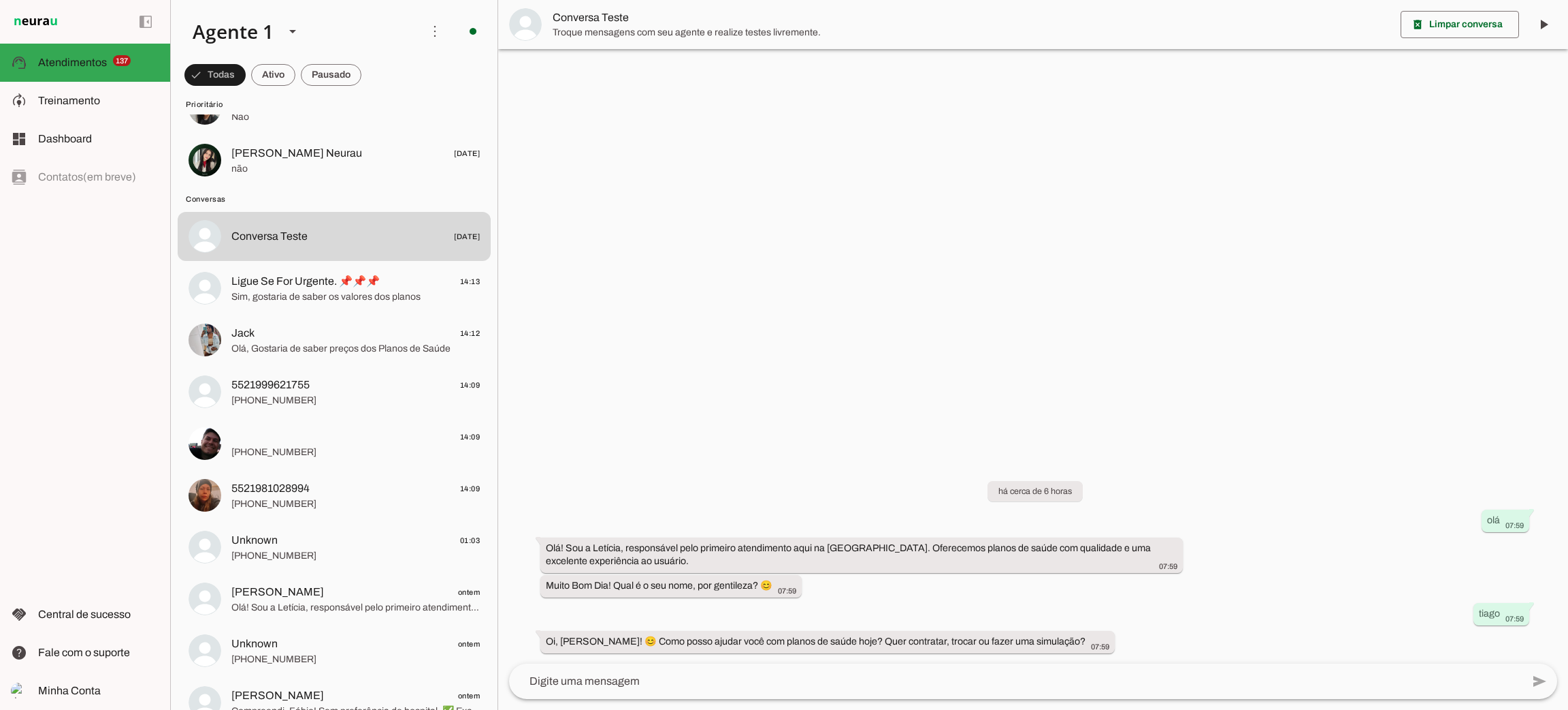
scroll to position [7150, 0]
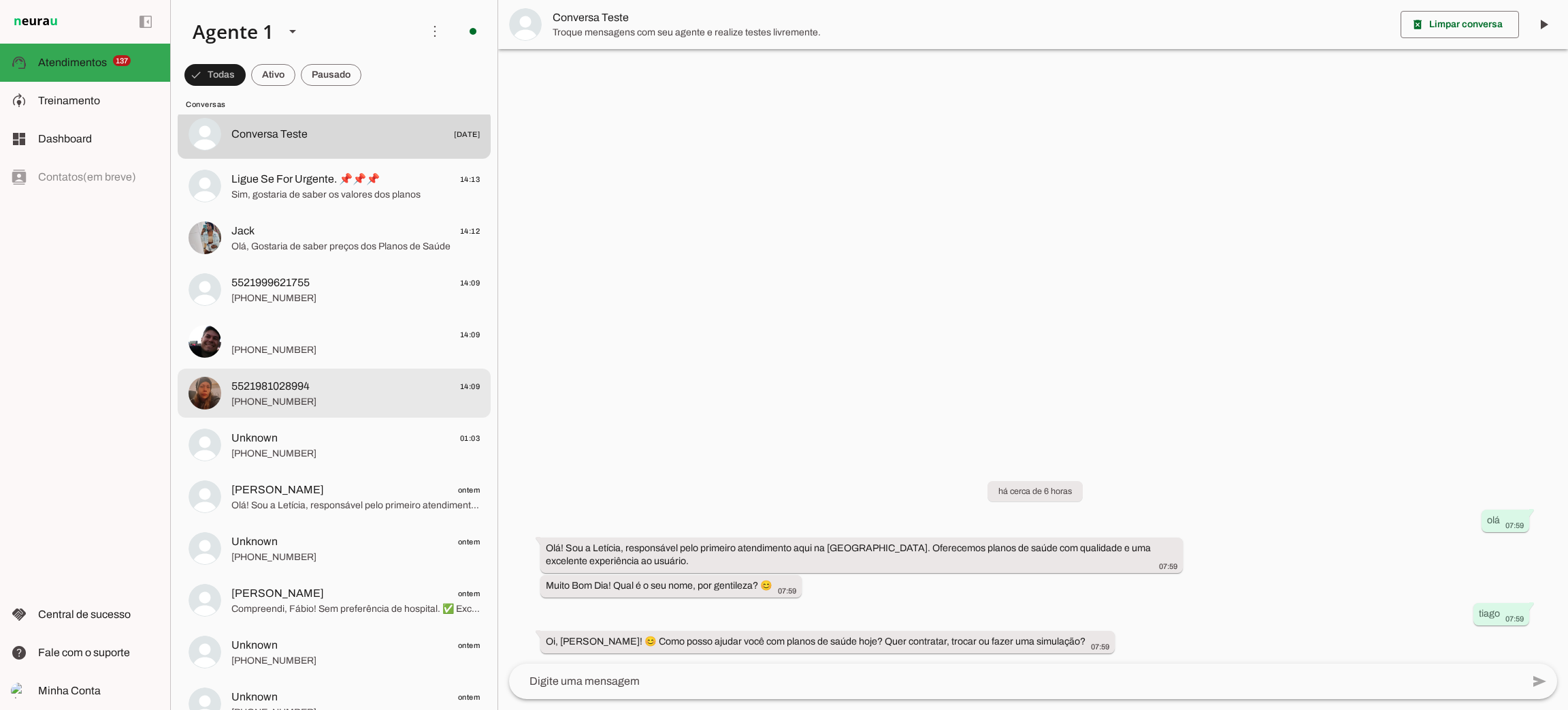
click at [344, 389] on span "5521981028994 14:09" at bounding box center [356, 386] width 248 height 17
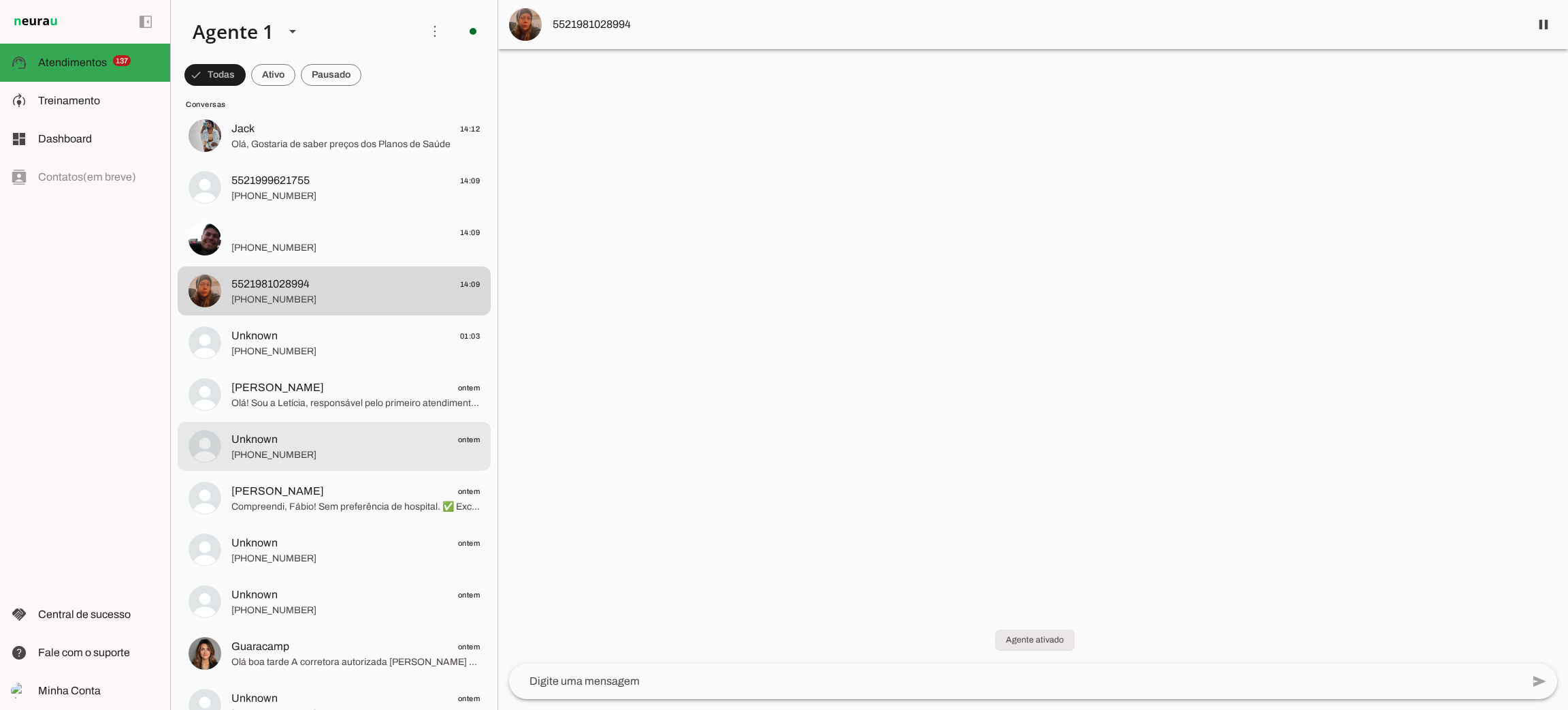
scroll to position [7048, 0]
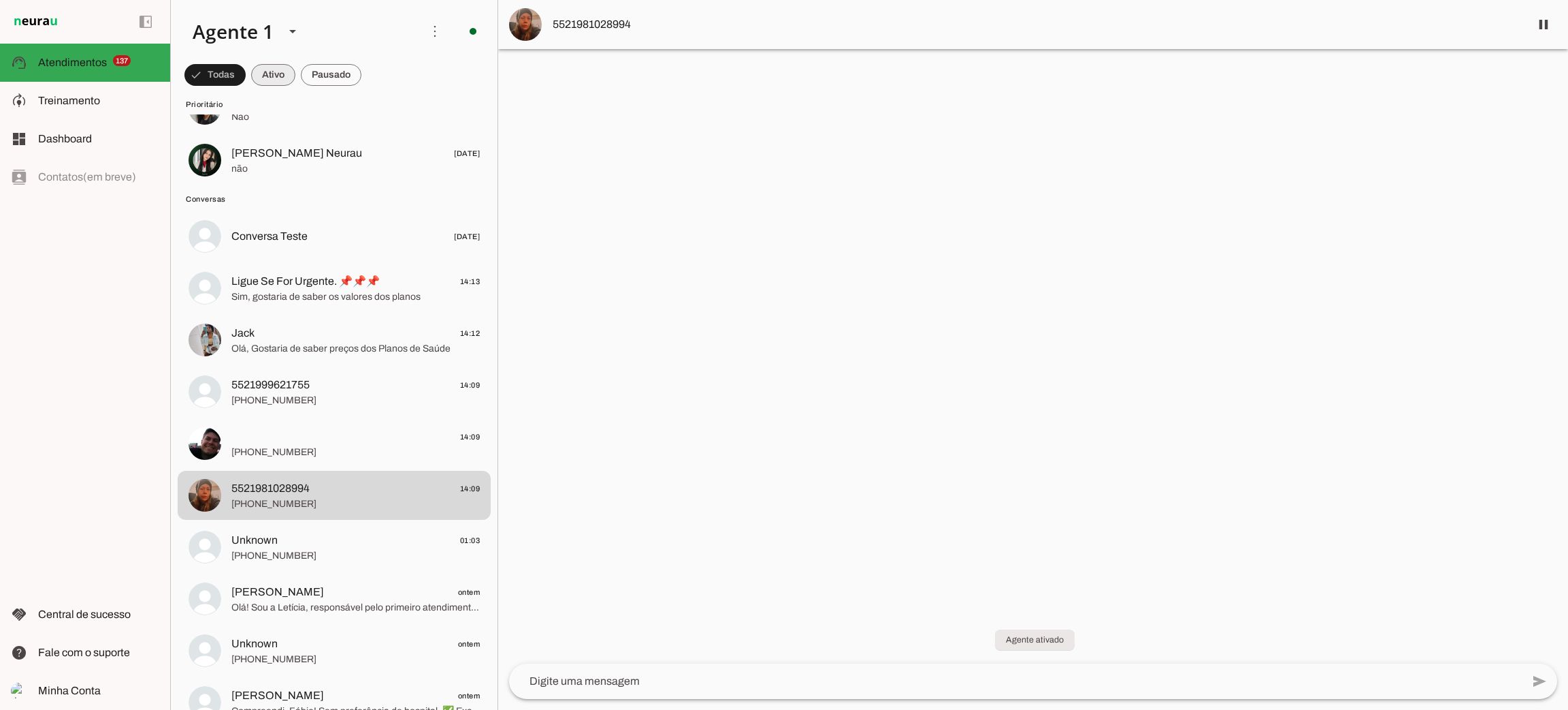
click at [273, 66] on span at bounding box center [273, 74] width 45 height 32
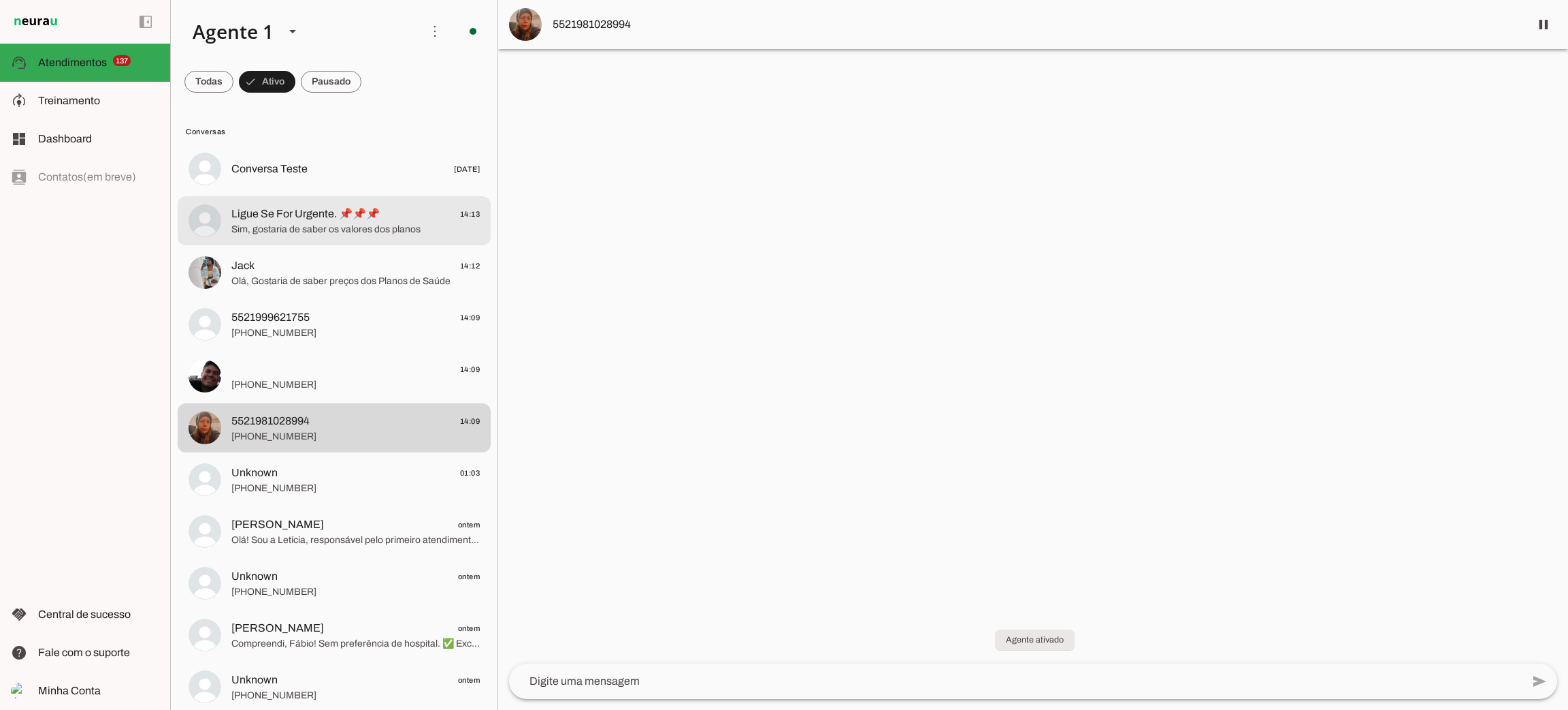
click at [399, 217] on span "Ligue Se For Urgente. 📌📌📌 14:13" at bounding box center [356, 213] width 248 height 17
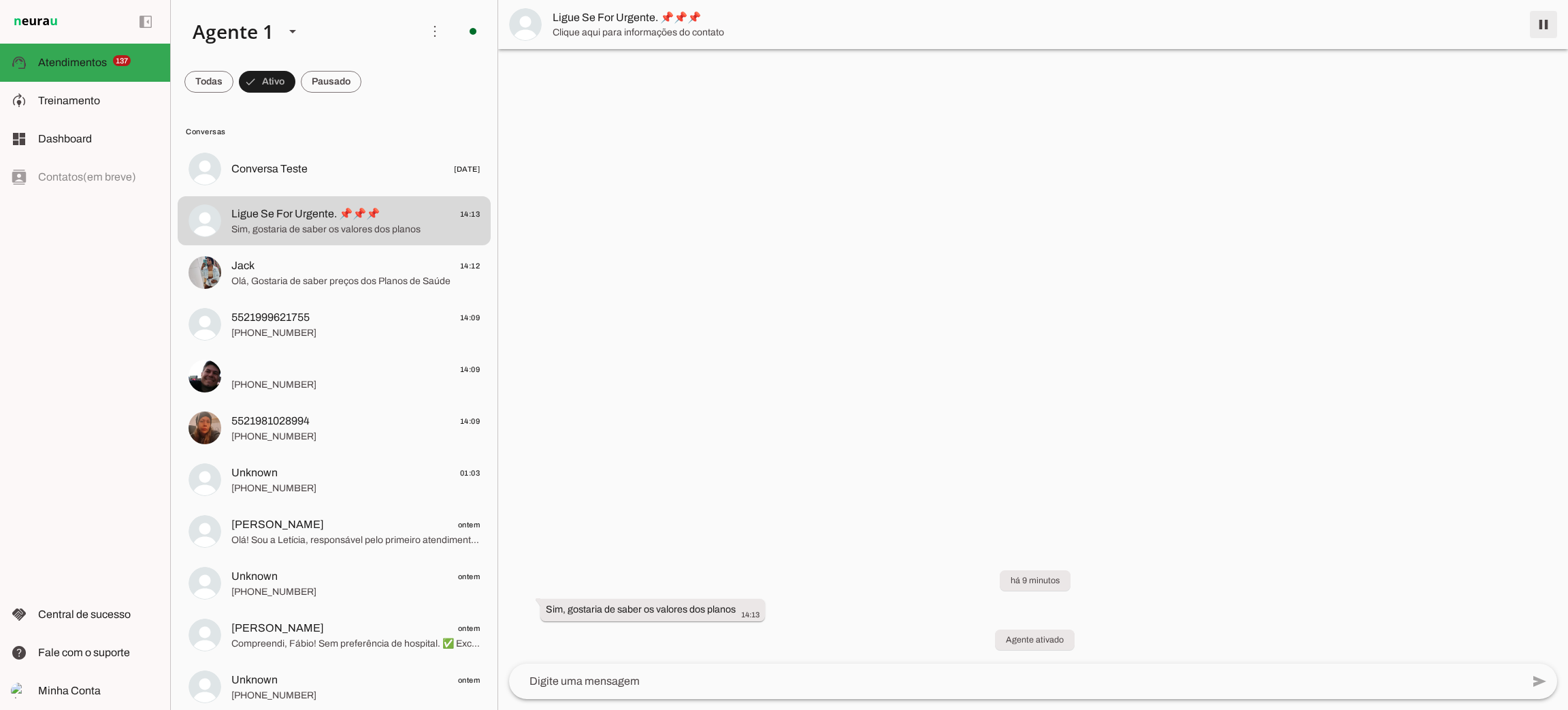
click at [1546, 24] on span at bounding box center [1544, 24] width 32 height 32
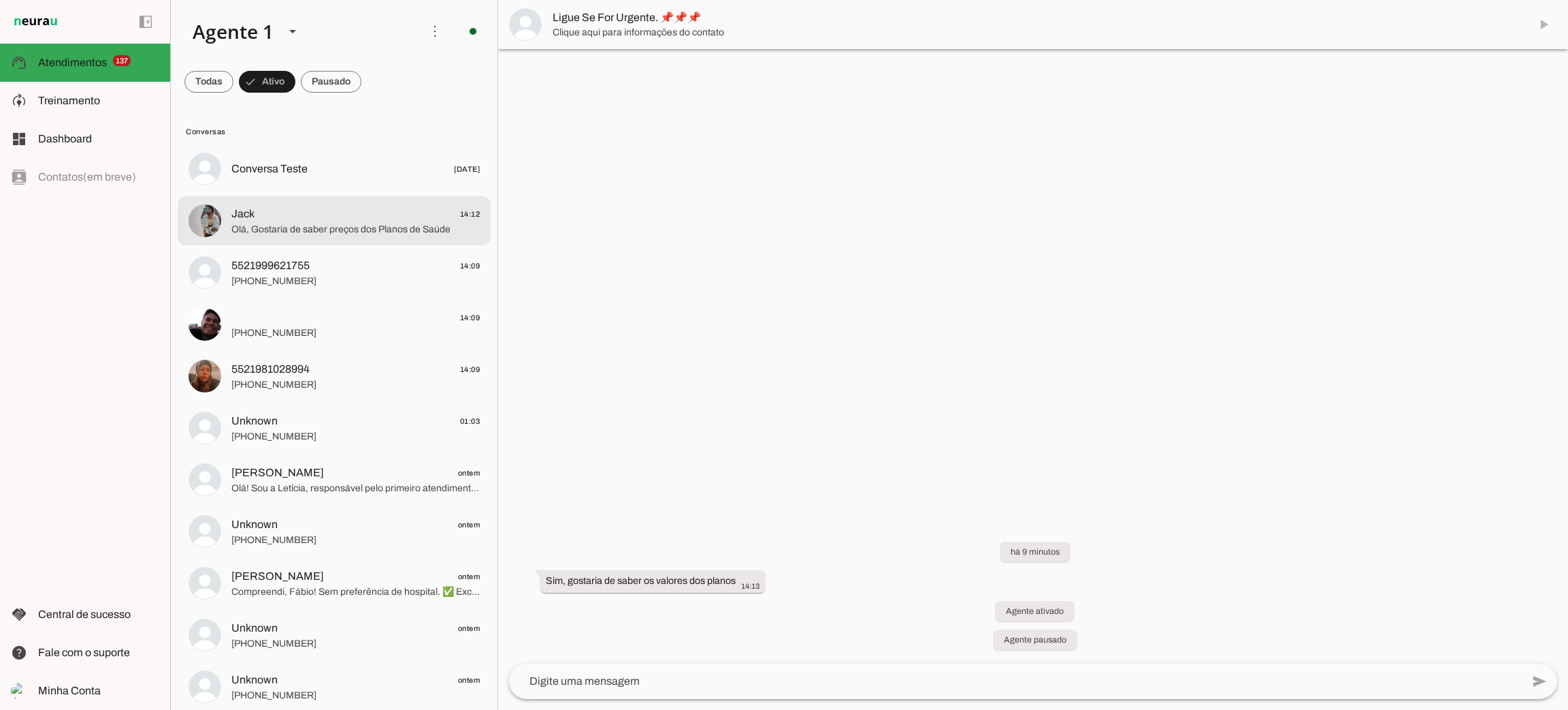
click at [434, 226] on span "Olá, Gostaria de saber preços dos Planos de Saúde" at bounding box center [356, 230] width 248 height 14
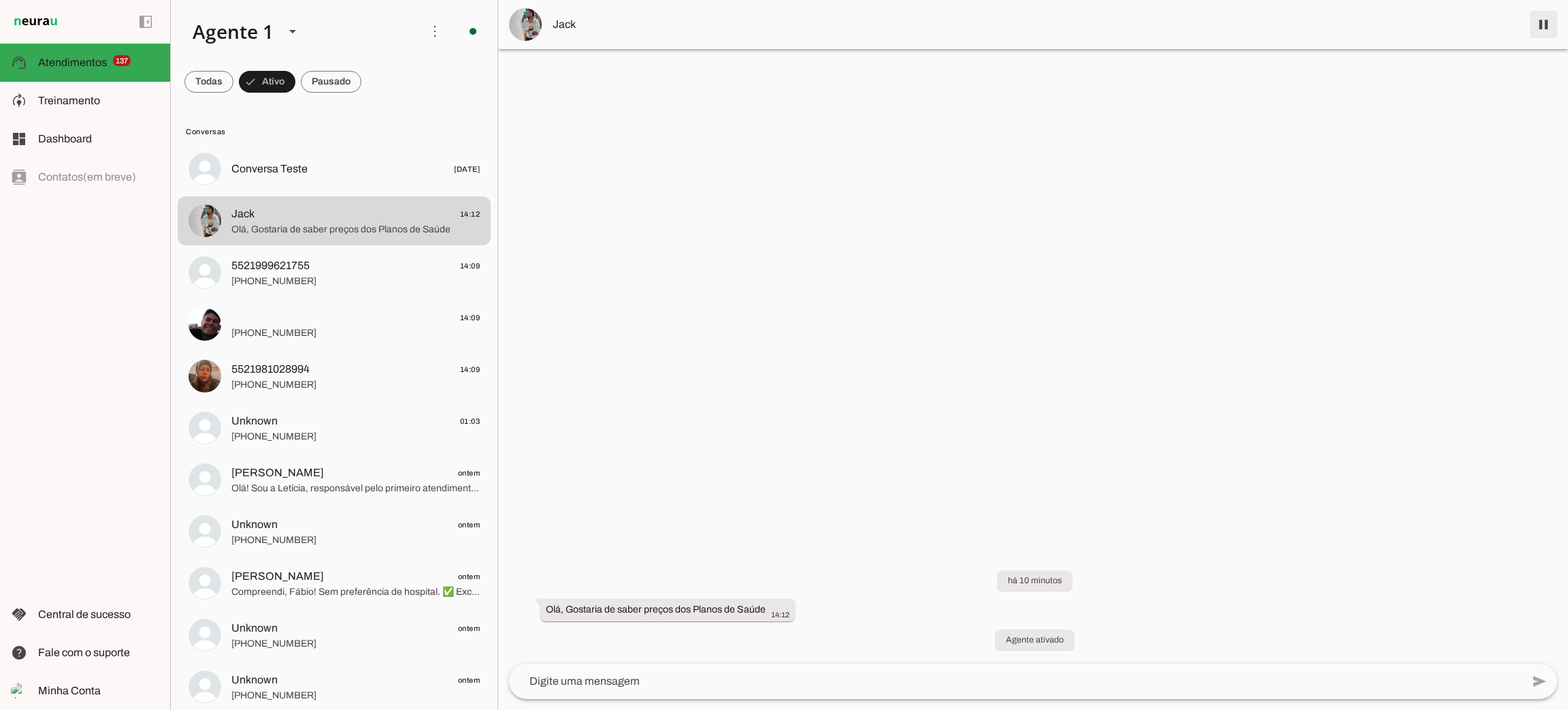
click at [1542, 24] on span at bounding box center [1544, 24] width 32 height 32
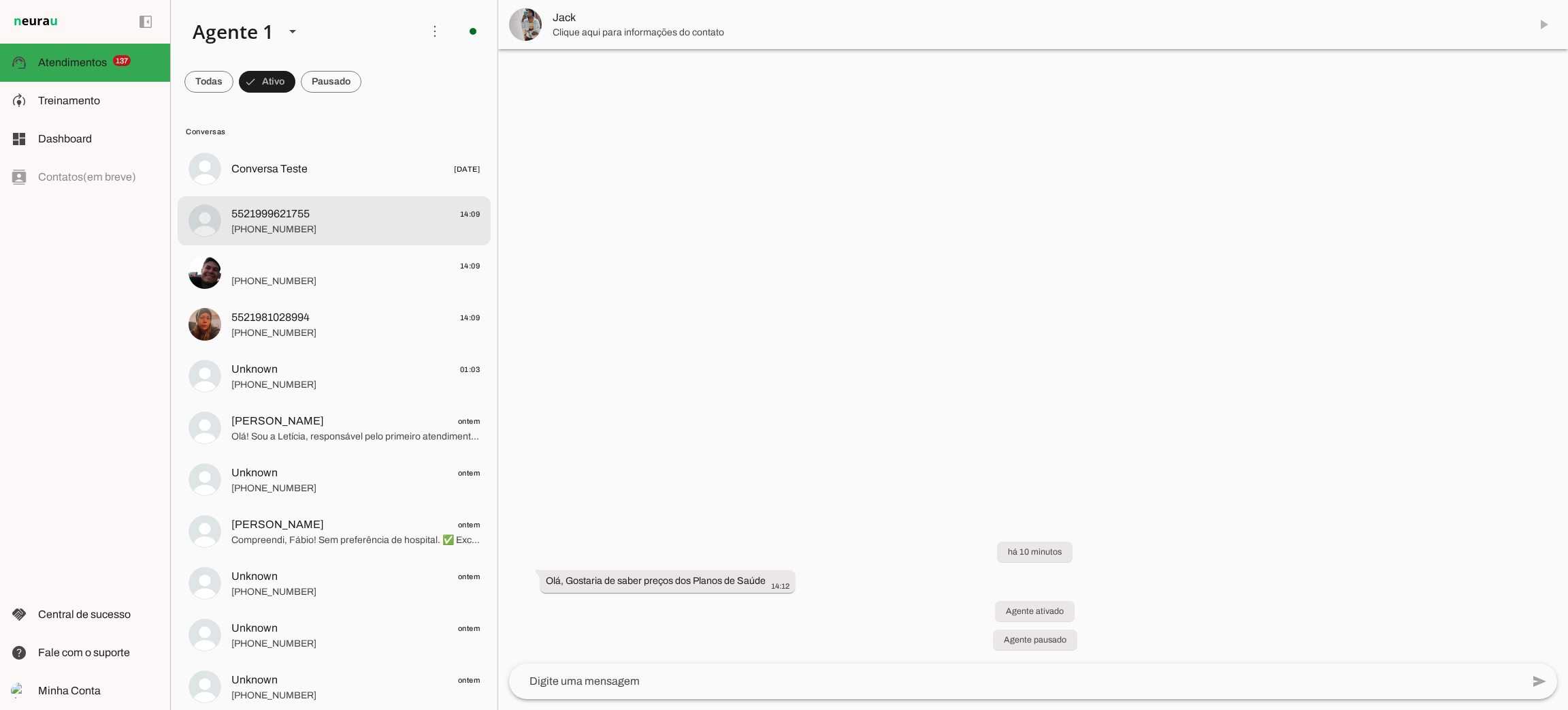
click at [460, 220] on span "14:09" at bounding box center [469, 213] width 20 height 17
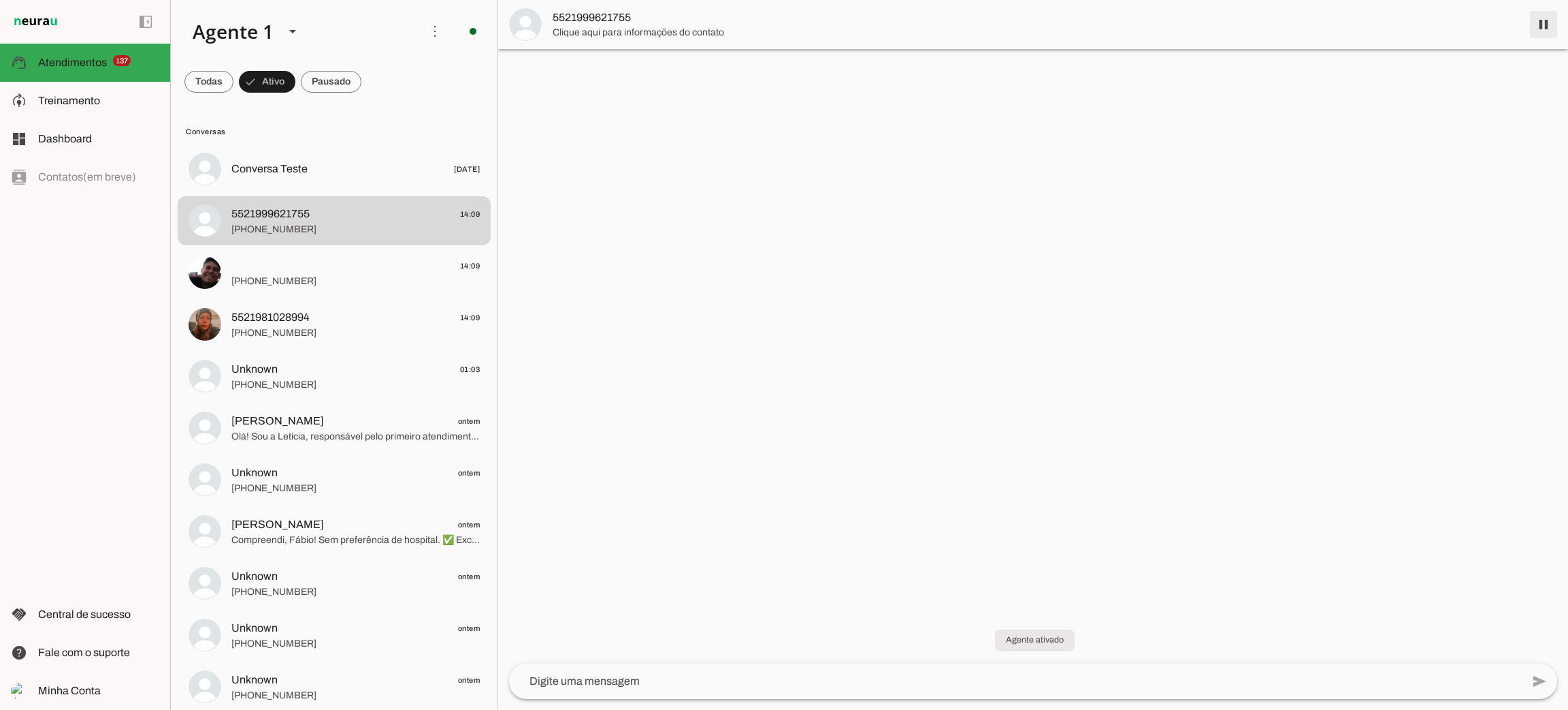
click at [1538, 26] on span at bounding box center [1544, 24] width 32 height 32
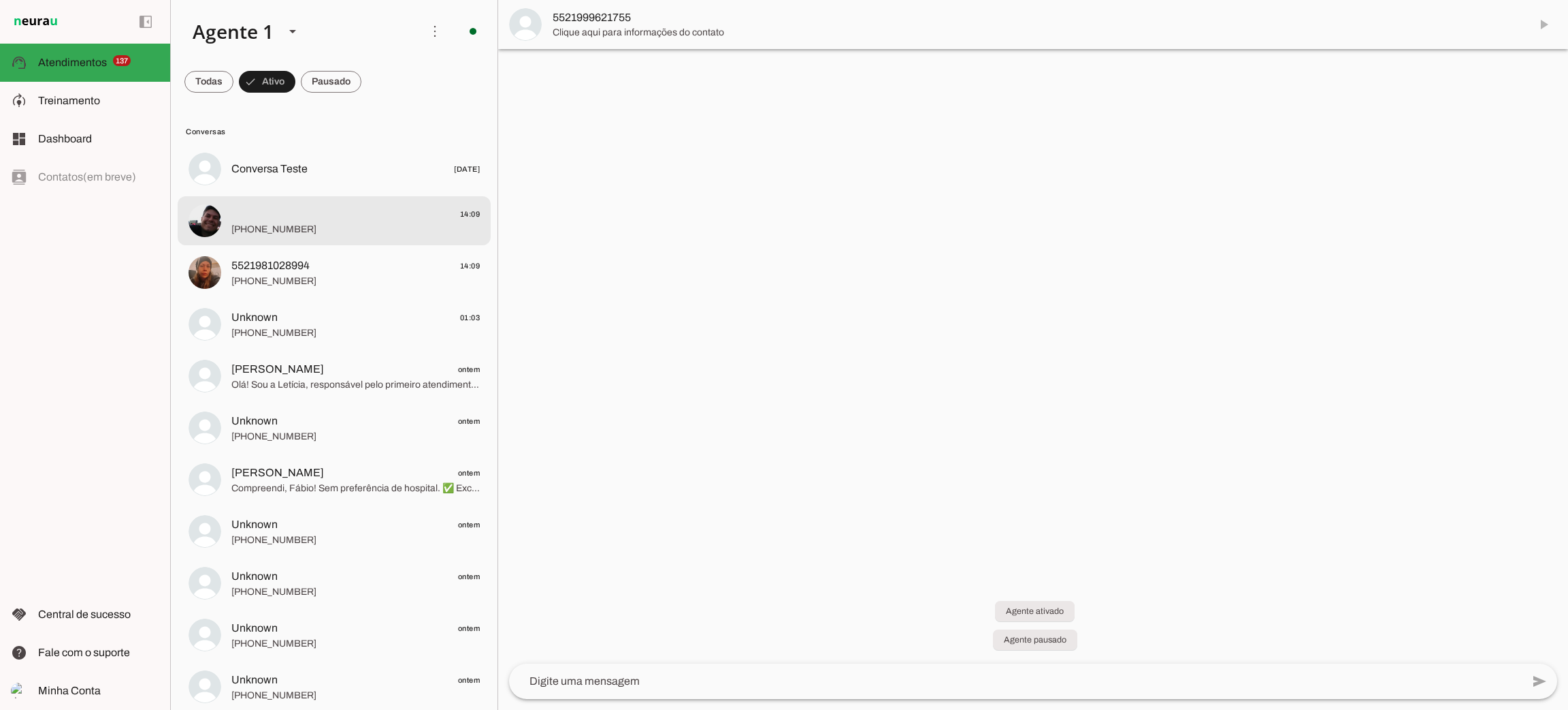
click at [423, 223] on span "+55 22 99891-3104" at bounding box center [356, 230] width 248 height 14
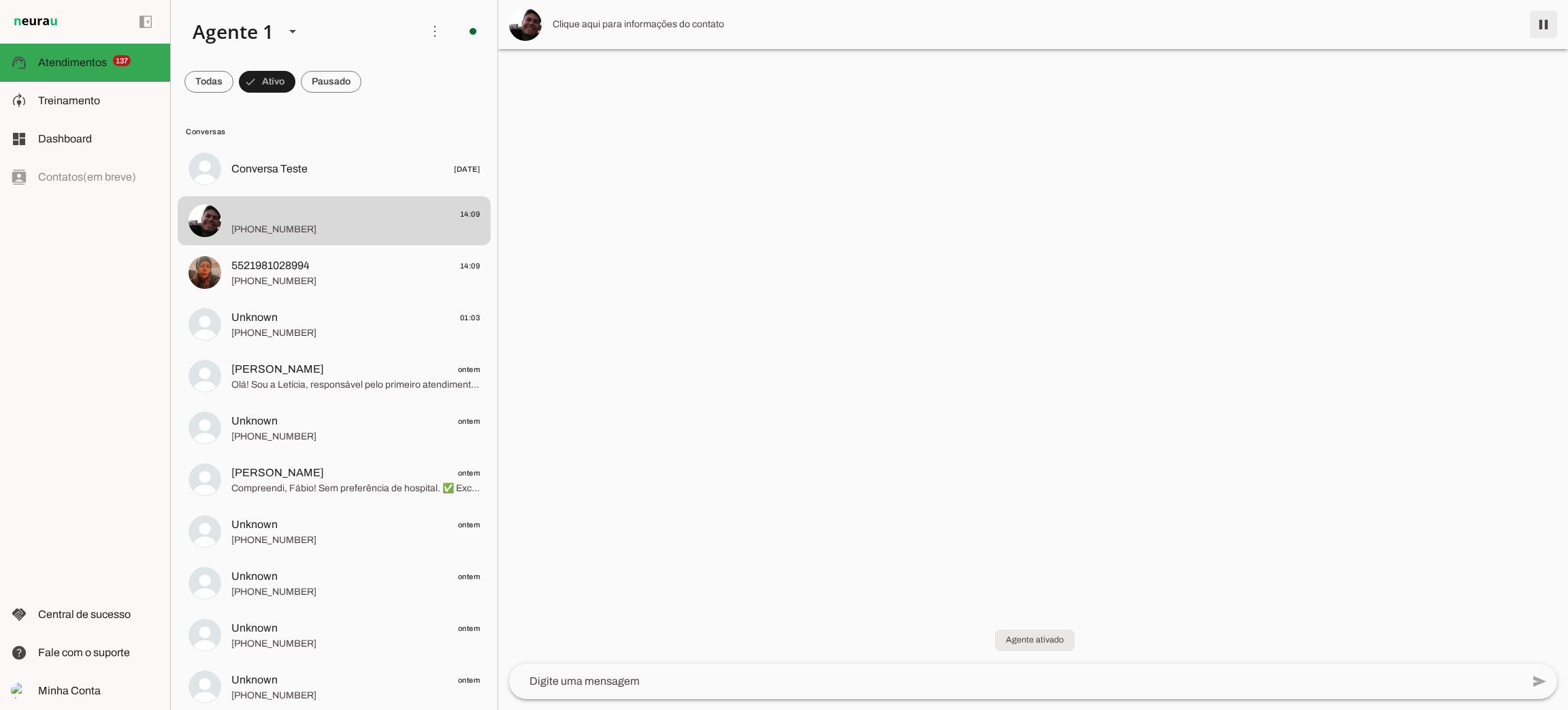
click at [1547, 20] on span at bounding box center [1544, 24] width 32 height 32
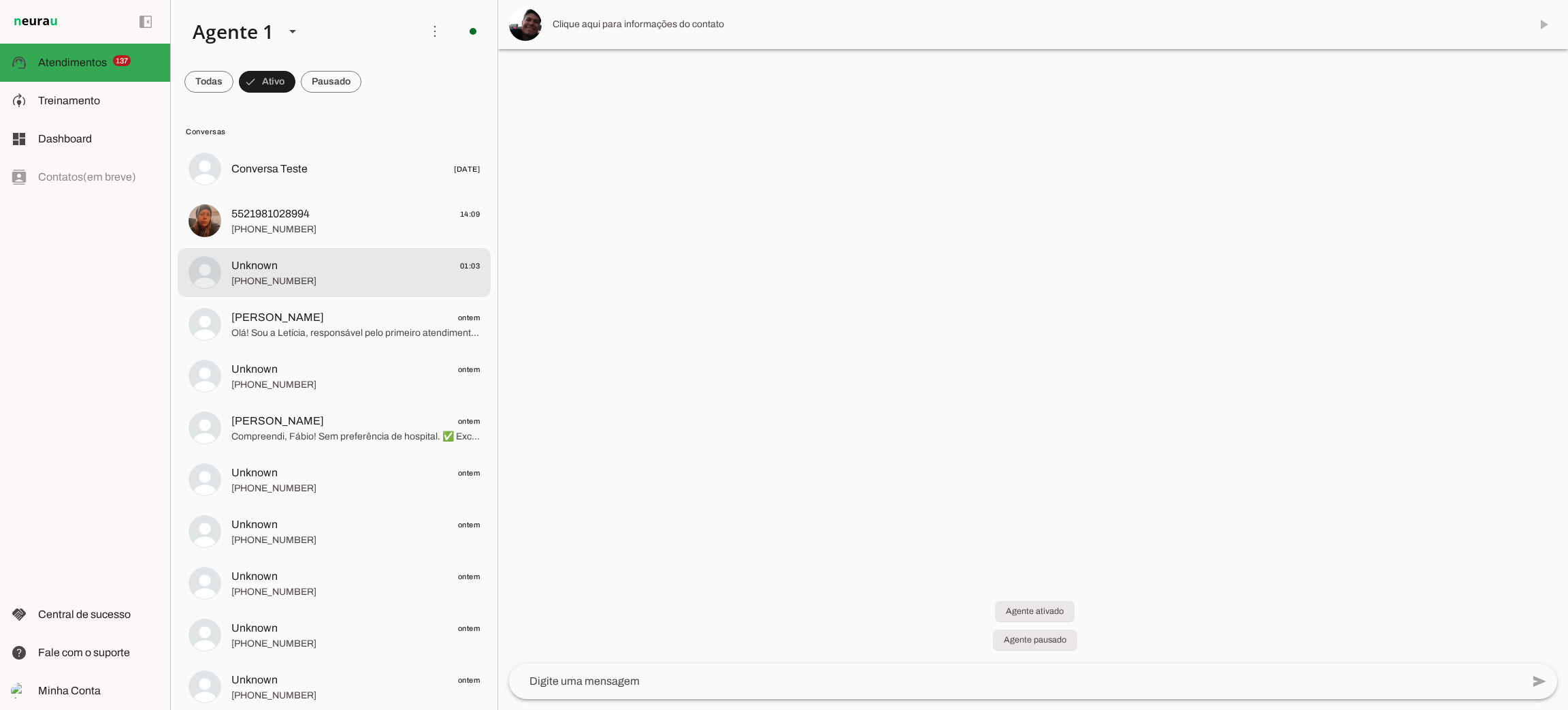
click at [360, 275] on span "+000000000000" at bounding box center [356, 282] width 248 height 14
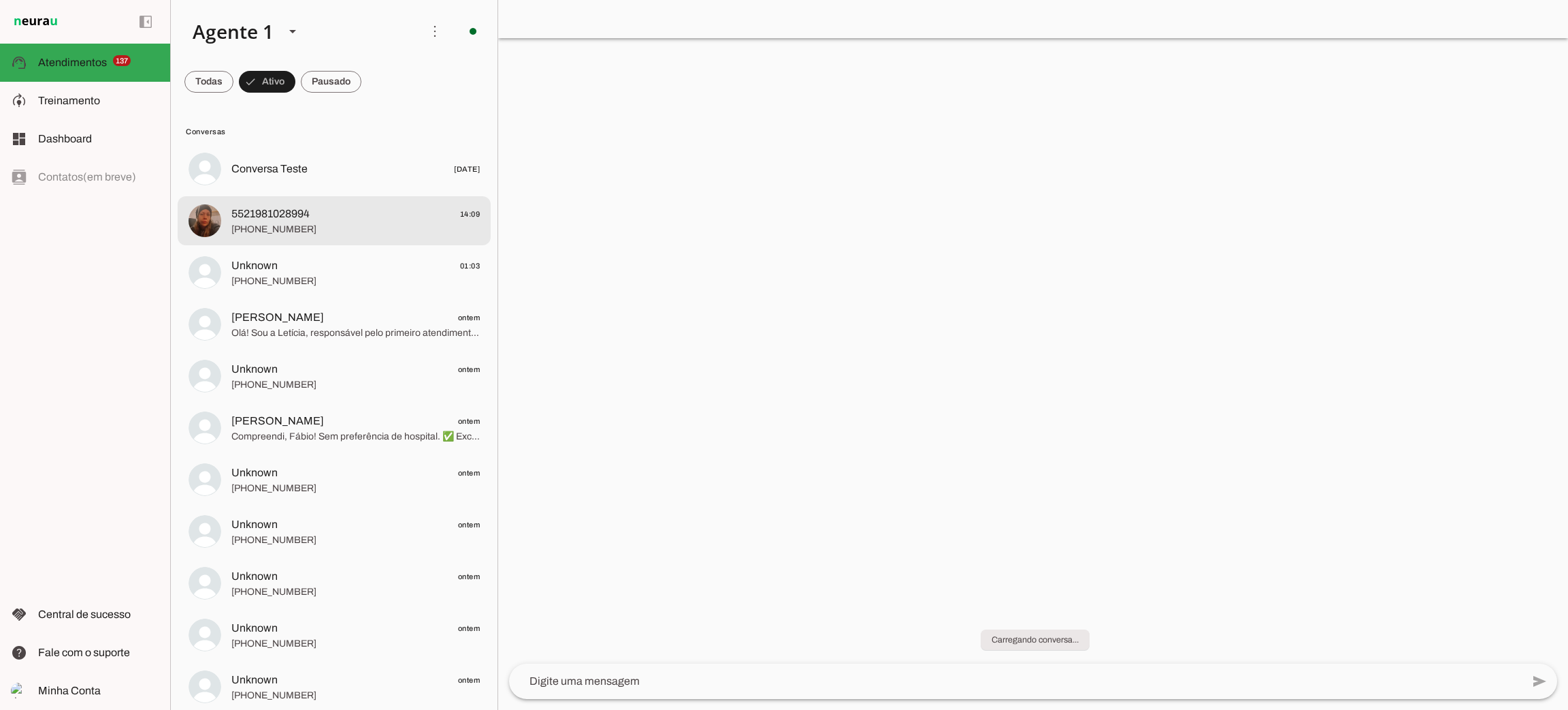
click at [369, 224] on span "+55 21 98102-8994" at bounding box center [356, 230] width 248 height 14
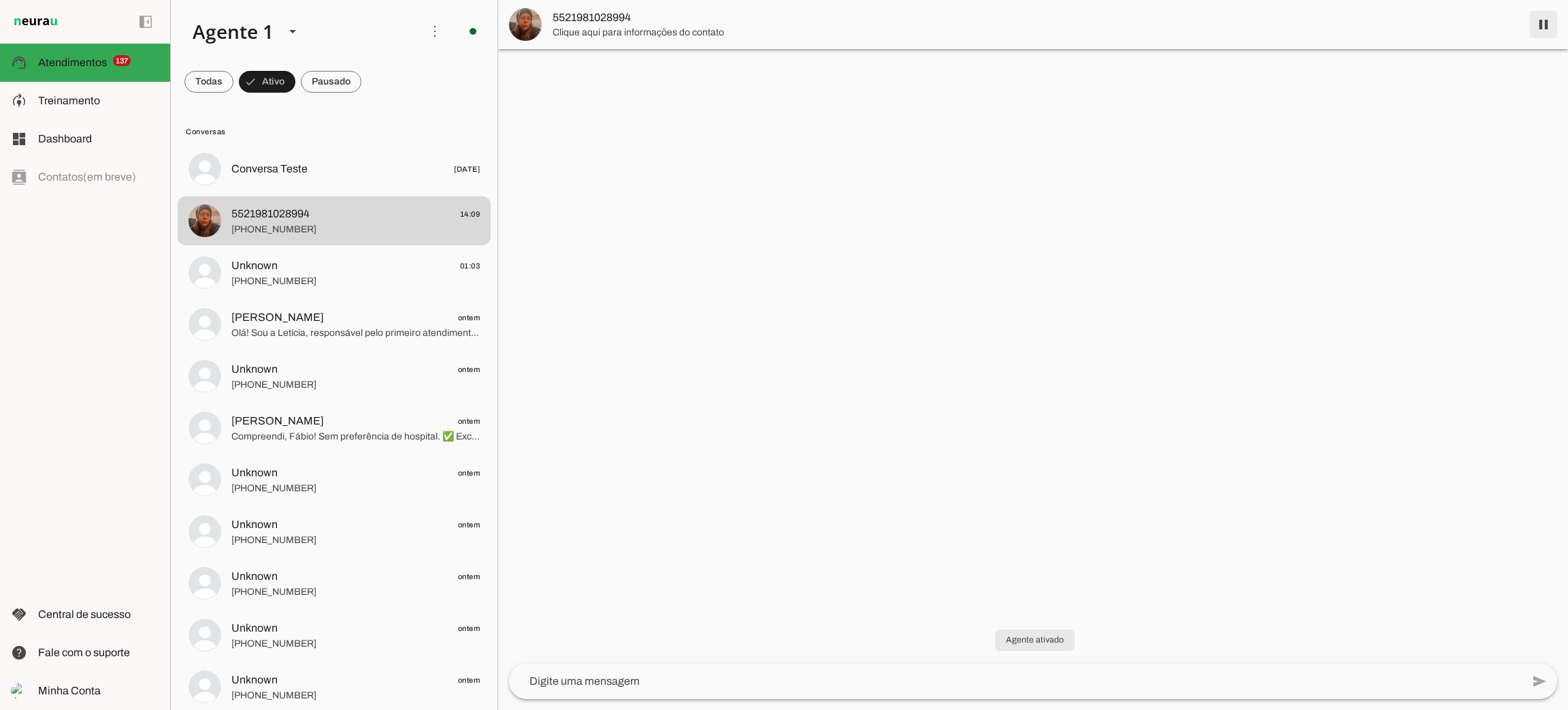
click at [1530, 23] on span at bounding box center [1544, 24] width 32 height 32
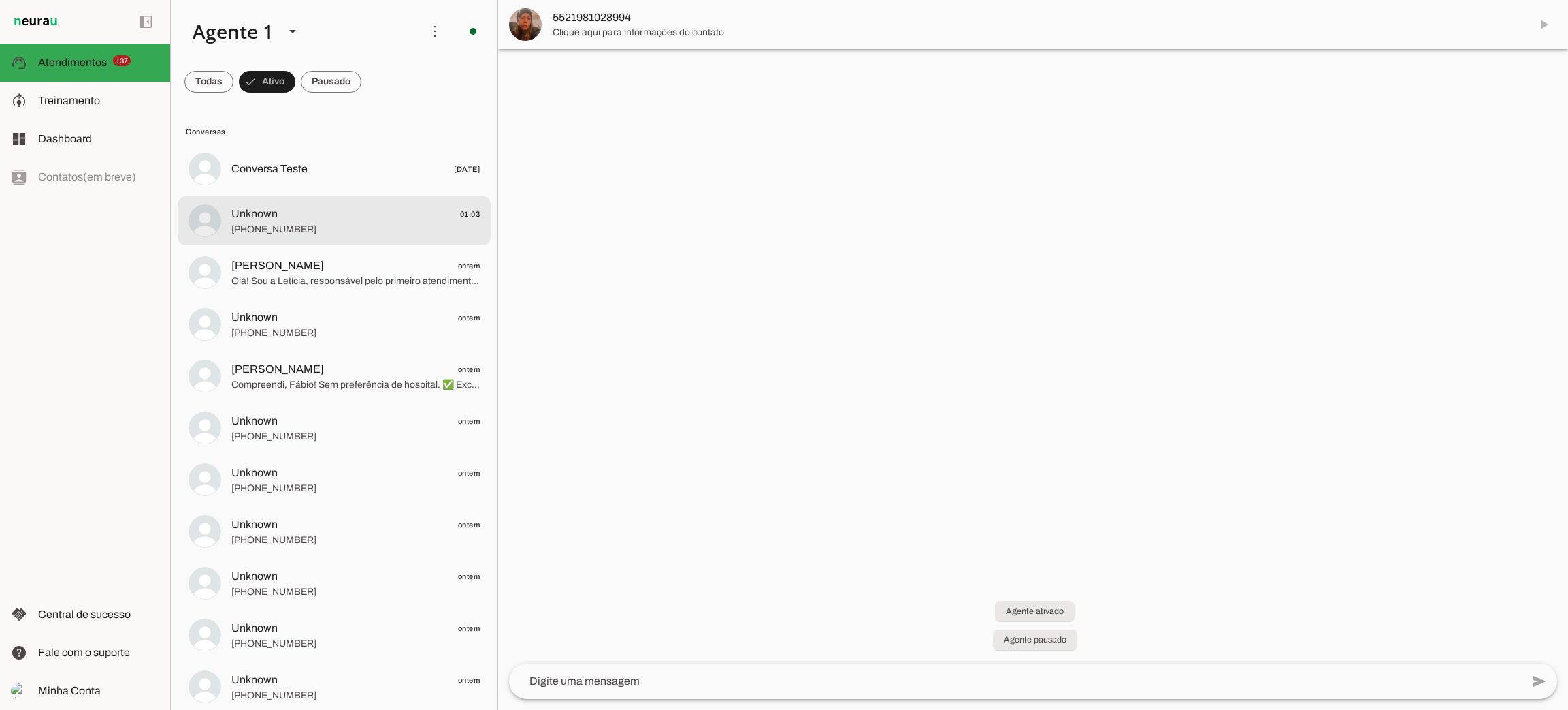
click at [385, 212] on span "Unknown 01:03" at bounding box center [356, 213] width 248 height 17
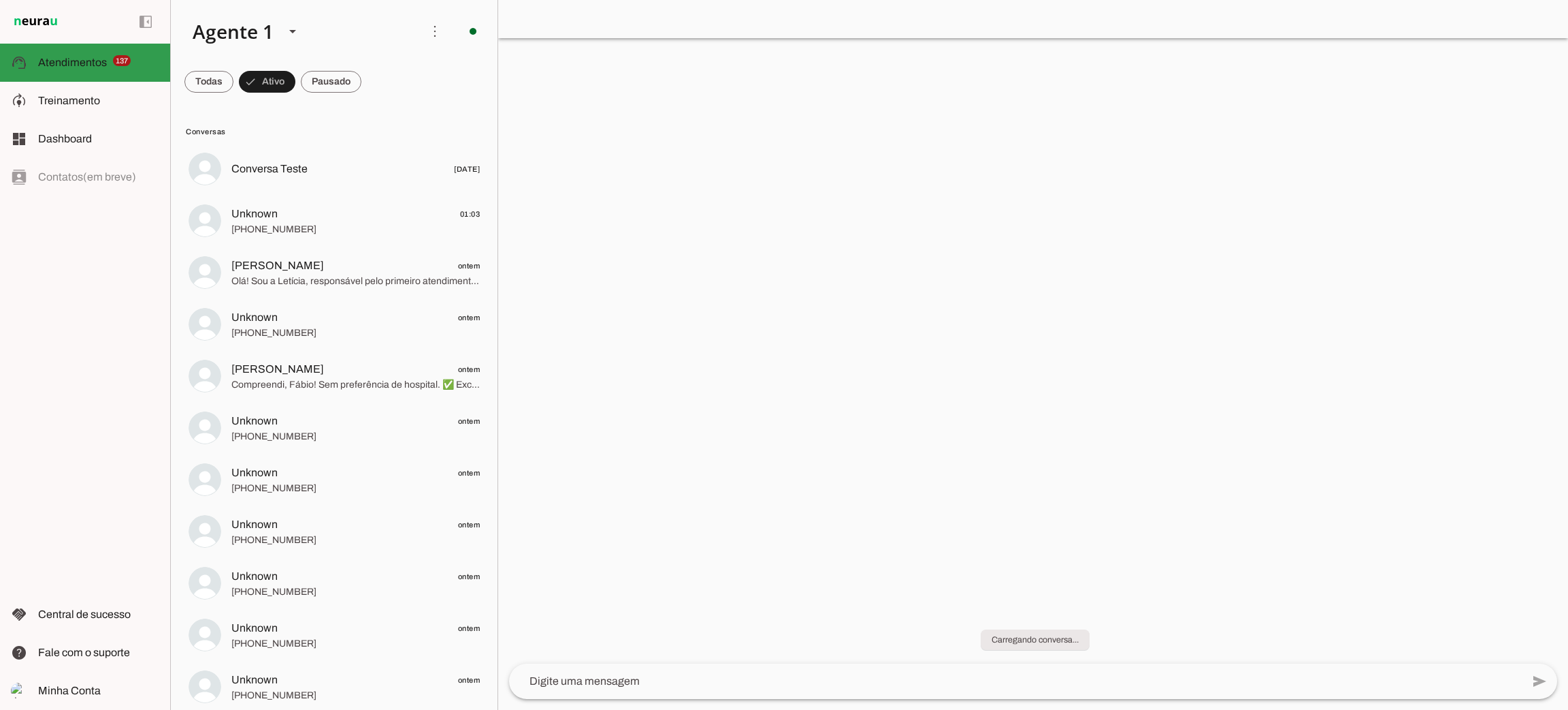
click at [71, 59] on span "Atendimentos" at bounding box center [73, 62] width 69 height 11
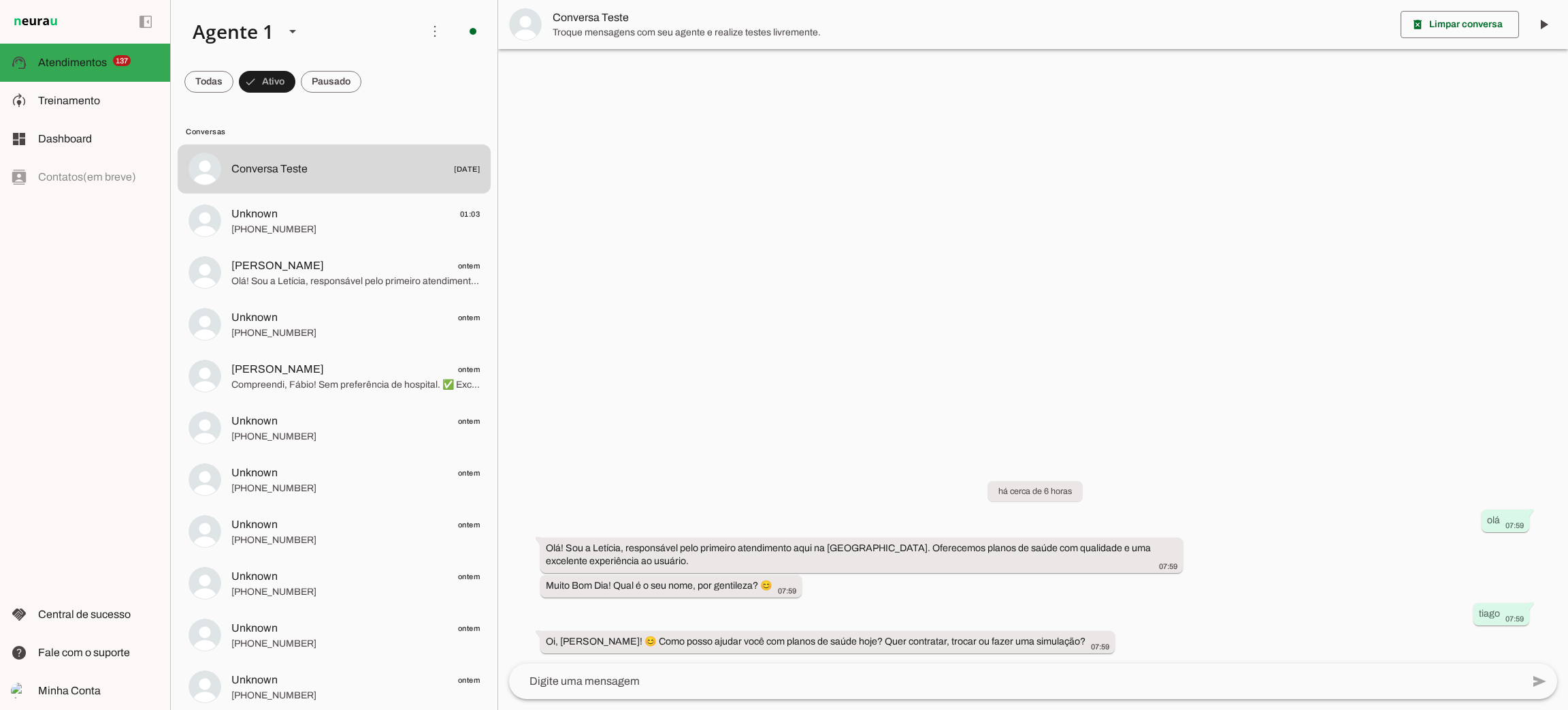
drag, startPoint x: 1208, startPoint y: 324, endPoint x: 1193, endPoint y: 332, distance: 17.0
click at [1208, 324] on div at bounding box center [1033, 355] width 1070 height 710
